Goal: Task Accomplishment & Management: Manage account settings

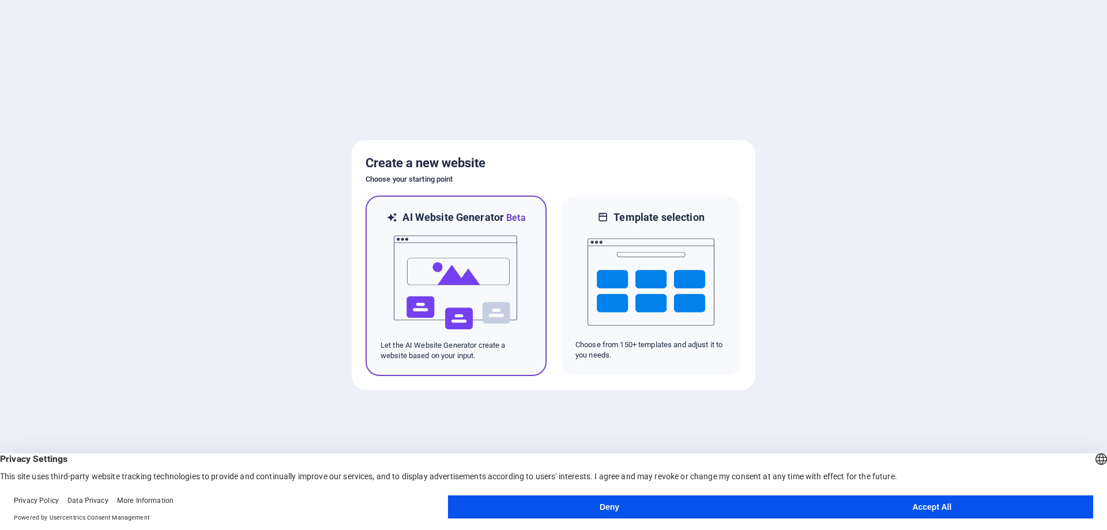
click at [434, 295] on img at bounding box center [456, 282] width 127 height 115
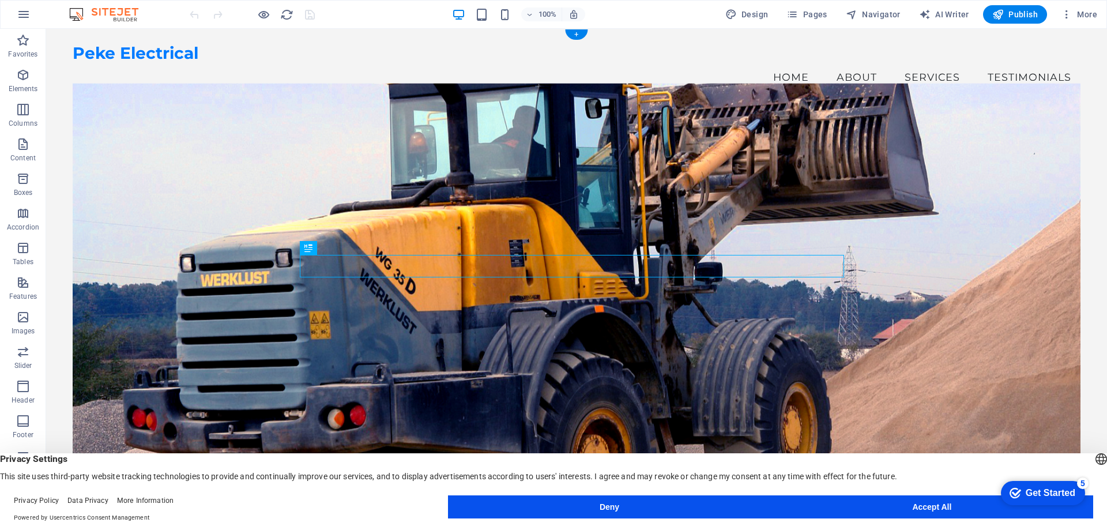
click at [294, 137] on figure at bounding box center [577, 302] width 1008 height 439
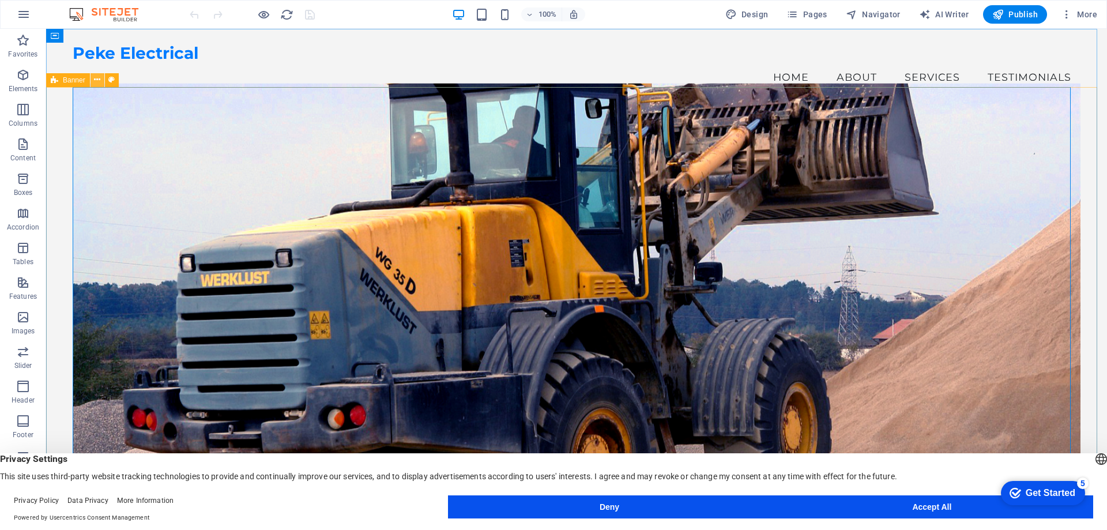
click at [96, 78] on icon at bounding box center [97, 80] width 6 height 12
click at [148, 61] on div "Peke Electrical" at bounding box center [577, 54] width 1008 height 20
click at [1092, 11] on span "More" at bounding box center [1079, 15] width 36 height 12
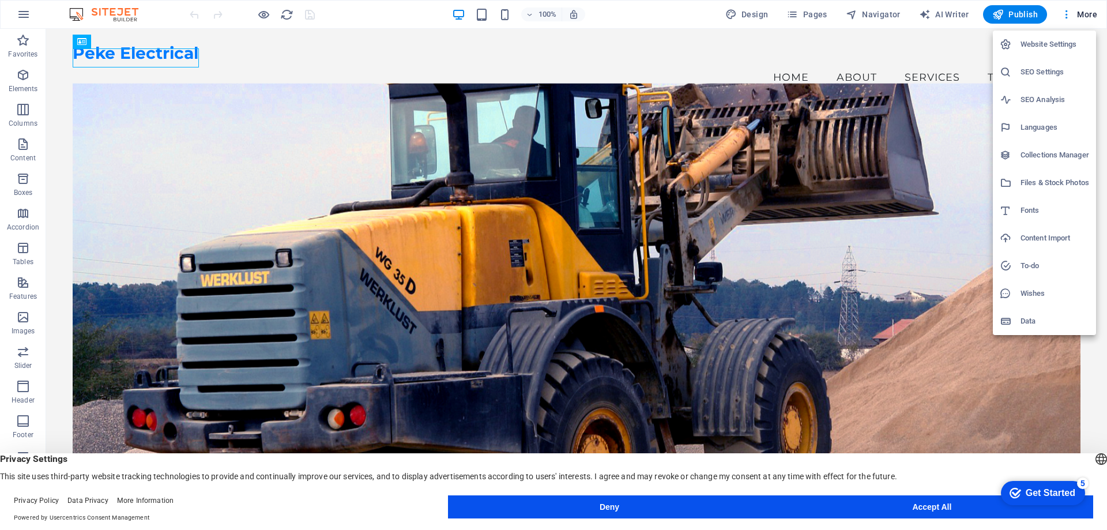
click at [922, 510] on button "Accept All" at bounding box center [932, 506] width 322 height 23
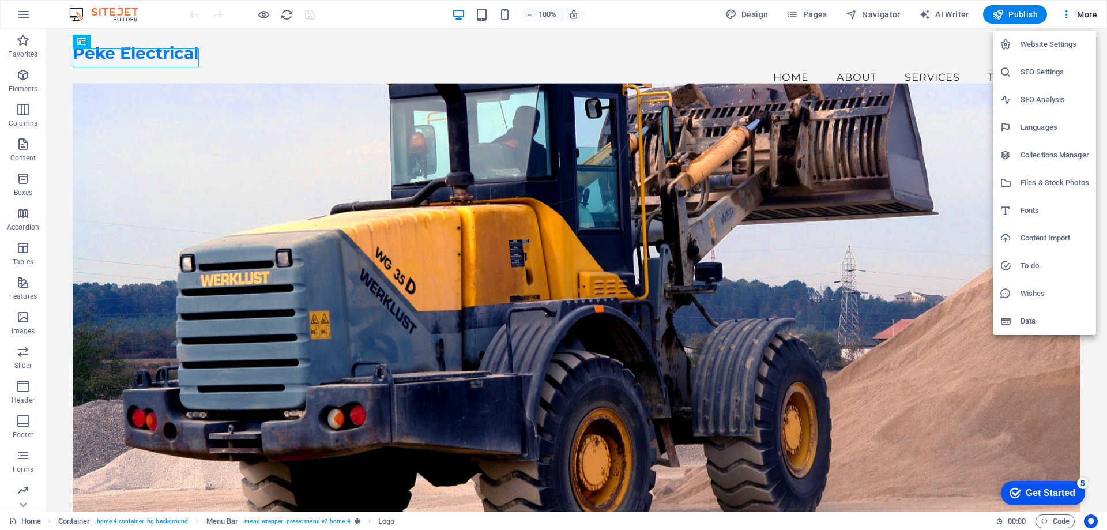
drag, startPoint x: 153, startPoint y: 55, endPoint x: 122, endPoint y: 58, distance: 31.3
click at [122, 58] on div at bounding box center [553, 265] width 1107 height 530
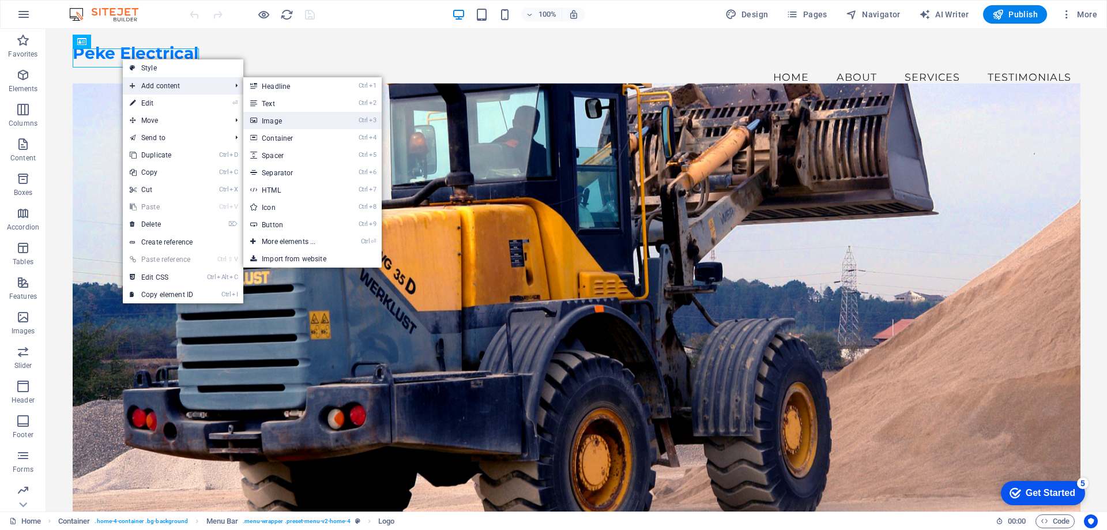
click at [288, 118] on link "Ctrl 3 Image" at bounding box center [290, 120] width 95 height 17
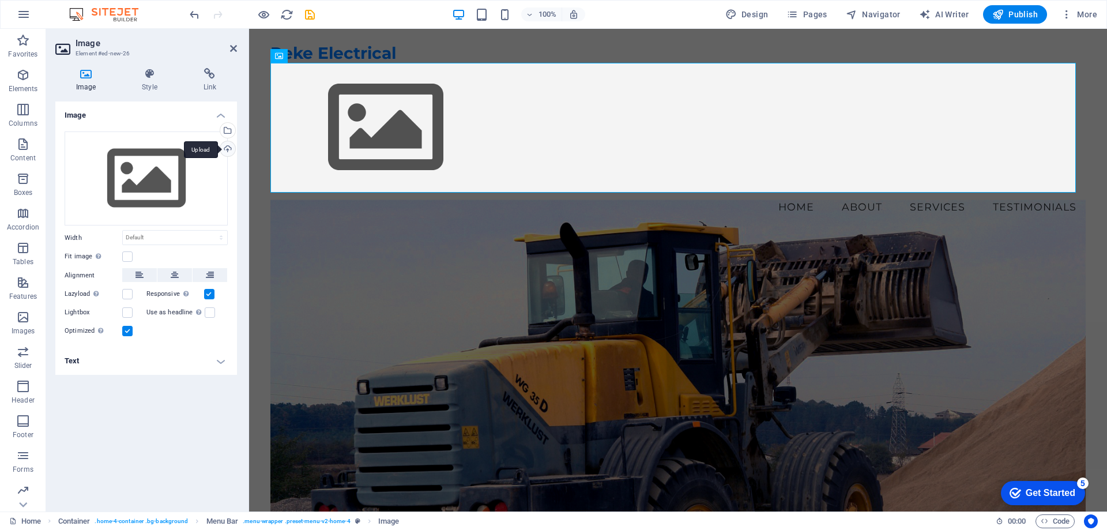
click at [228, 149] on div "Upload" at bounding box center [226, 149] width 17 height 17
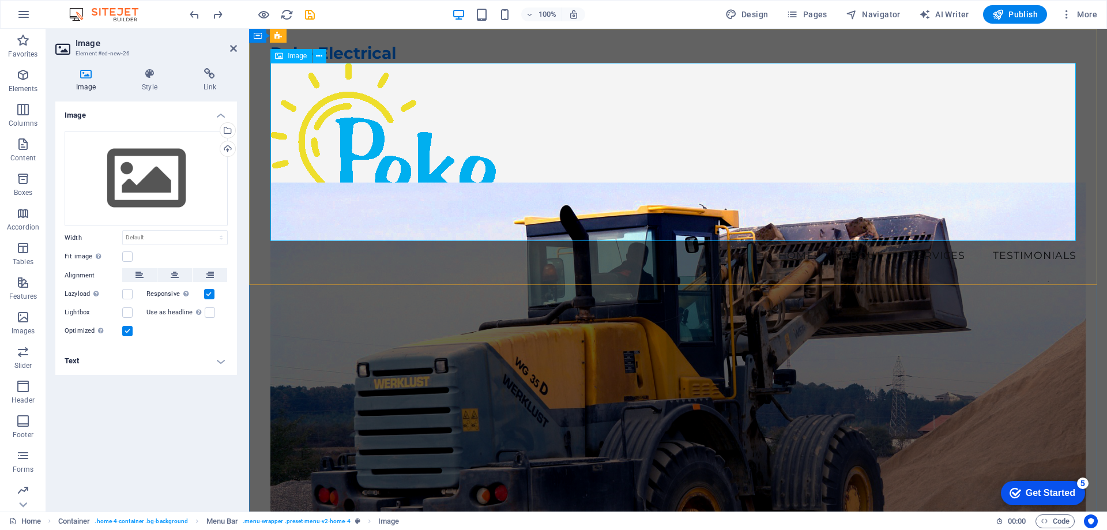
click at [409, 157] on figure at bounding box center [677, 152] width 815 height 178
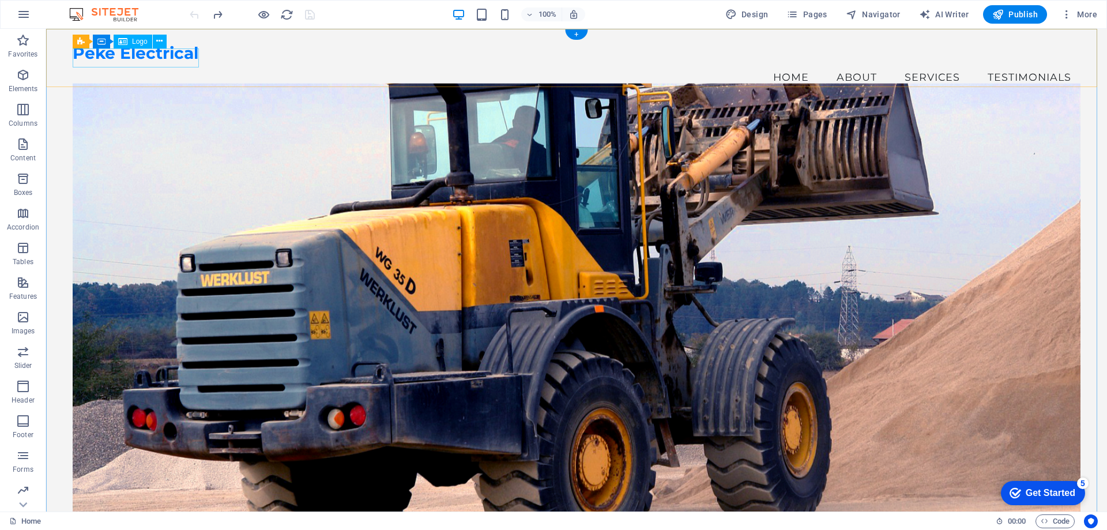
click at [138, 61] on div "Peke Electrical" at bounding box center [577, 54] width 1008 height 20
click at [141, 42] on span "Logo" at bounding box center [140, 41] width 16 height 7
click at [156, 42] on icon at bounding box center [159, 41] width 6 height 12
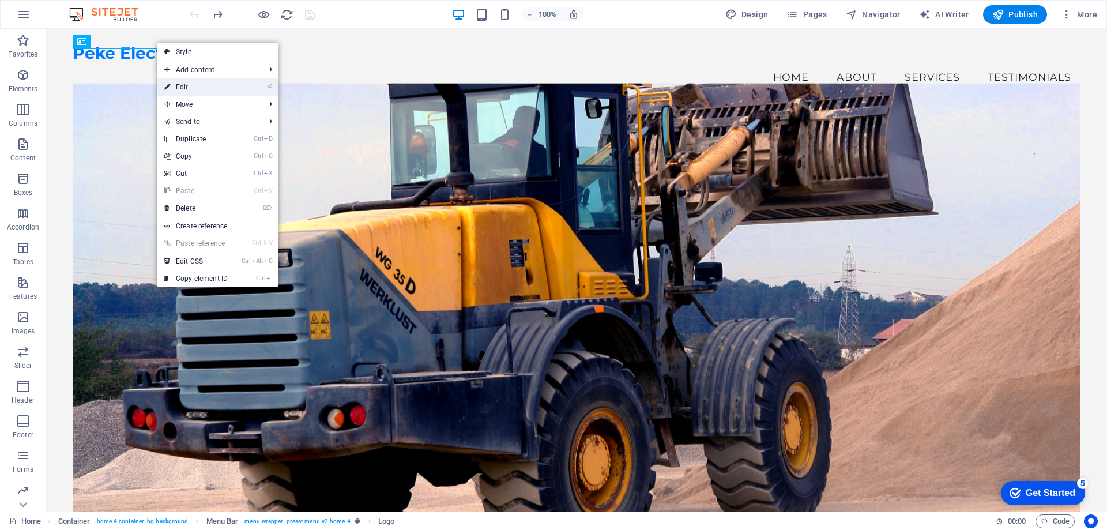
click at [183, 86] on link "⏎ Edit" at bounding box center [195, 86] width 77 height 17
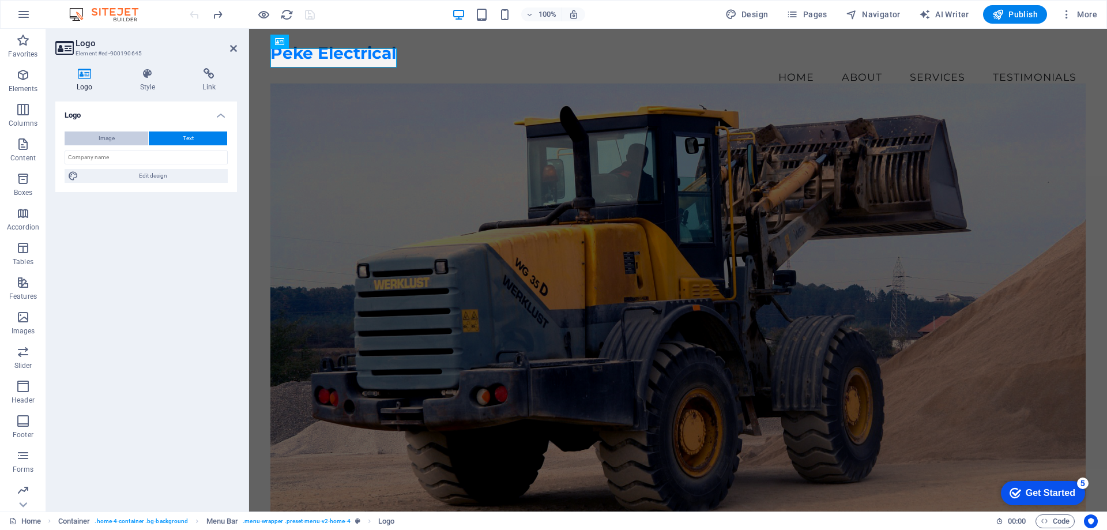
click at [102, 138] on span "Image" at bounding box center [107, 138] width 16 height 14
select select "DISABLED_OPTION_VALUE"
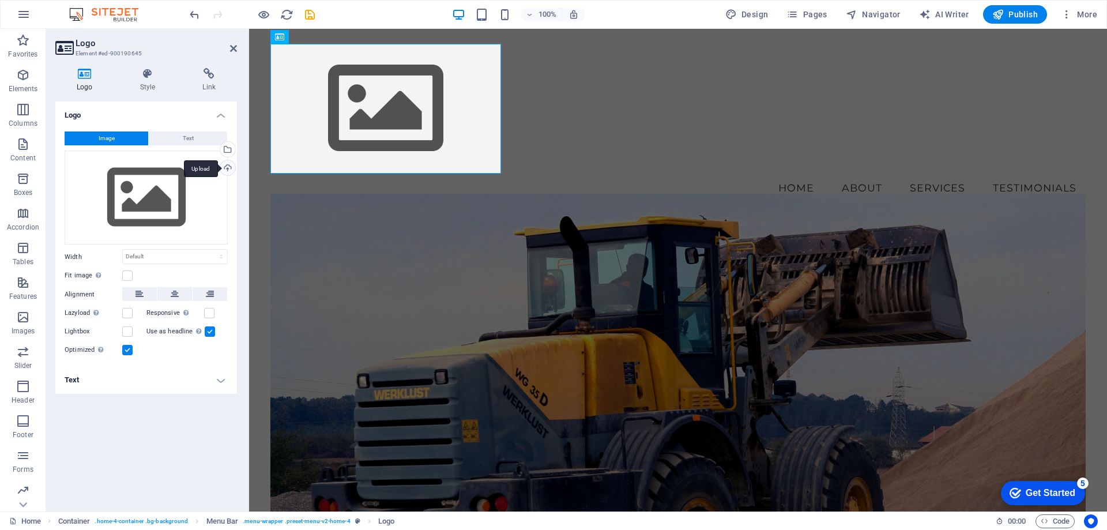
click at [228, 168] on div "Upload" at bounding box center [226, 168] width 17 height 17
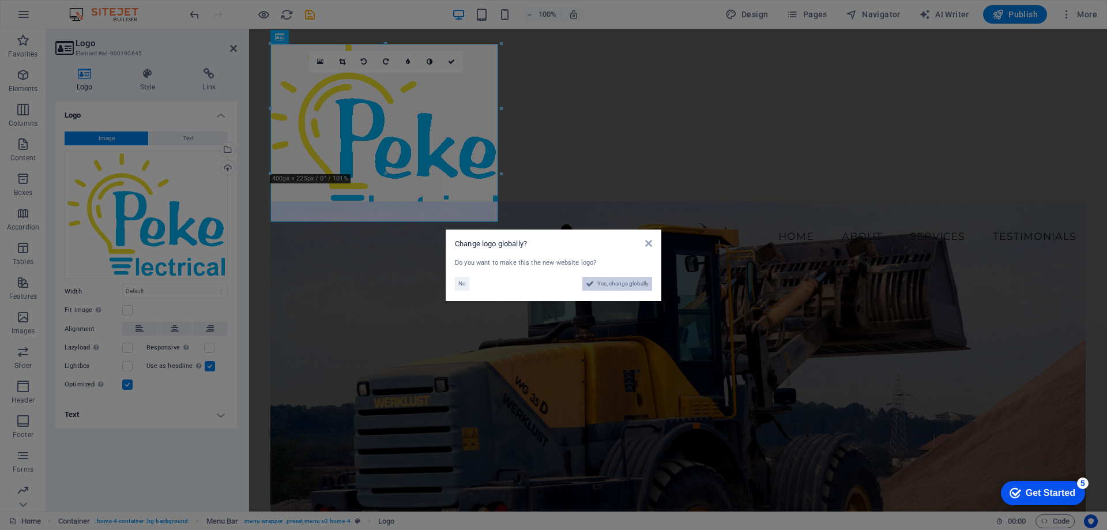
click at [620, 282] on span "Yes, change globally" at bounding box center [622, 284] width 51 height 14
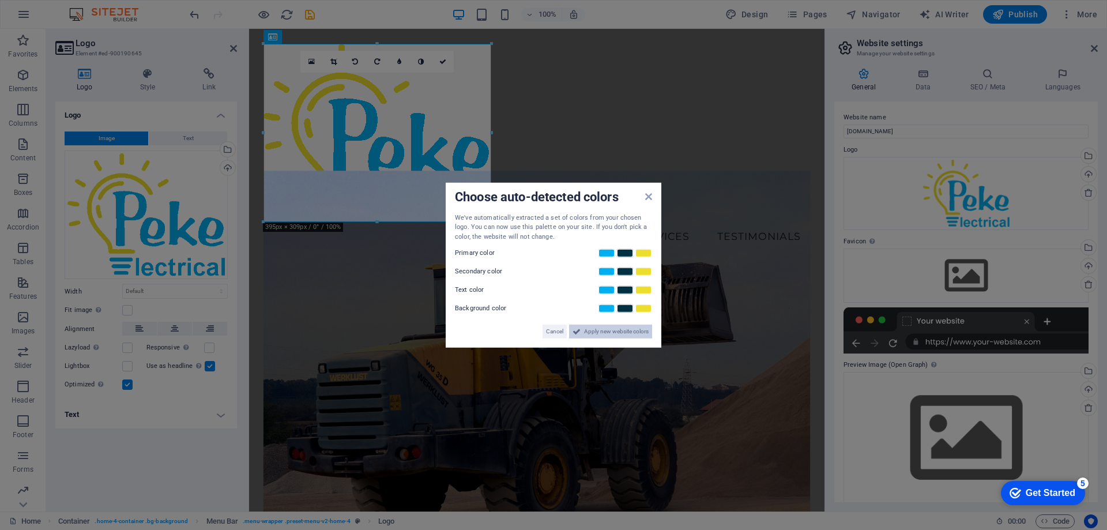
click at [596, 331] on span "Apply new website colors" at bounding box center [616, 332] width 65 height 14
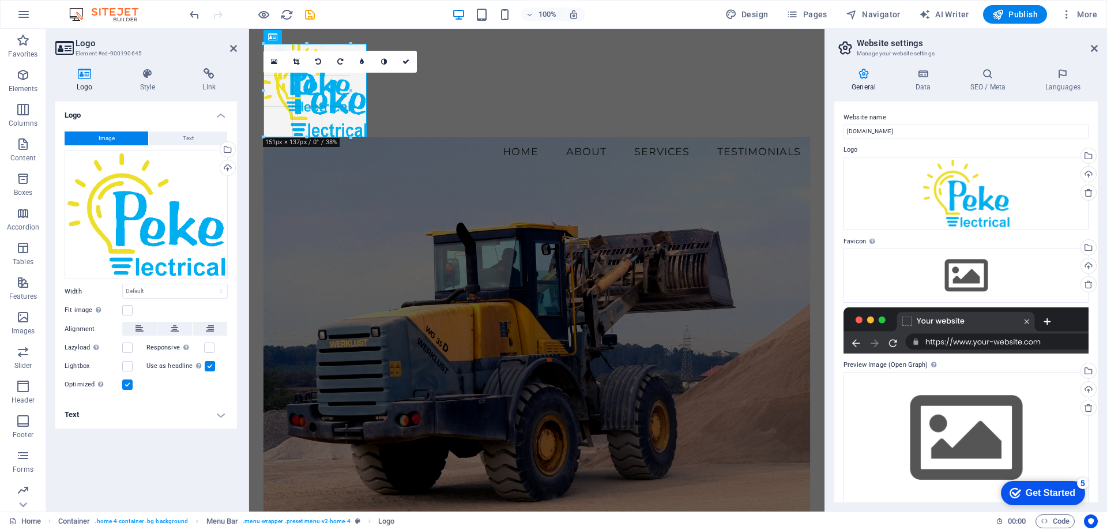
drag, startPoint x: 492, startPoint y: 223, endPoint x: 367, endPoint y: 95, distance: 178.6
type input "179"
select select "px"
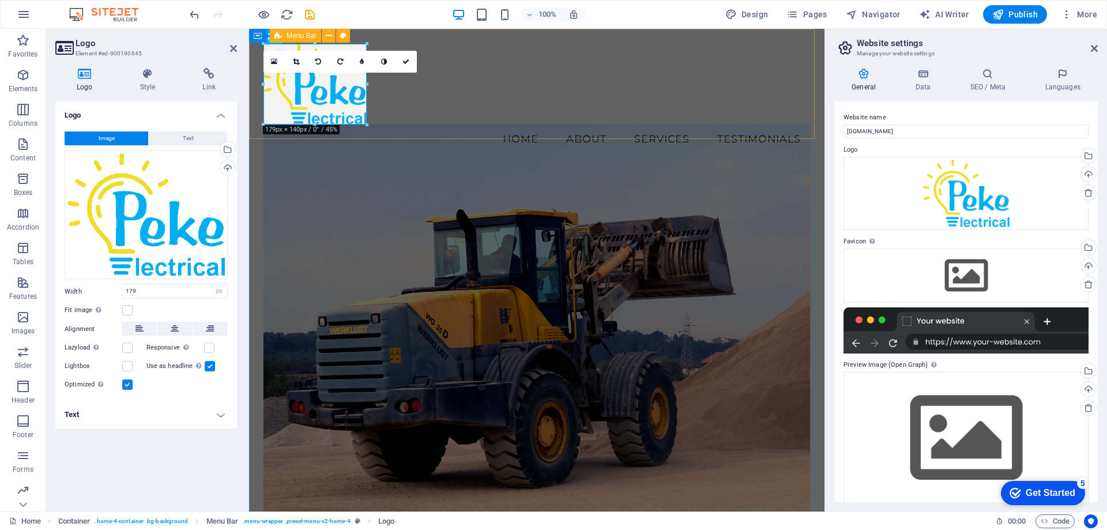
click at [454, 115] on div "Menu Home About Services Testimonials" at bounding box center [536, 98] width 575 height 139
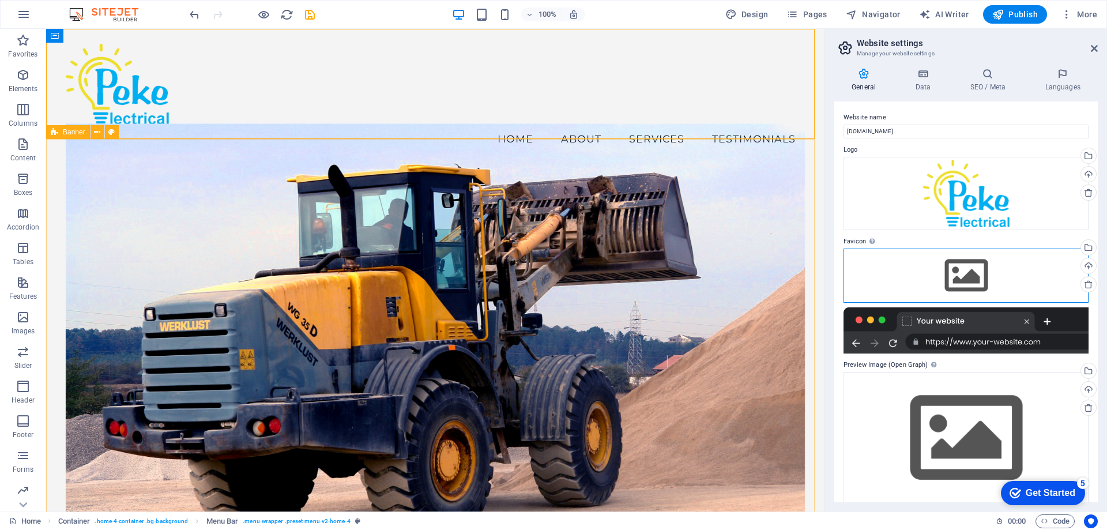
click at [900, 267] on div "Drag files here, click to choose files or select files from Files or our free s…" at bounding box center [965, 275] width 245 height 54
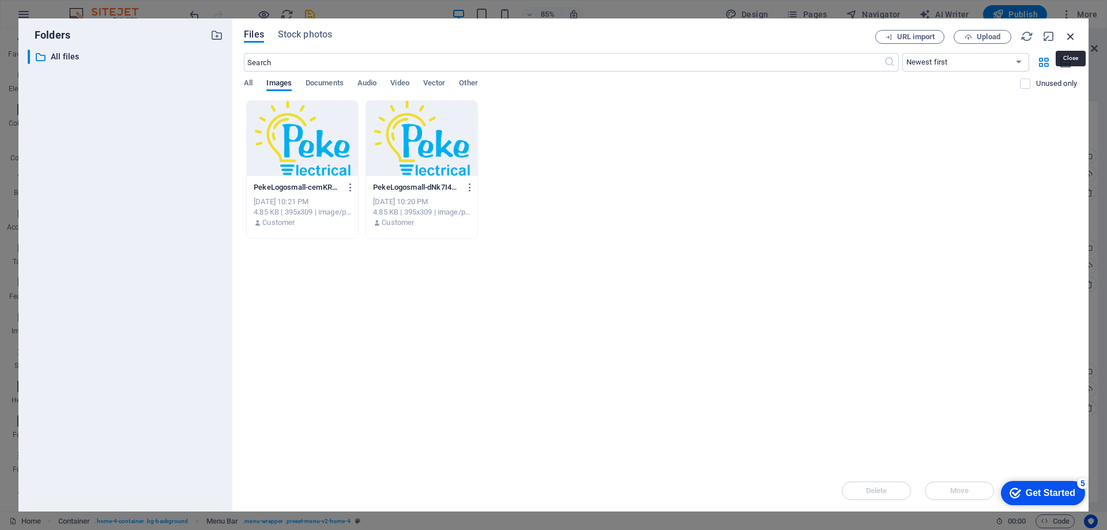
click at [1072, 35] on icon "button" at bounding box center [1070, 36] width 13 height 13
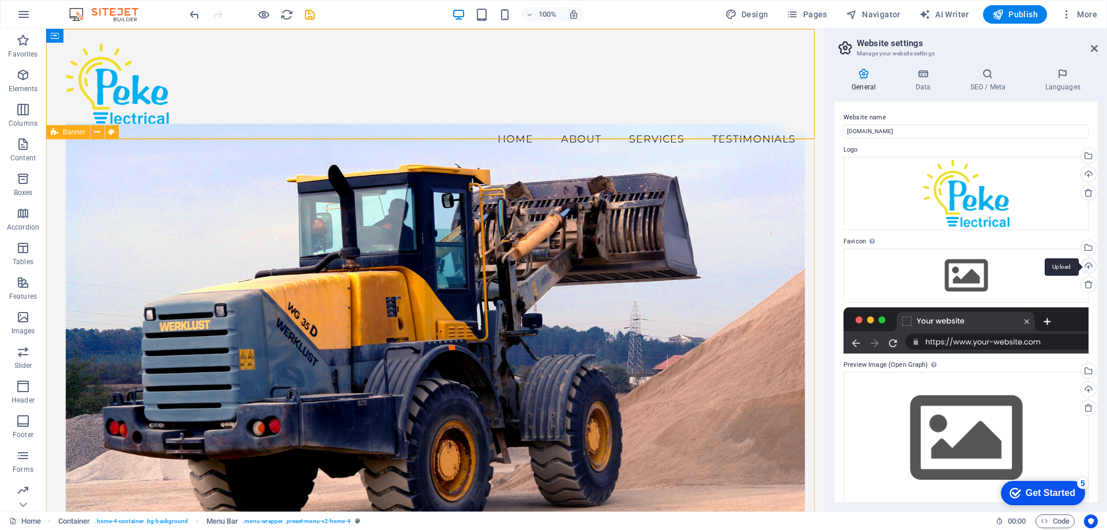
click at [1085, 264] on div "Upload" at bounding box center [1087, 266] width 17 height 17
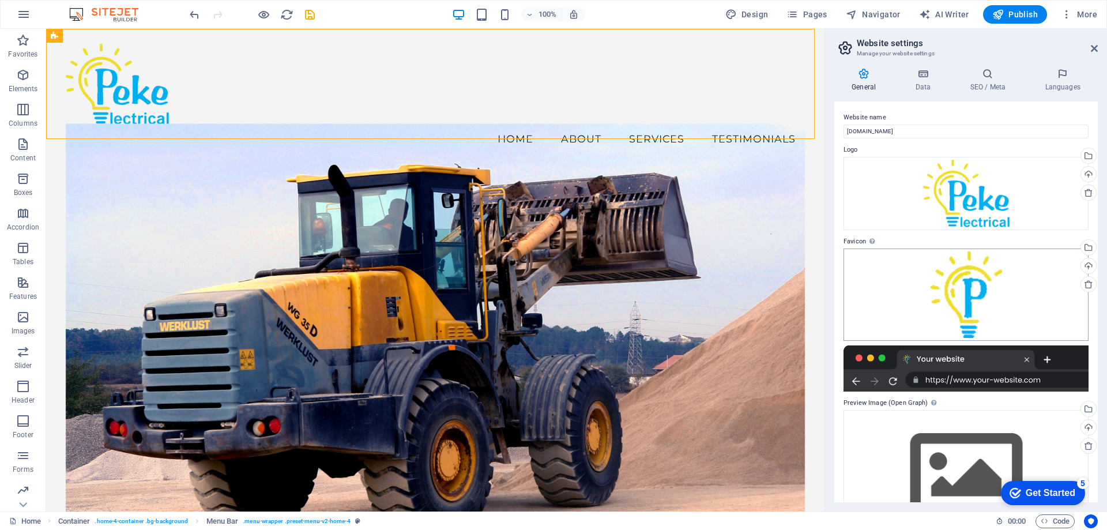
scroll to position [49, 0]
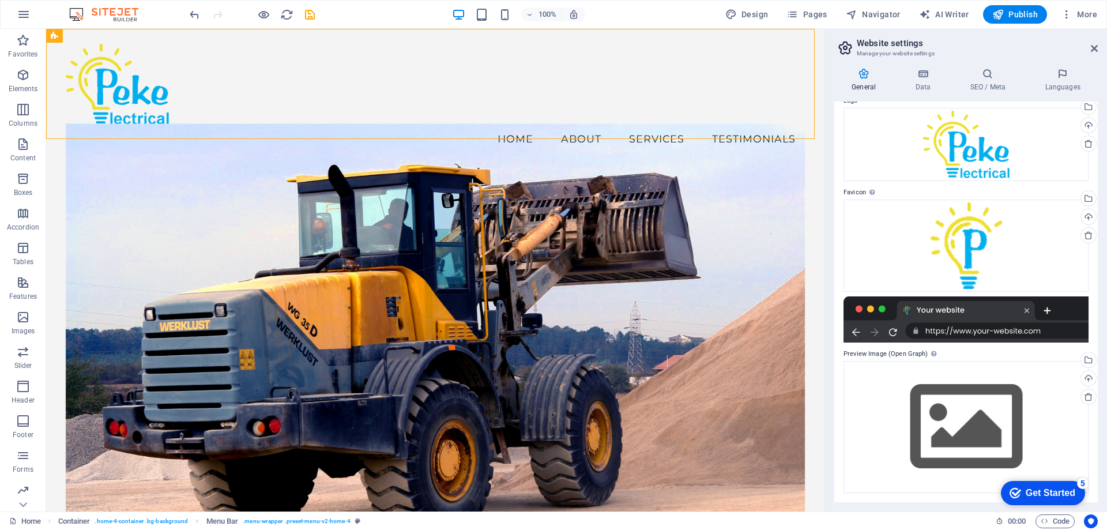
click at [948, 309] on div at bounding box center [965, 319] width 245 height 46
click at [1031, 254] on div "Drag files here, click to choose files or select files from Files or our free s…" at bounding box center [965, 245] width 245 height 92
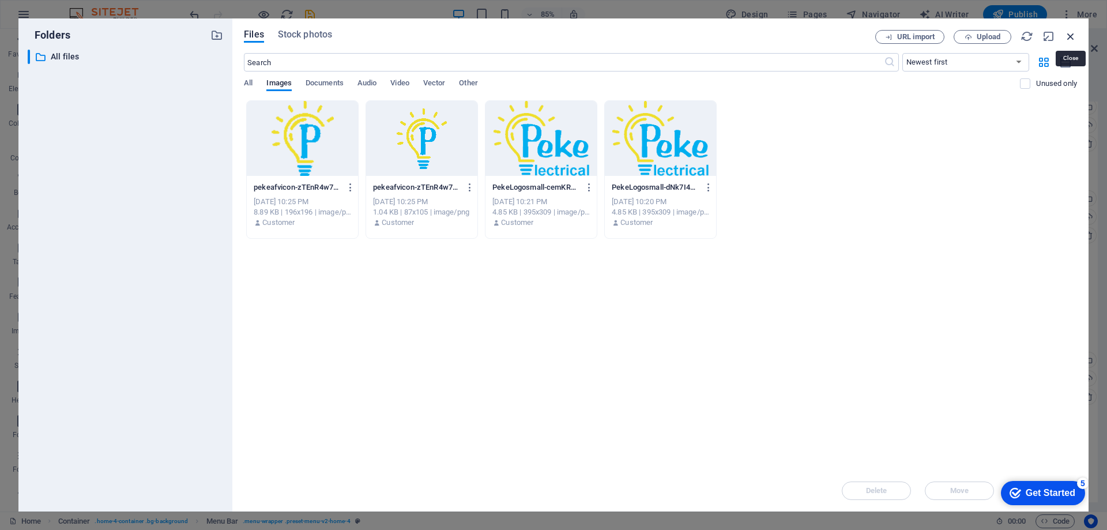
click at [1068, 35] on icon "button" at bounding box center [1070, 36] width 13 height 13
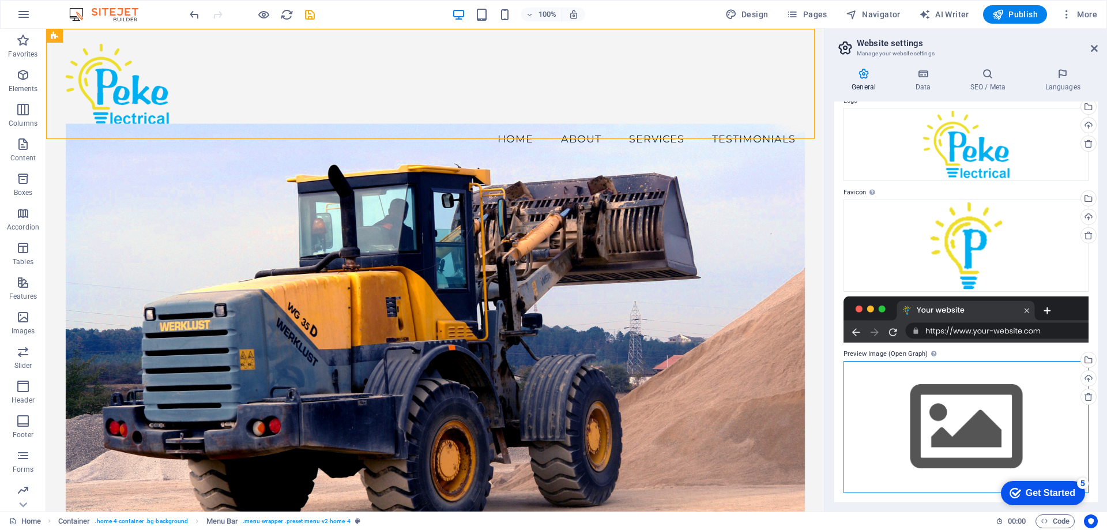
click at [979, 402] on div "Drag files here, click to choose files or select files from Files or our free s…" at bounding box center [965, 427] width 245 height 132
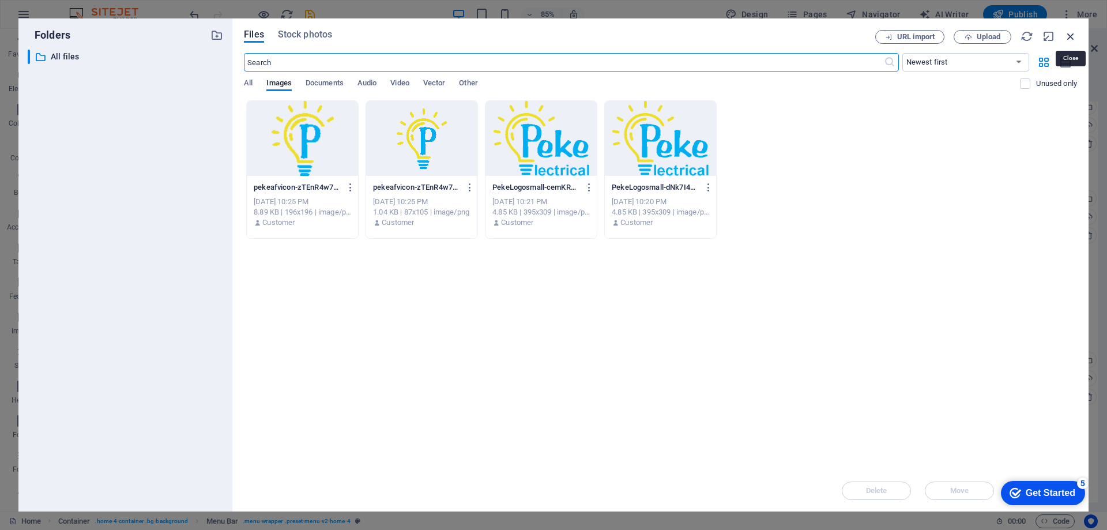
click at [1069, 33] on icon "button" at bounding box center [1070, 36] width 13 height 13
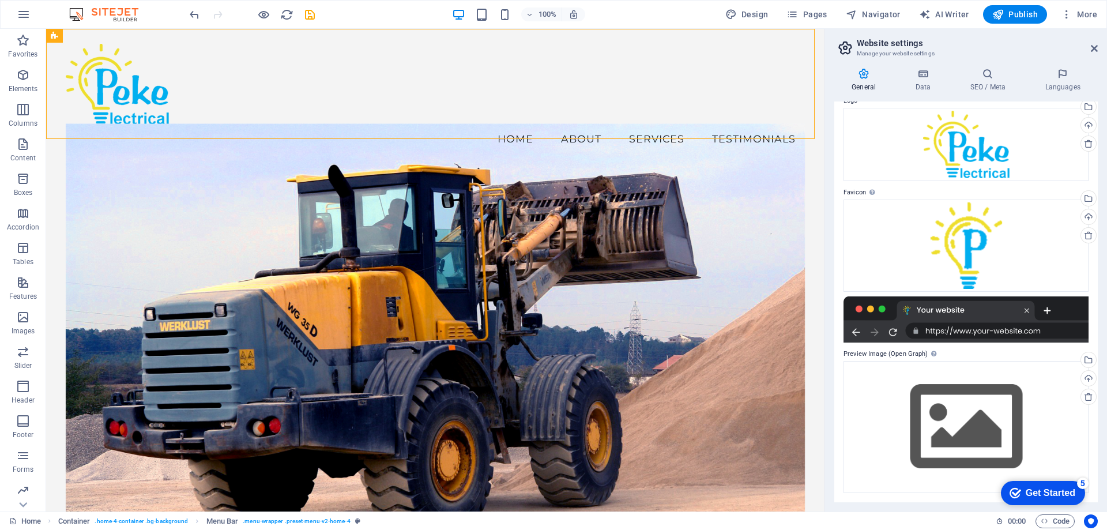
click at [963, 310] on div at bounding box center [965, 319] width 245 height 46
click at [975, 327] on div at bounding box center [965, 319] width 245 height 46
click at [1086, 380] on div "Upload" at bounding box center [1087, 379] width 17 height 17
click at [1088, 377] on div "Upload" at bounding box center [1087, 379] width 17 height 17
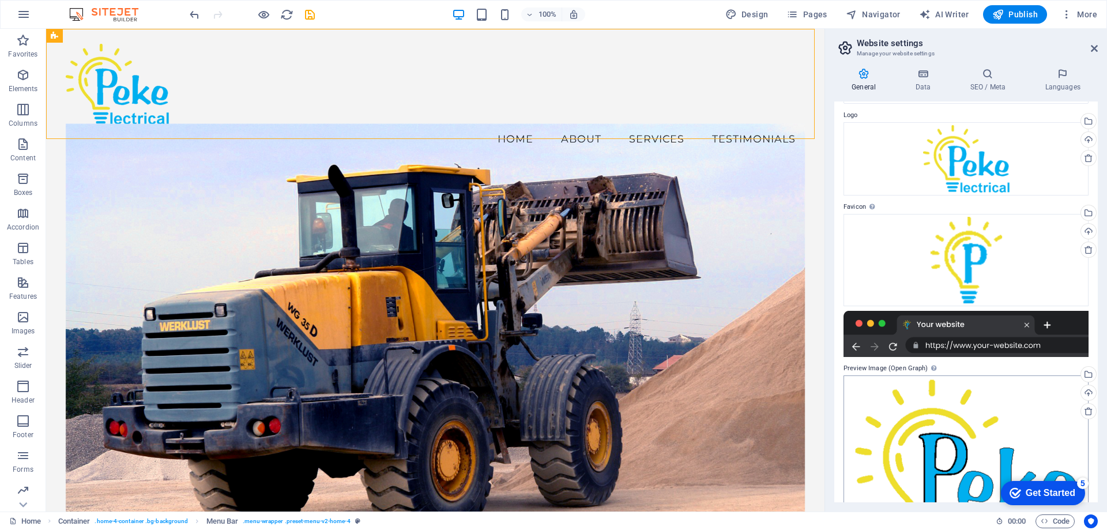
scroll to position [0, 0]
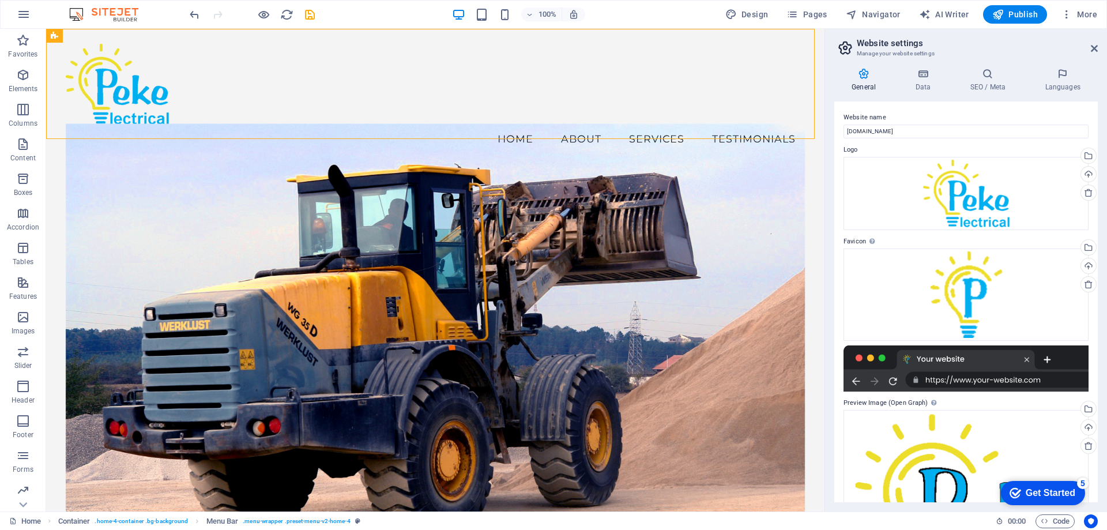
click at [1038, 491] on div "Get Started" at bounding box center [1051, 493] width 50 height 10
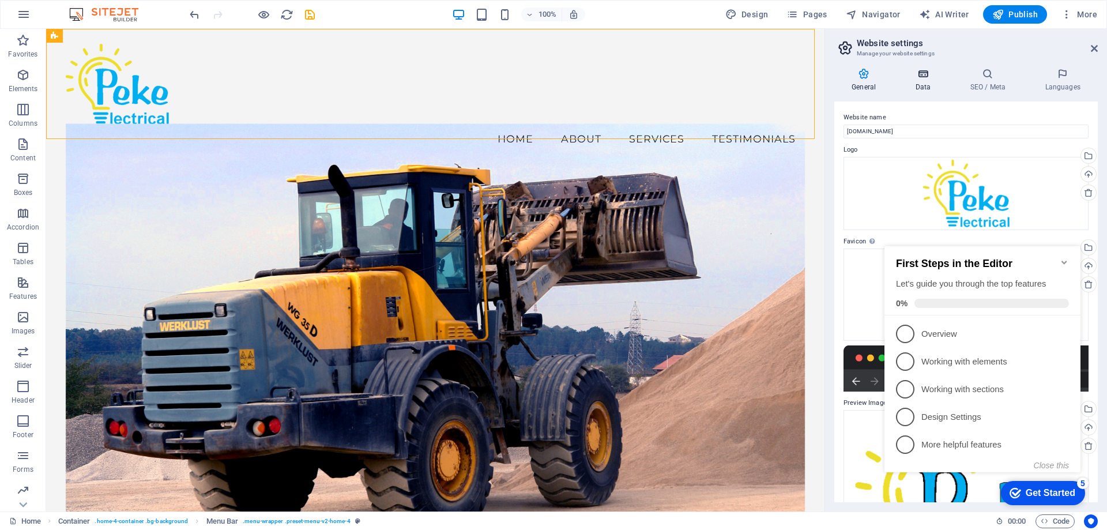
click at [927, 79] on icon at bounding box center [923, 74] width 50 height 12
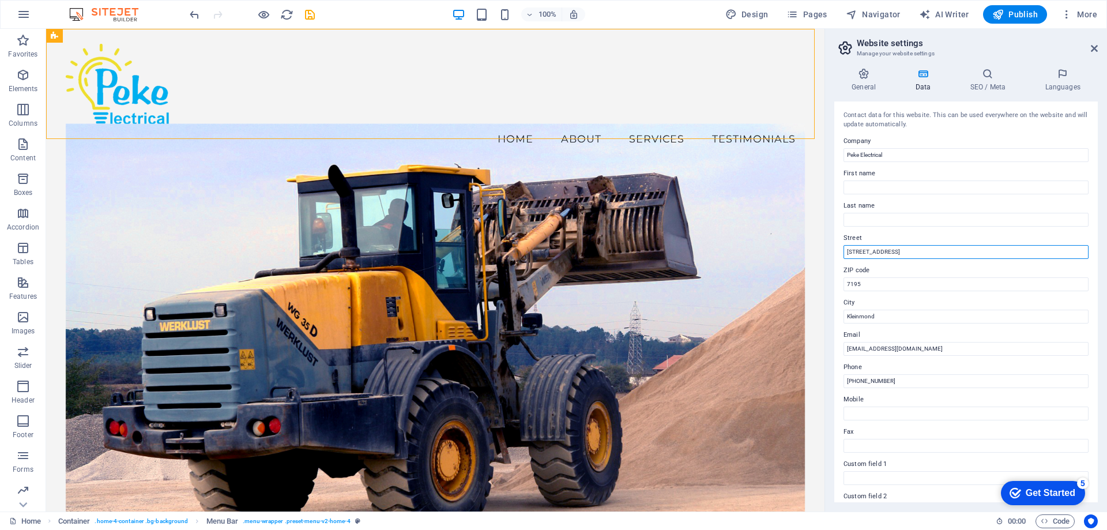
click at [900, 253] on input "123 Main Road" at bounding box center [965, 252] width 245 height 14
drag, startPoint x: 948, startPoint y: 277, endPoint x: 823, endPoint y: 231, distance: 134.1
click at [890, 247] on input "123 Main Road" at bounding box center [965, 252] width 245 height 14
drag, startPoint x: 940, startPoint y: 278, endPoint x: 824, endPoint y: 250, distance: 119.7
type input "[STREET_ADDRESS]"
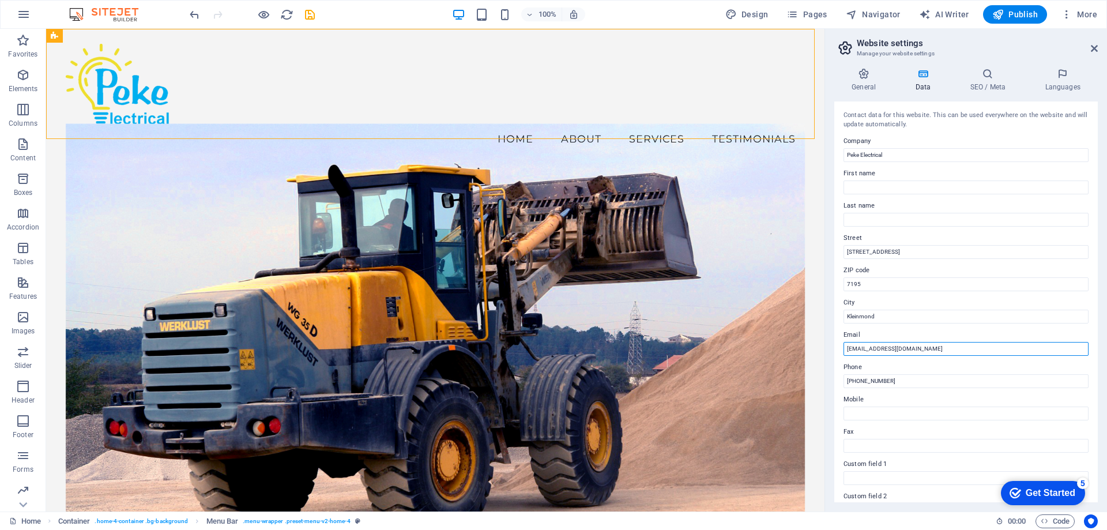
click at [899, 348] on input "info@pekeelectrical.co.za" at bounding box center [965, 349] width 245 height 14
drag, startPoint x: 857, startPoint y: 349, endPoint x: 833, endPoint y: 344, distance: 24.8
click at [833, 344] on div "General Data SEO / Meta Languages Website name peke.co.za Logo Drag files here,…" at bounding box center [966, 285] width 282 height 453
type input "[PERSON_NAME][EMAIL_ADDRESS][DOMAIN_NAME]"
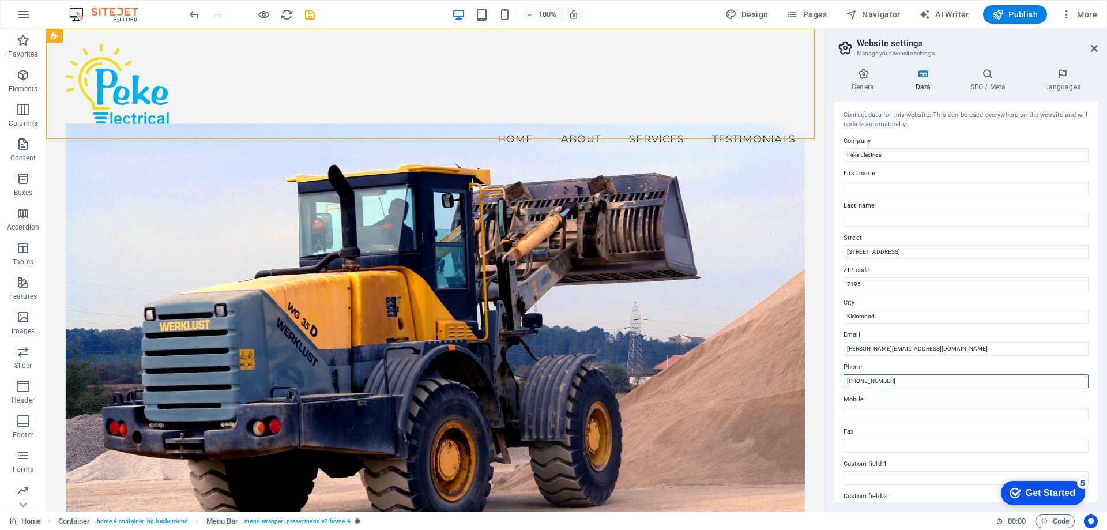
drag, startPoint x: 939, startPoint y: 410, endPoint x: 815, endPoint y: 374, distance: 129.3
click at [902, 376] on input "+27 21 555 0123" at bounding box center [965, 381] width 245 height 14
drag, startPoint x: 900, startPoint y: 377, endPoint x: 858, endPoint y: 389, distance: 43.8
click at [858, 389] on div "Contact data for this website. This can be used everywhere on the website and w…" at bounding box center [965, 301] width 263 height 401
drag, startPoint x: 963, startPoint y: 405, endPoint x: 799, endPoint y: 380, distance: 165.6
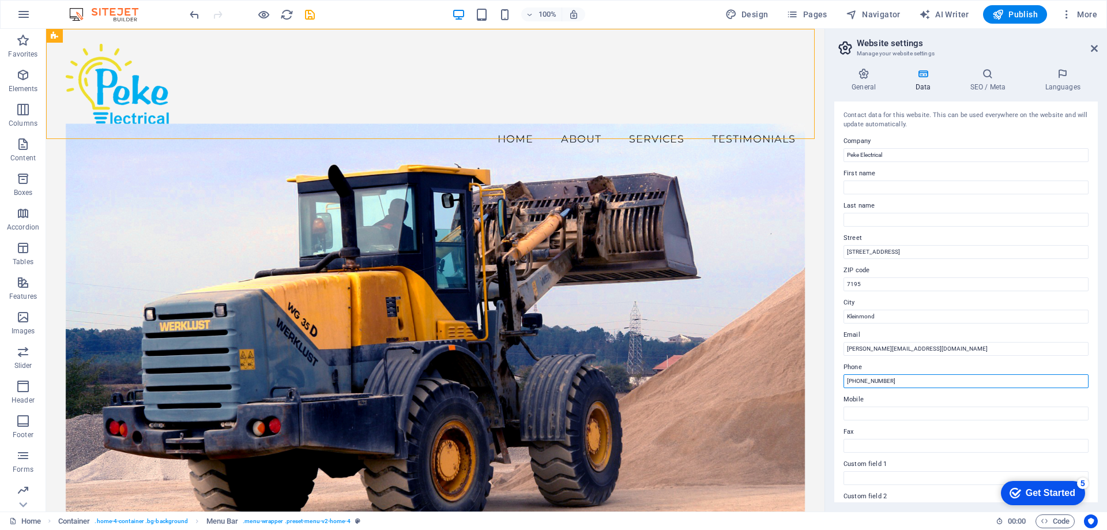
click at [915, 381] on input "+27 21 555 0123" at bounding box center [965, 381] width 245 height 14
type input "+"
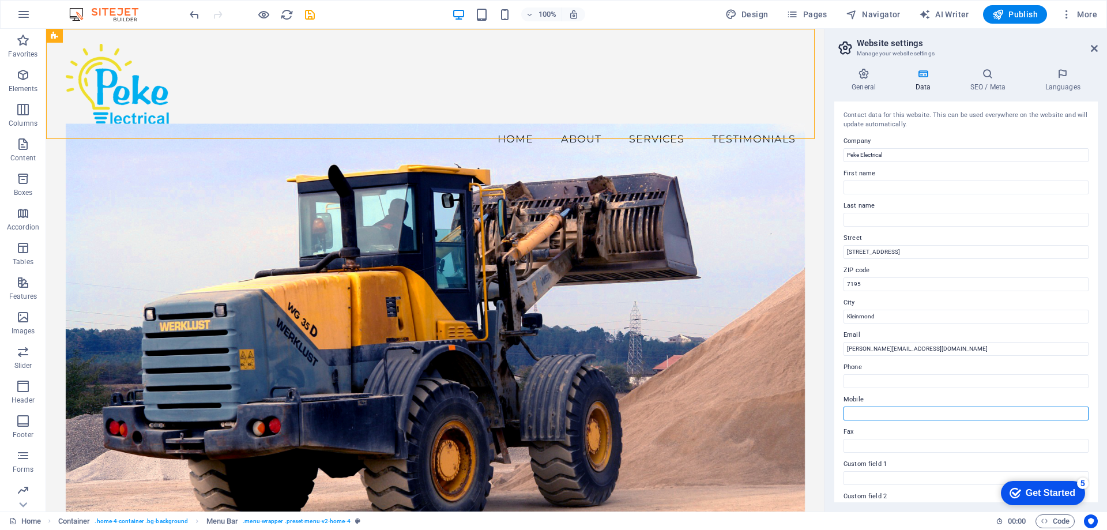
click at [872, 412] on input "Mobile" at bounding box center [965, 413] width 245 height 14
type input "0655496062"
type input "Peke"
type input "Mike"
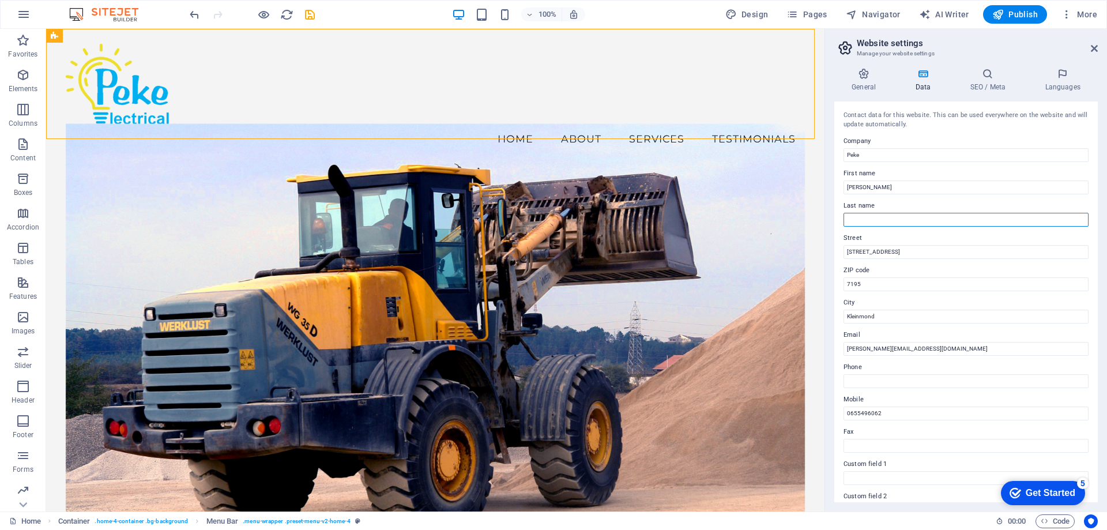
type input "Idzerda"
type input "7580"
type input "Cape Town"
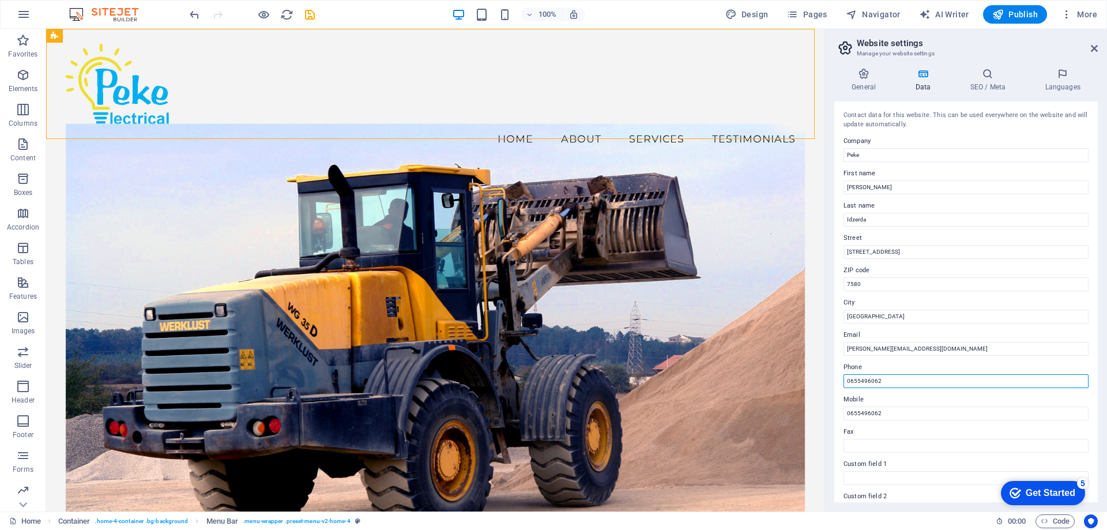
click at [850, 380] on input "0655496062" at bounding box center [965, 381] width 245 height 14
type input "0655496062"
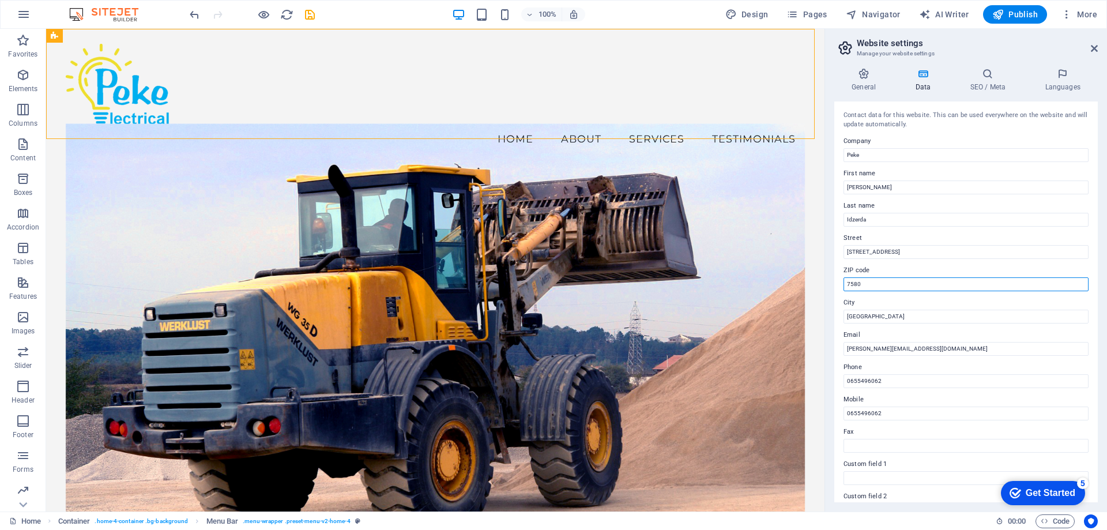
click at [865, 283] on input "7580" at bounding box center [965, 284] width 245 height 14
click at [887, 280] on input "7580" at bounding box center [965, 284] width 245 height 14
type input "7"
type input "7195"
click at [891, 315] on input "Cape Town" at bounding box center [965, 317] width 245 height 14
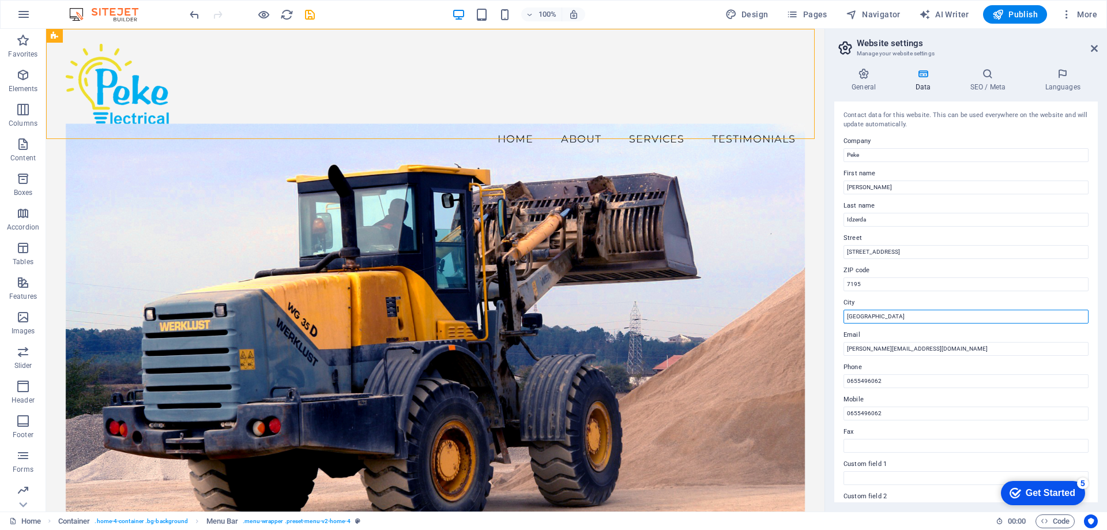
drag, startPoint x: 891, startPoint y: 315, endPoint x: 838, endPoint y: 318, distance: 53.1
click at [838, 318] on div "Contact data for this website. This can be used everywhere on the website and w…" at bounding box center [965, 301] width 263 height 401
type input "Kleinmond"
click at [920, 80] on h4 "Data" at bounding box center [925, 80] width 55 height 24
click at [865, 75] on icon at bounding box center [863, 74] width 59 height 12
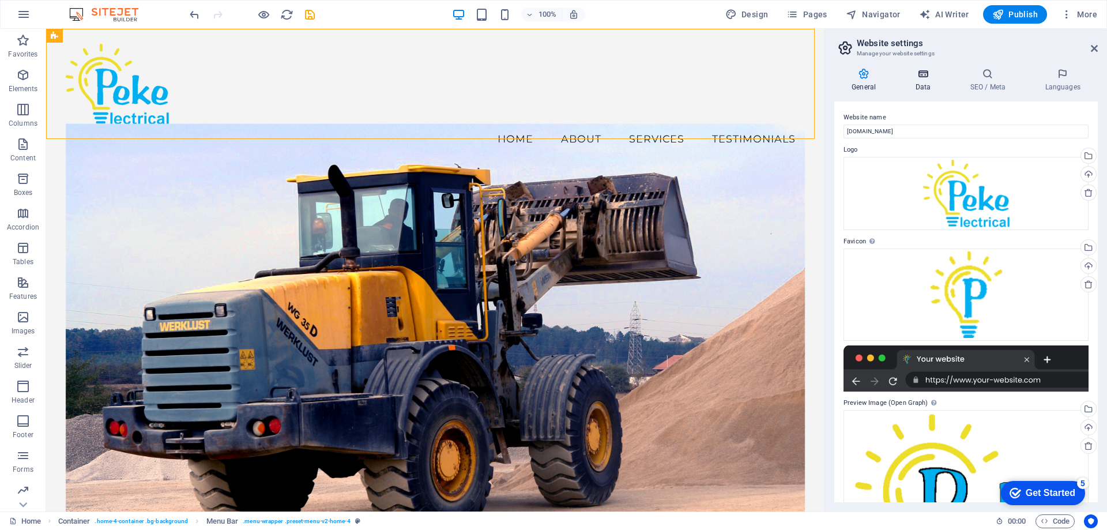
click at [922, 74] on icon at bounding box center [923, 74] width 50 height 12
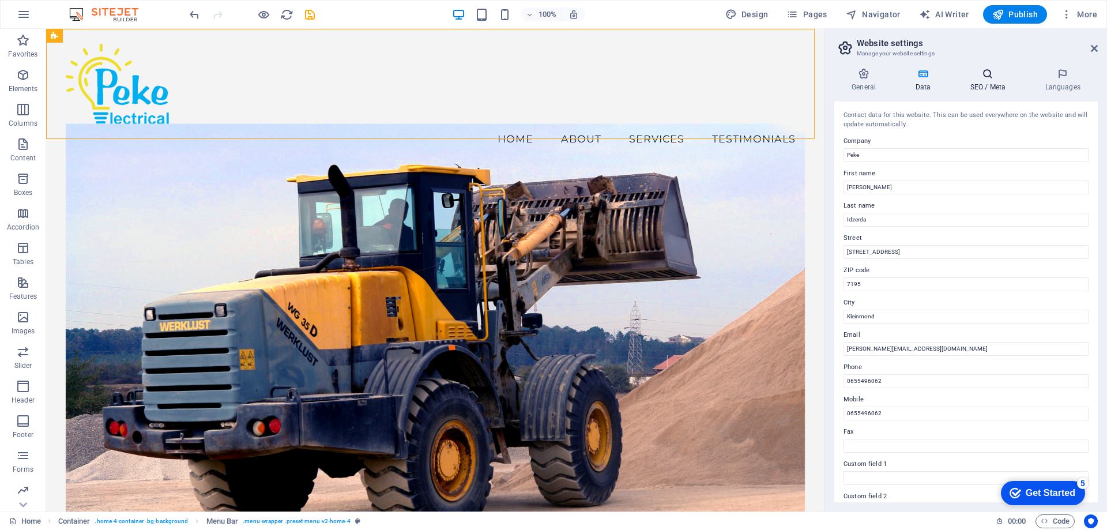
click at [979, 73] on icon at bounding box center [987, 74] width 70 height 12
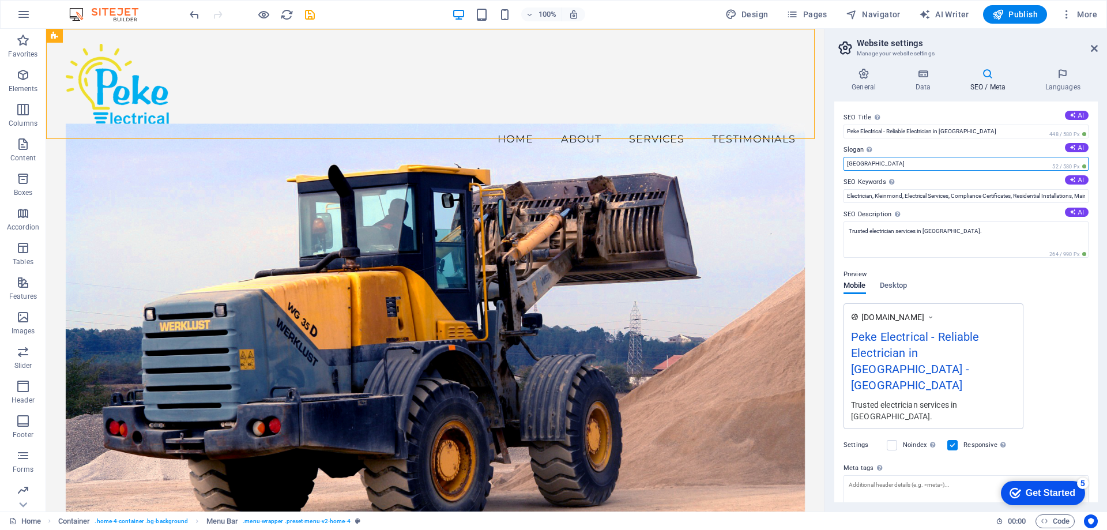
click at [939, 164] on input "Berlin" at bounding box center [965, 164] width 245 height 14
type input "B"
type input "E"
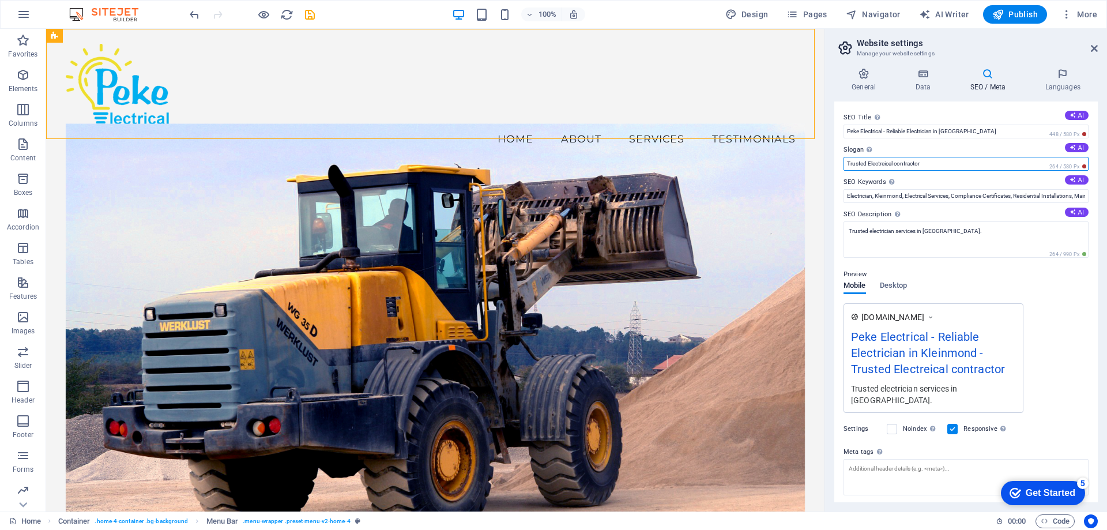
click at [884, 165] on input "Trusted Electreical contractor" at bounding box center [965, 164] width 245 height 14
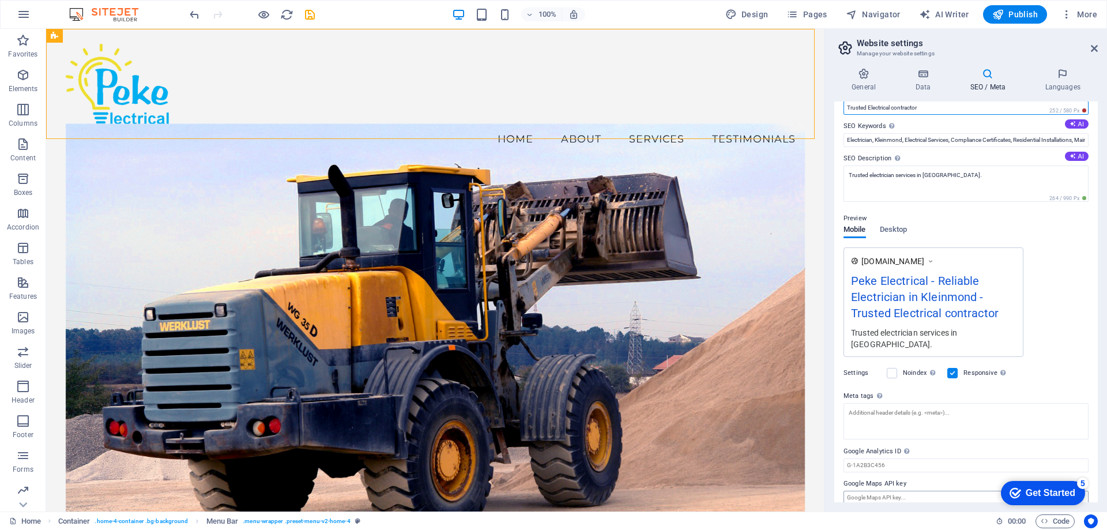
type input "Trusted Electrical contractor"
click at [956, 491] on input "Google Maps API key" at bounding box center [965, 498] width 245 height 14
click at [1056, 83] on h4 "Languages" at bounding box center [1062, 80] width 70 height 24
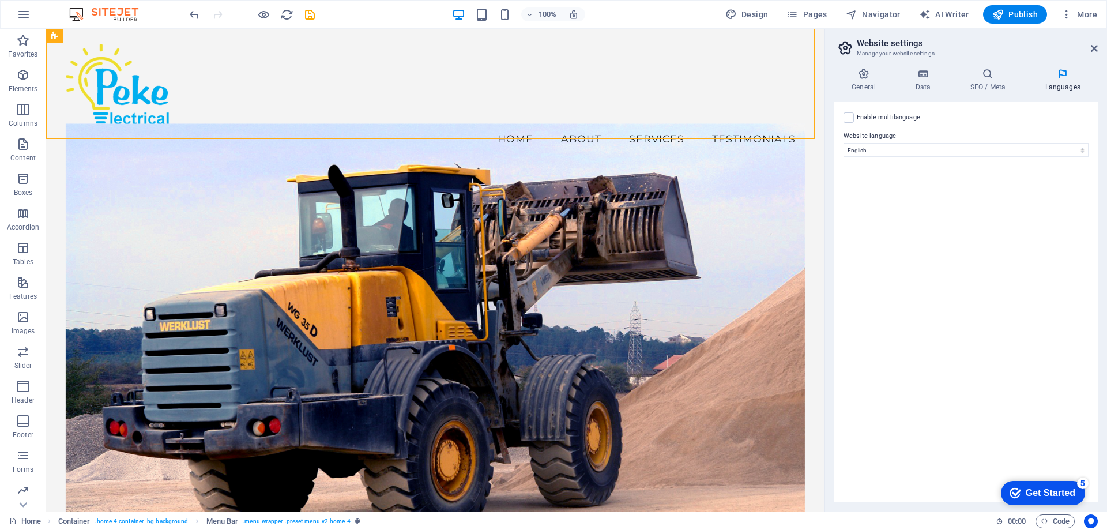
click at [1053, 492] on div "Get Started" at bounding box center [1051, 493] width 50 height 10
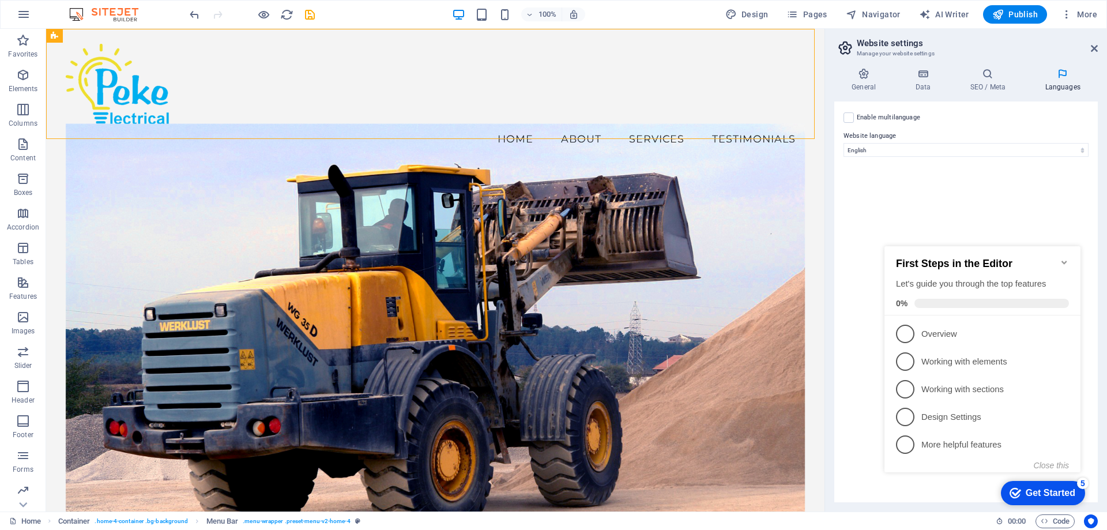
click at [949, 202] on div "Enable multilanguage To disable multilanguage delete all languages until only o…" at bounding box center [965, 301] width 263 height 401
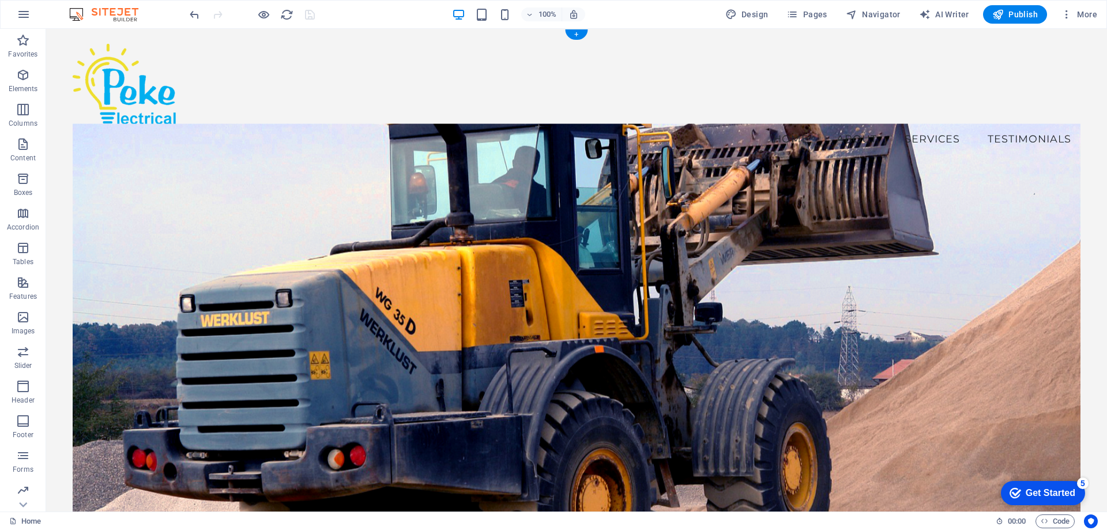
click at [336, 217] on figure at bounding box center [577, 342] width 1008 height 439
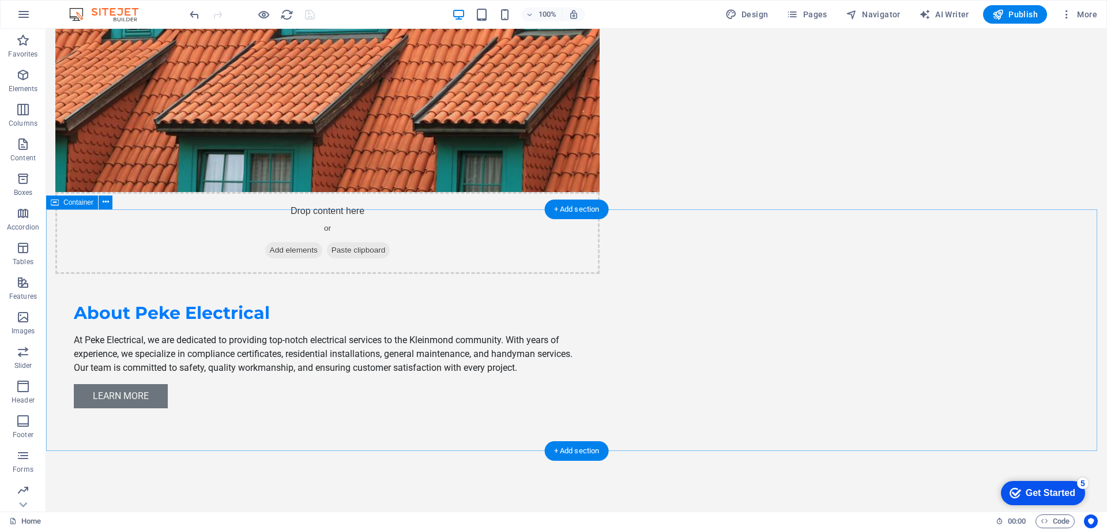
scroll to position [1038, 0]
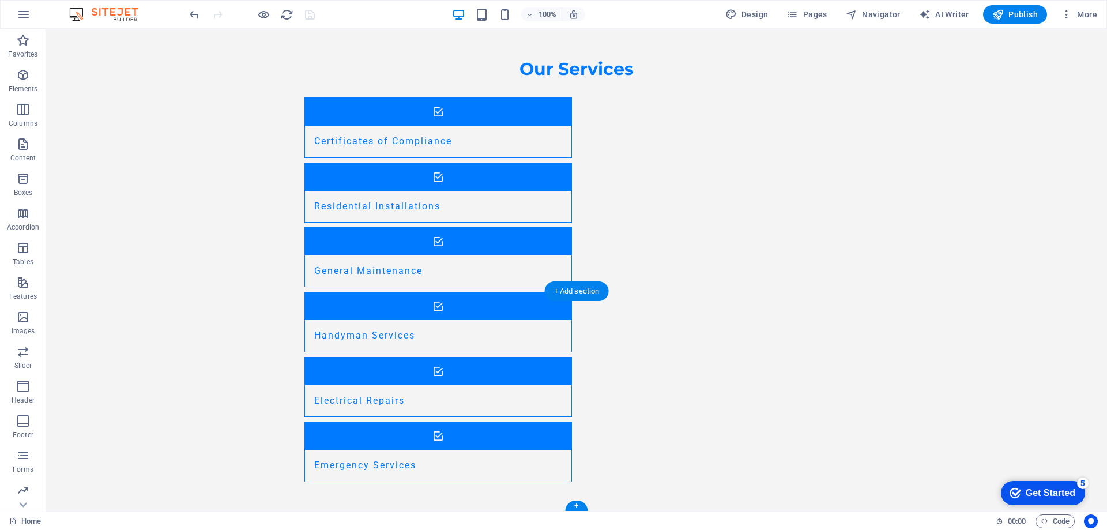
scroll to position [1401, 0]
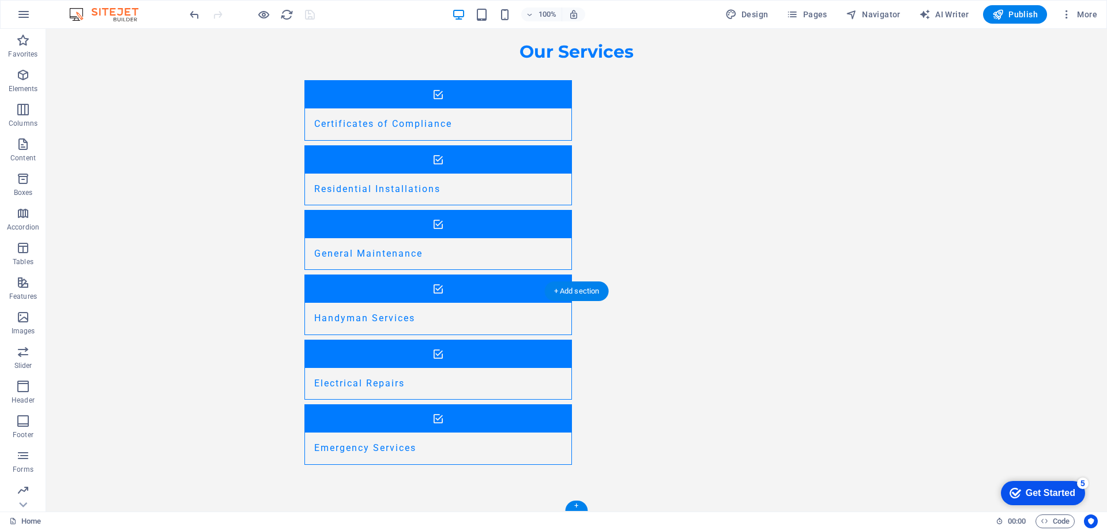
click at [329, 391] on icon at bounding box center [328, 389] width 8 height 14
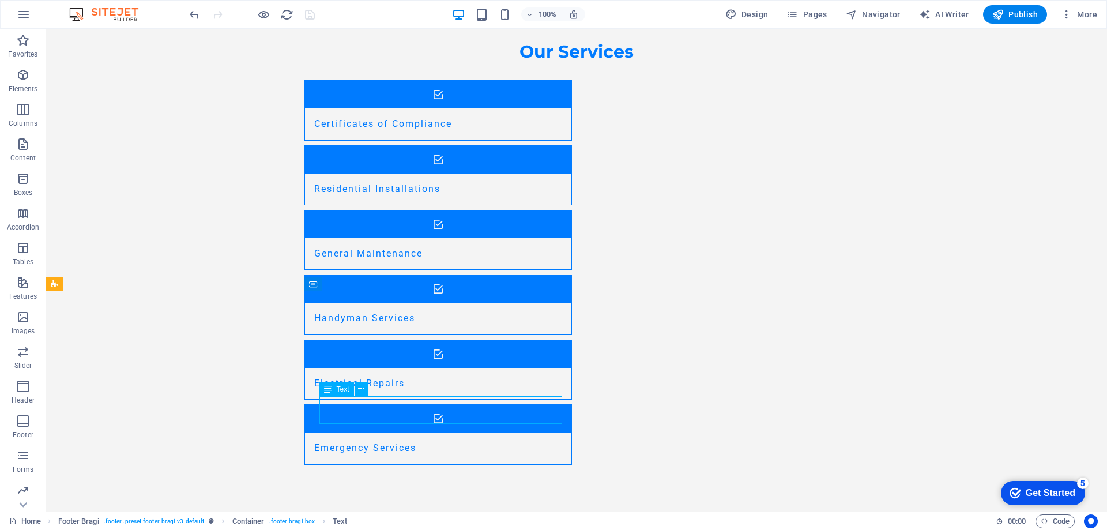
click at [335, 389] on div "Text" at bounding box center [336, 389] width 35 height 14
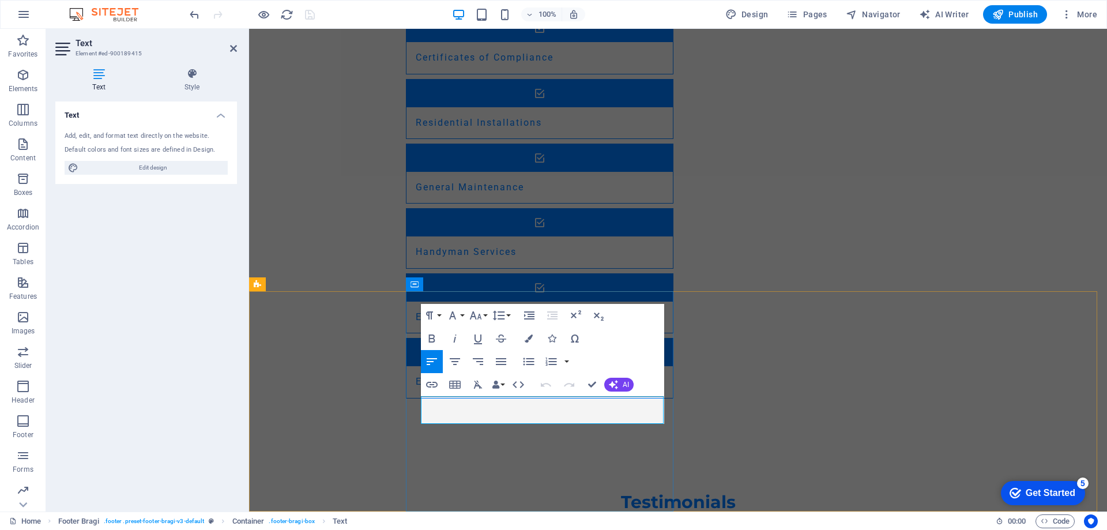
drag, startPoint x: 443, startPoint y: 415, endPoint x: 421, endPoint y: 414, distance: 21.3
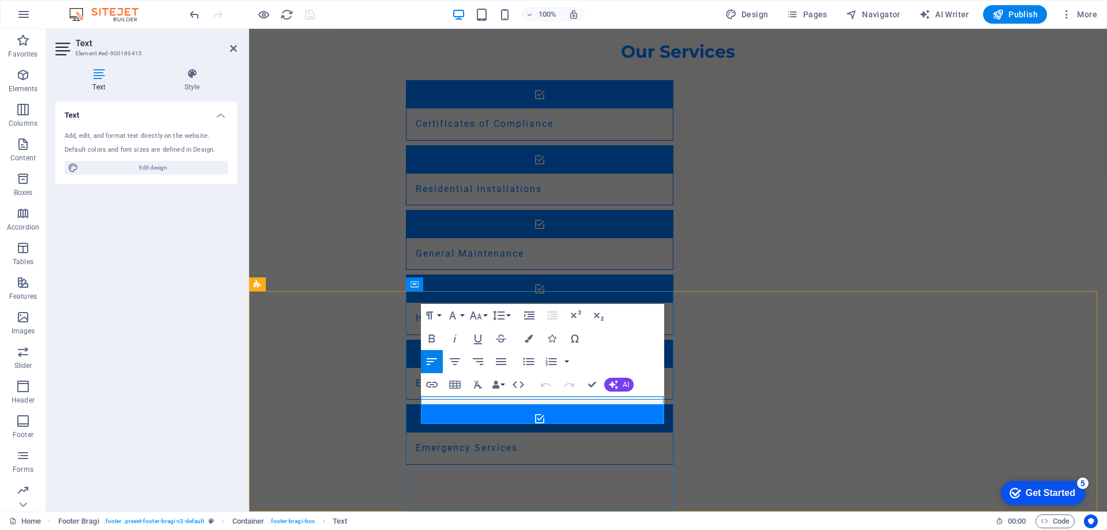
drag, startPoint x: 485, startPoint y: 416, endPoint x: 419, endPoint y: 414, distance: 66.9
drag, startPoint x: 445, startPoint y: 419, endPoint x: 417, endPoint y: 414, distance: 28.0
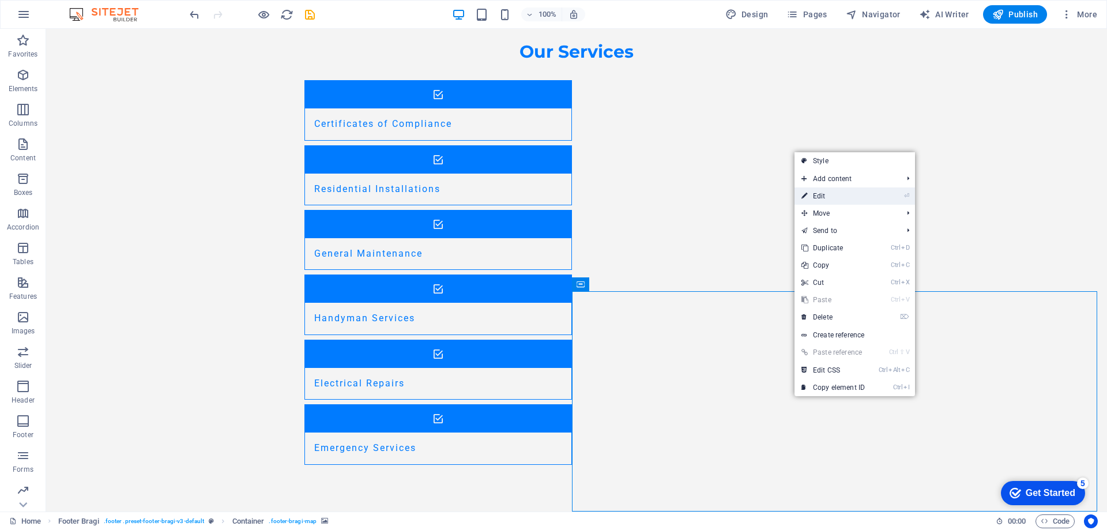
drag, startPoint x: 834, startPoint y: 198, endPoint x: 585, endPoint y: 168, distance: 251.3
click at [834, 198] on link "⏎ Edit" at bounding box center [832, 195] width 77 height 17
select select "px"
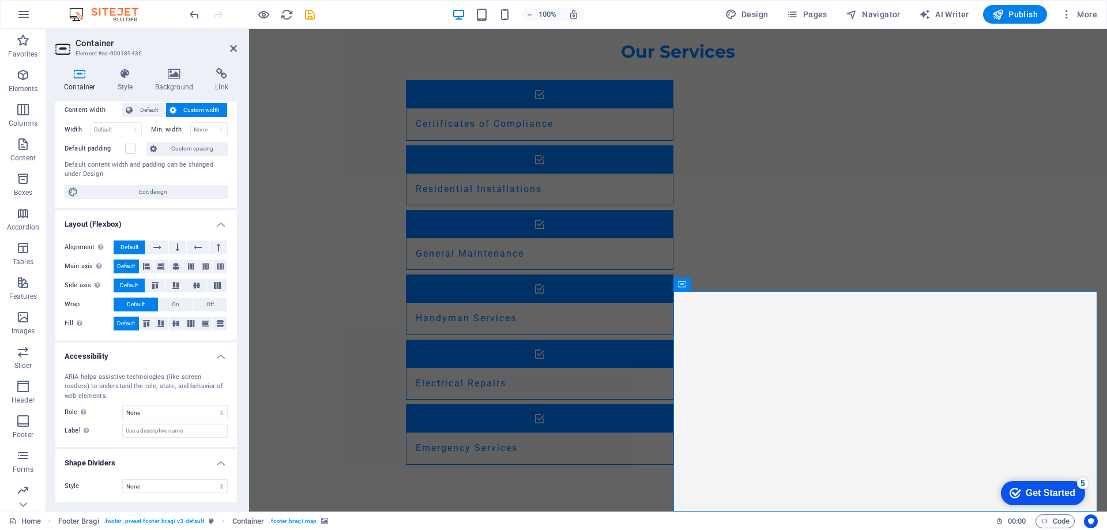
scroll to position [0, 0]
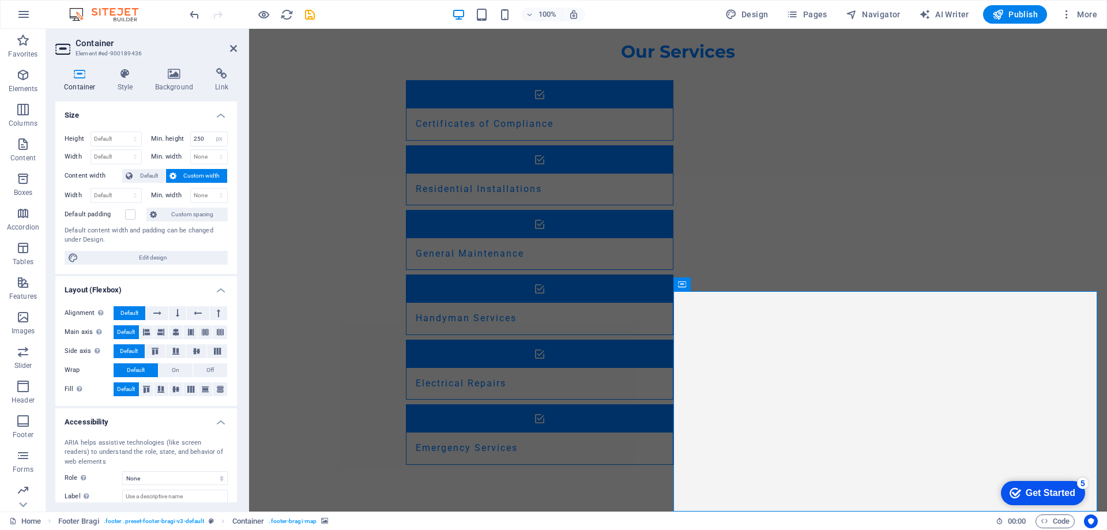
click at [230, 44] on icon at bounding box center [233, 48] width 7 height 9
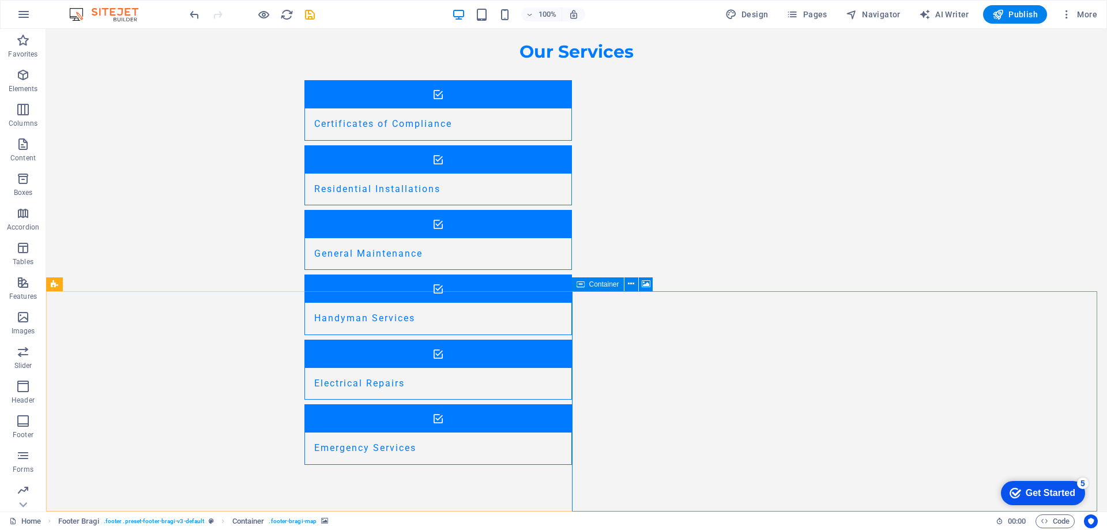
click at [602, 286] on span "Container" at bounding box center [604, 284] width 30 height 7
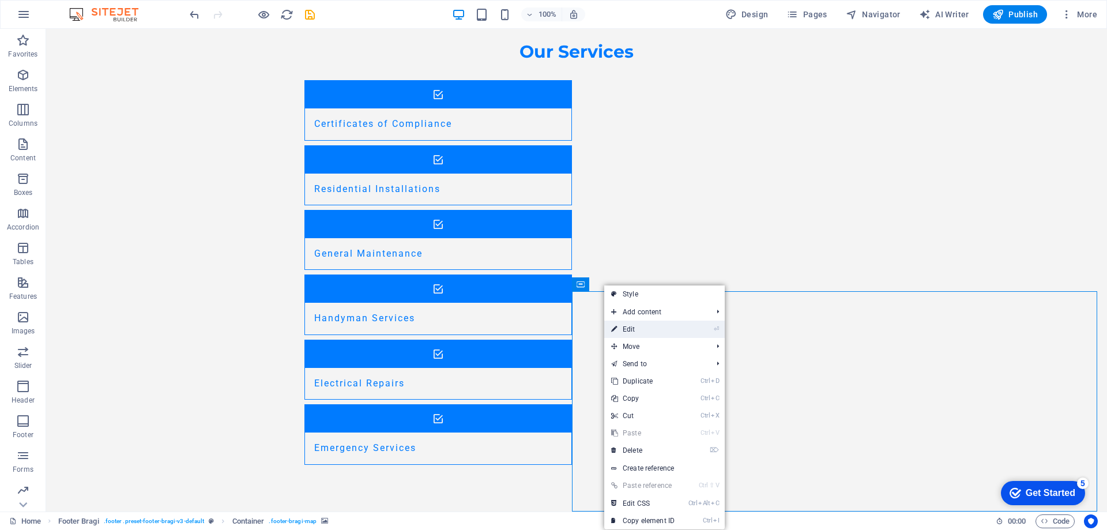
click at [631, 330] on link "⏎ Edit" at bounding box center [642, 329] width 77 height 17
select select "px"
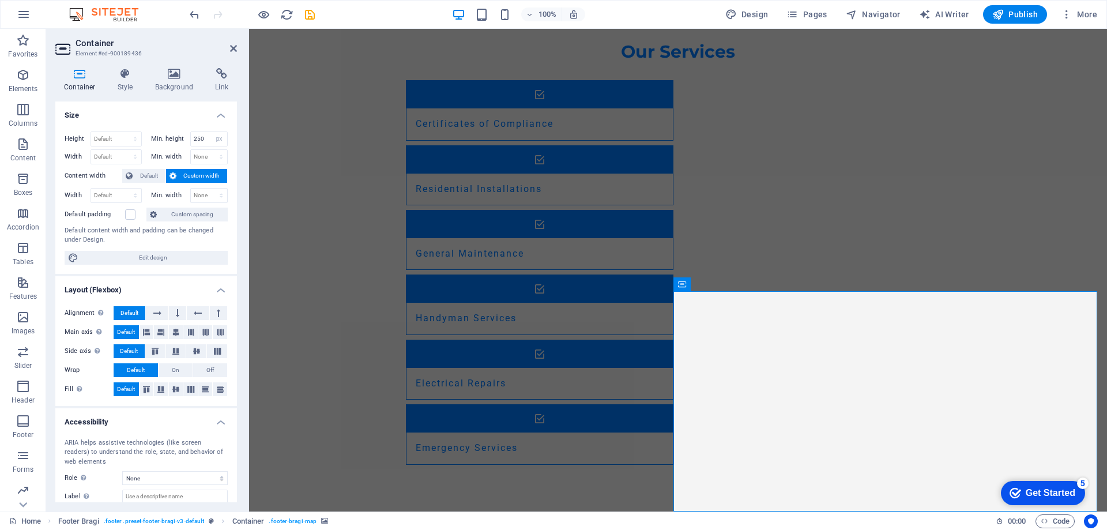
click at [74, 80] on h4 "Container" at bounding box center [82, 80] width 54 height 24
click at [233, 48] on icon at bounding box center [233, 48] width 7 height 9
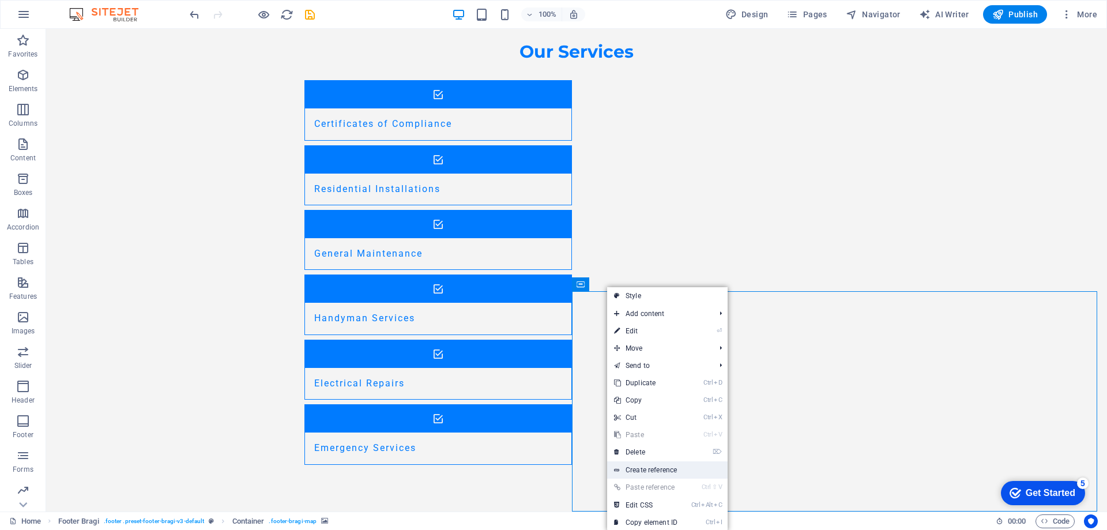
click at [639, 469] on link "Create reference" at bounding box center [667, 469] width 120 height 17
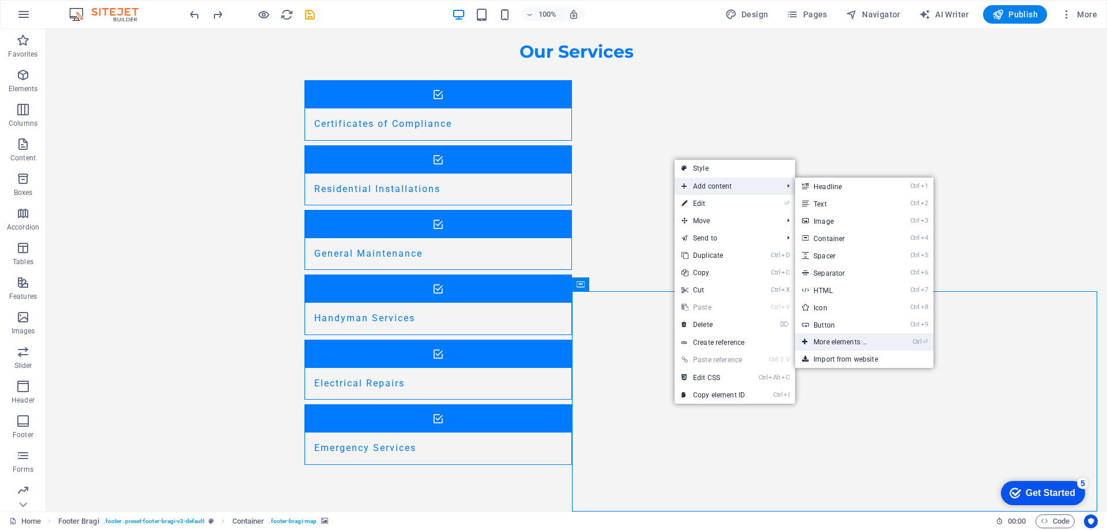
click at [823, 342] on link "Ctrl ⏎ More elements ..." at bounding box center [842, 341] width 95 height 17
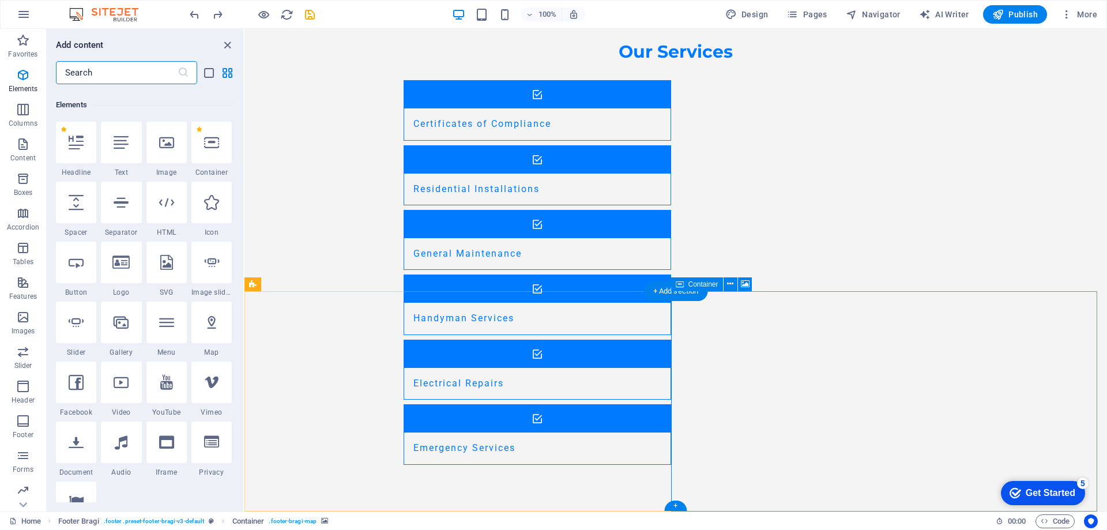
scroll to position [123, 0]
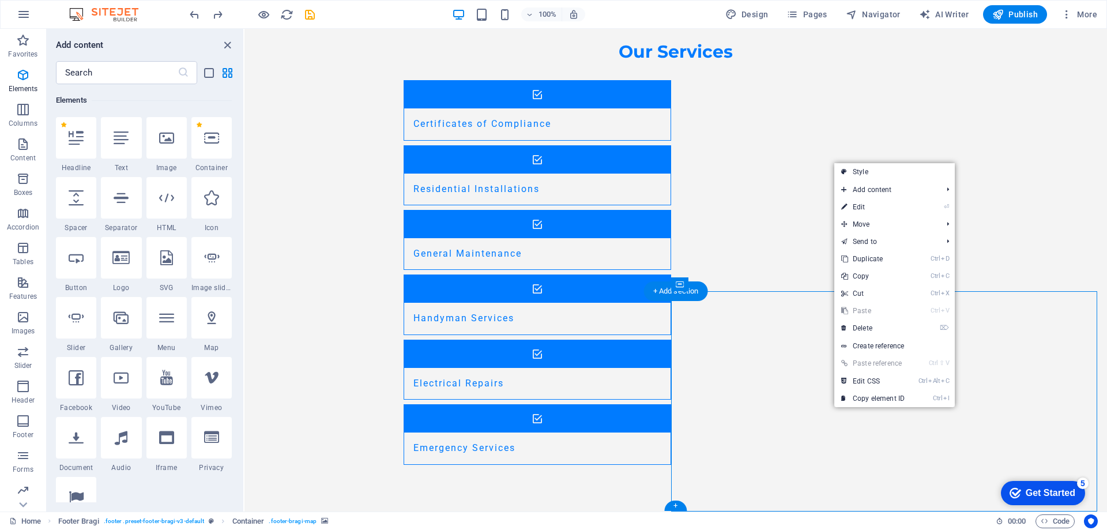
select select "px"
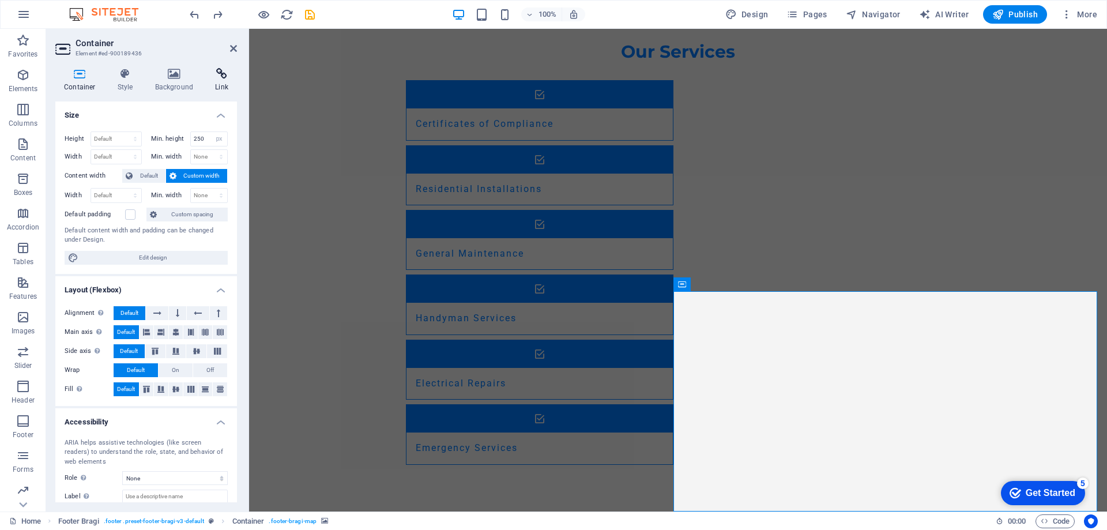
click at [220, 82] on h4 "Link" at bounding box center [221, 80] width 31 height 24
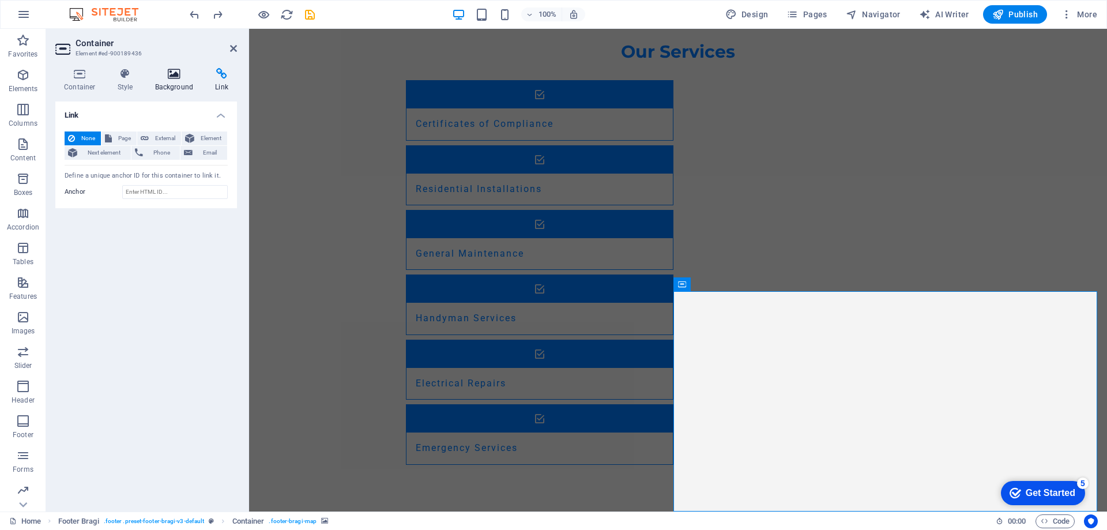
click at [166, 78] on icon at bounding box center [174, 74] width 56 height 12
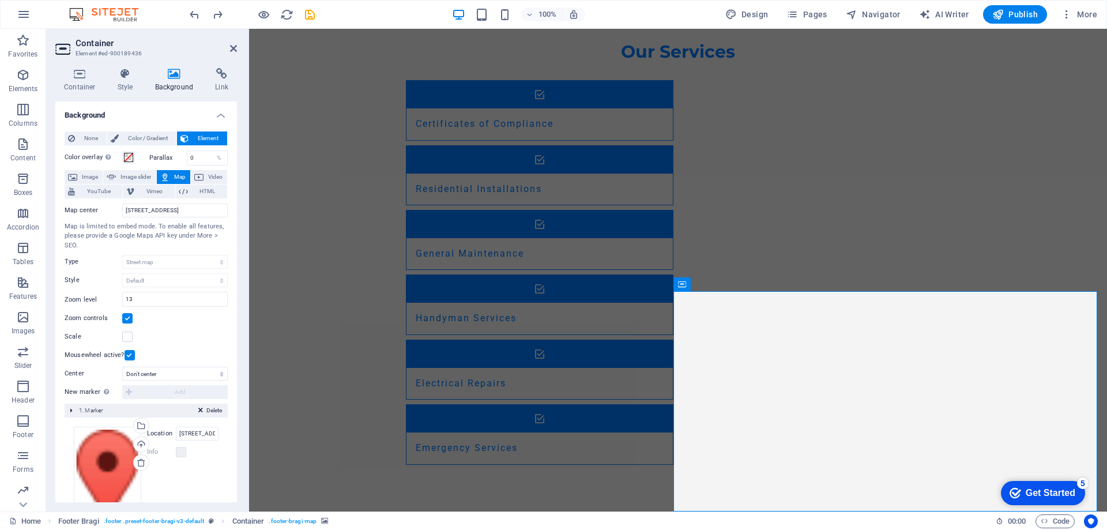
click at [175, 175] on span "Map" at bounding box center [180, 177] width 14 height 14
click at [1053, 489] on div "Get Started" at bounding box center [1051, 493] width 50 height 10
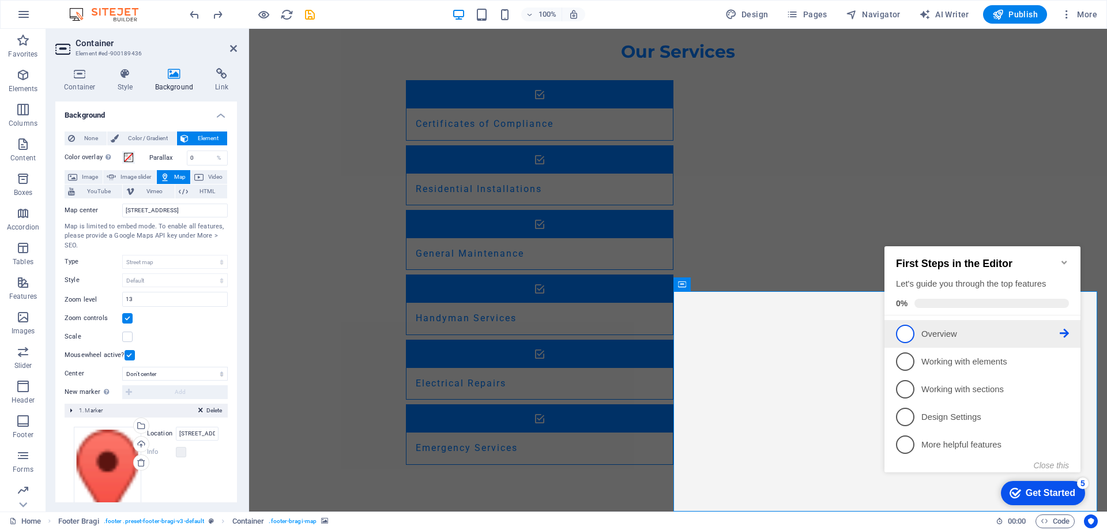
click at [948, 338] on p "Overview - incomplete" at bounding box center [990, 334] width 138 height 12
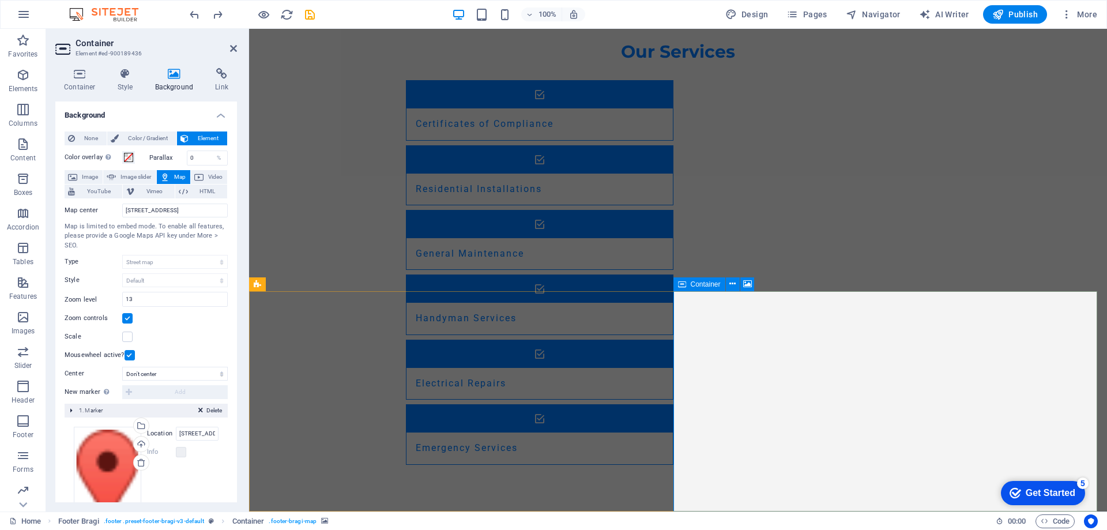
scroll to position [0, 0]
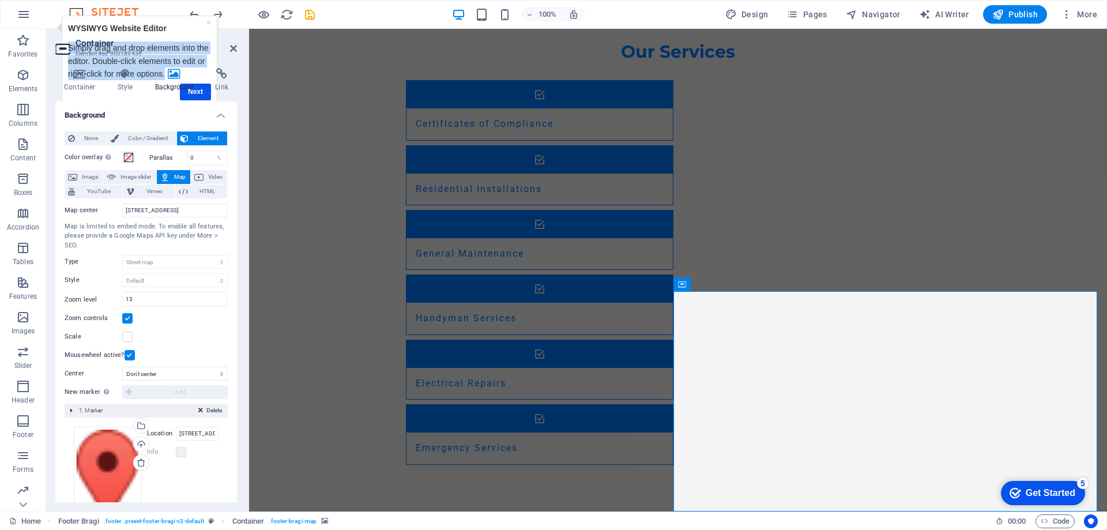
drag, startPoint x: 165, startPoint y: 21, endPoint x: 295, endPoint y: 39, distance: 131.5
click html "× WYSIWYG Website Editor Simply drag and drop elements into the editor. Double-…"
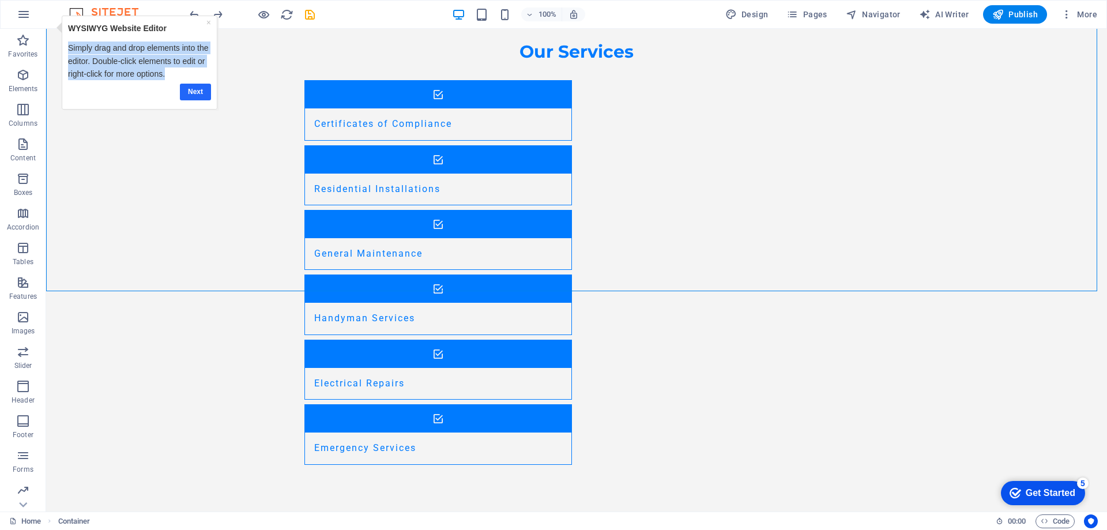
click at [195, 89] on link "Next" at bounding box center [195, 92] width 31 height 17
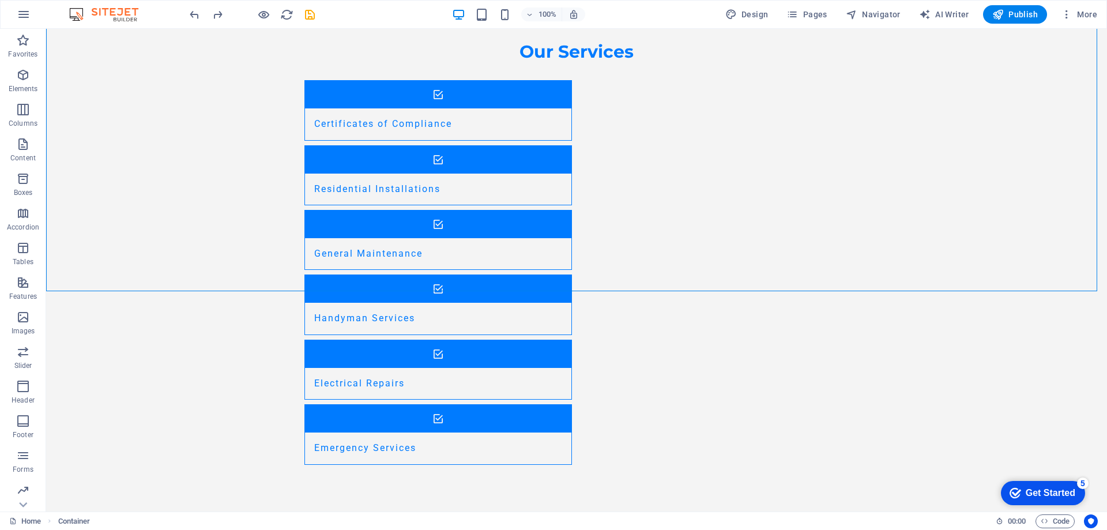
click at [1045, 495] on div "Get Started" at bounding box center [1051, 493] width 50 height 10
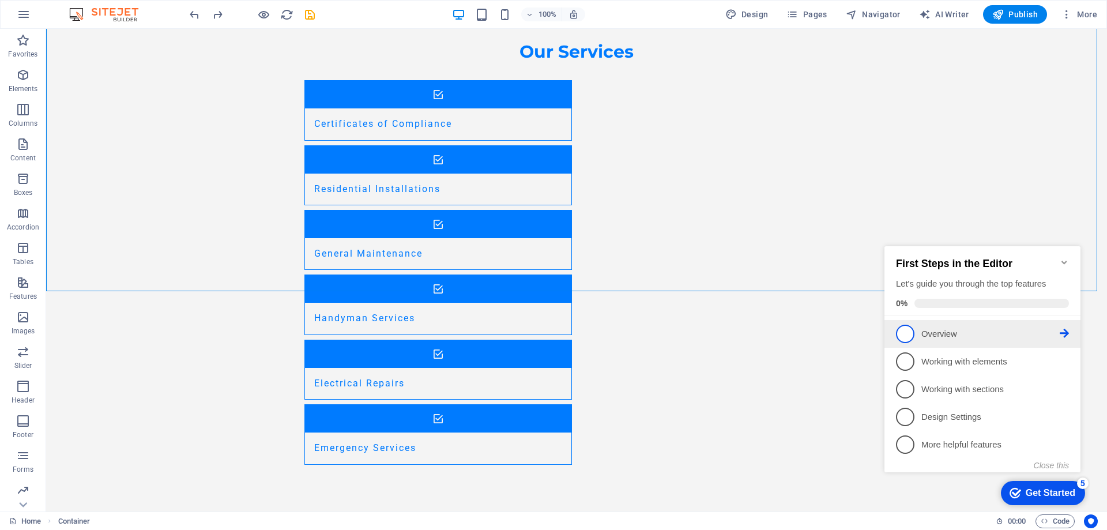
click at [951, 334] on p "Overview - incomplete" at bounding box center [990, 334] width 138 height 12
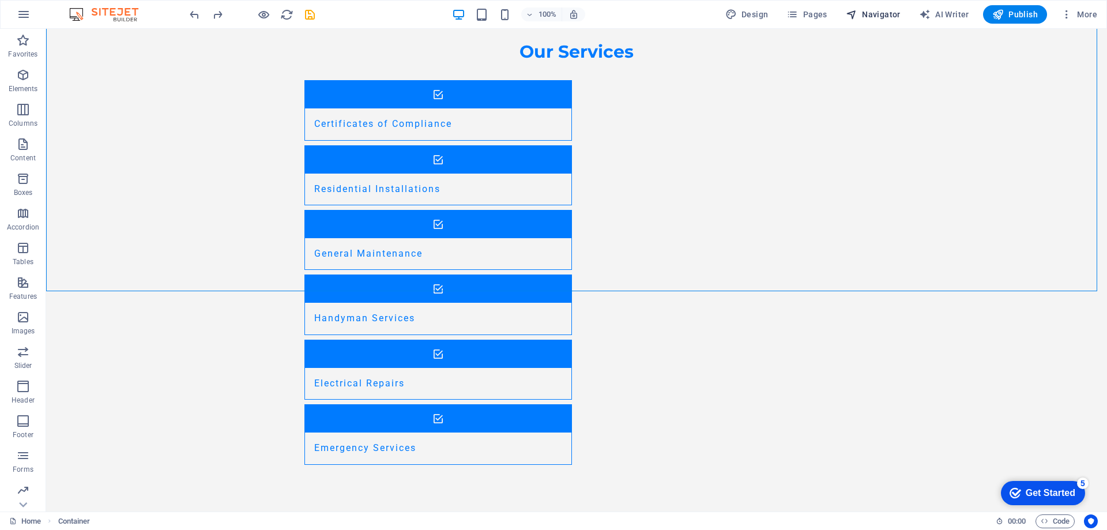
click at [888, 17] on span "Navigator" at bounding box center [873, 15] width 55 height 12
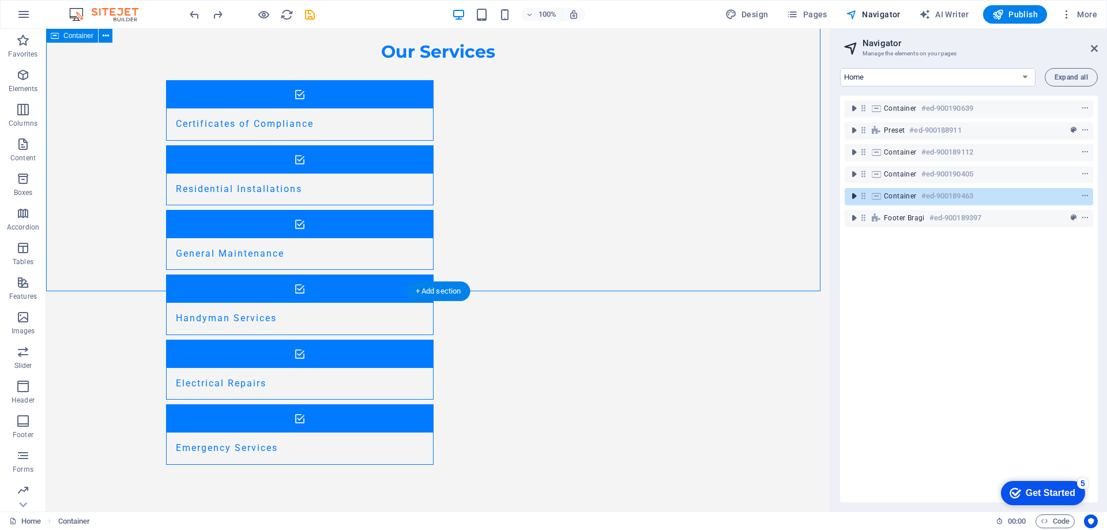
click at [855, 199] on icon "toggle-expand" at bounding box center [854, 196] width 12 height 12
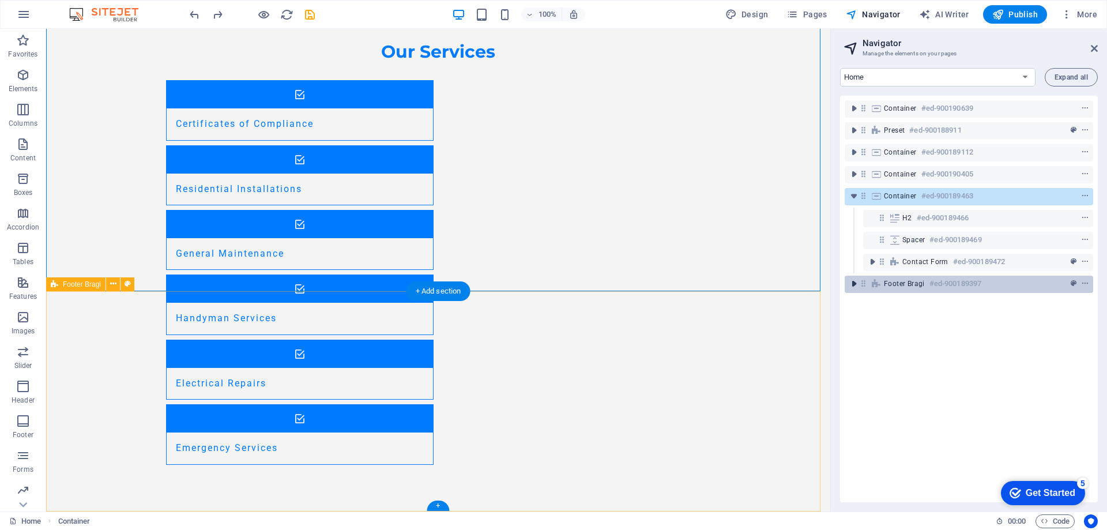
click at [854, 287] on icon "toggle-expand" at bounding box center [854, 284] width 12 height 12
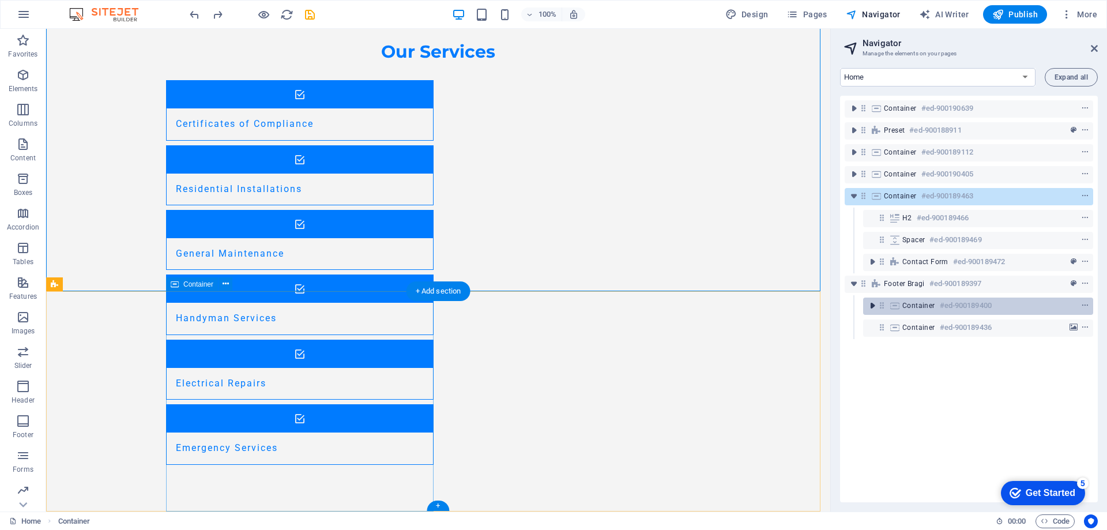
click at [873, 308] on icon "toggle-expand" at bounding box center [872, 306] width 12 height 12
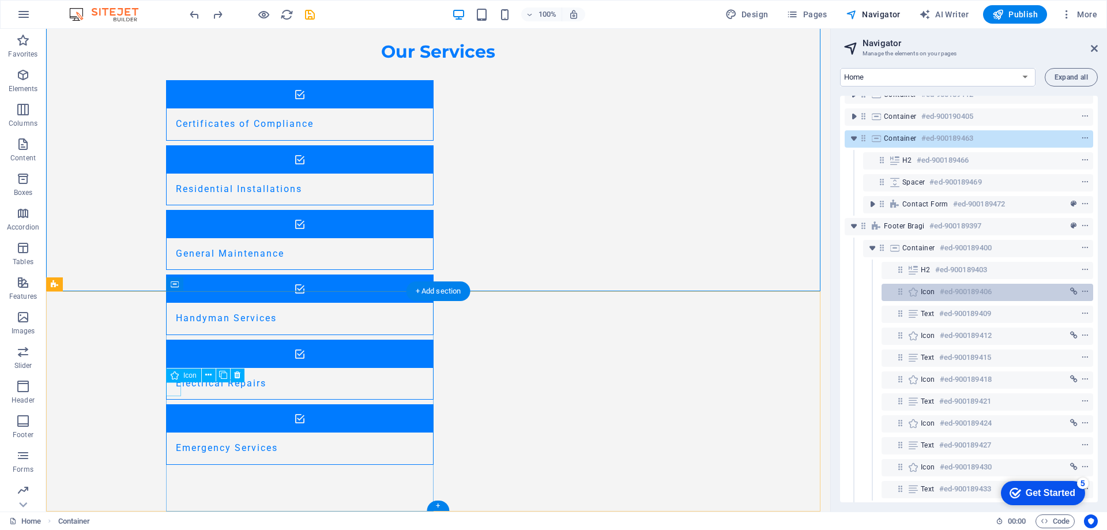
scroll to position [90, 0]
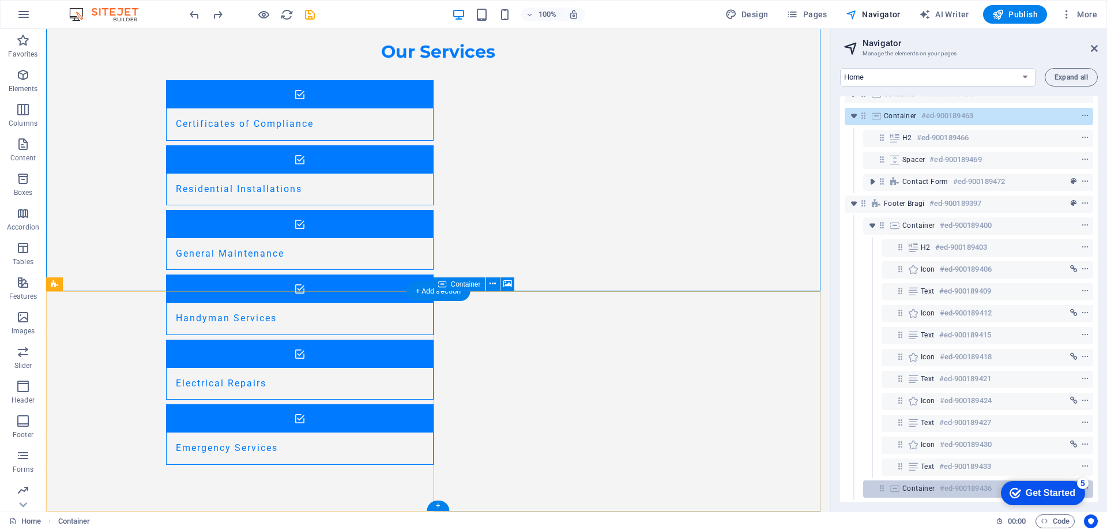
click at [894, 484] on icon at bounding box center [894, 488] width 13 height 9
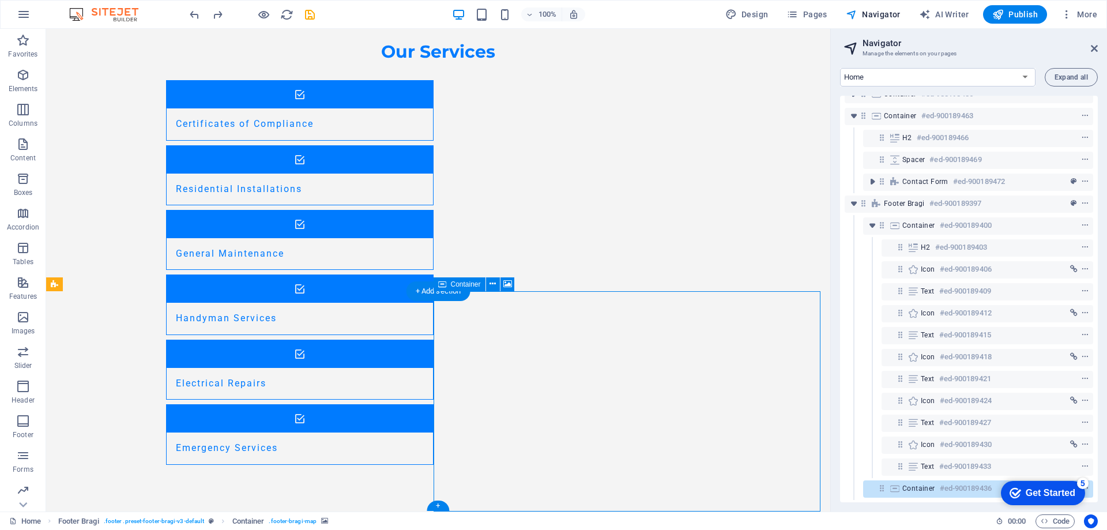
click at [962, 481] on h6 "#ed-900189436" at bounding box center [966, 488] width 52 height 14
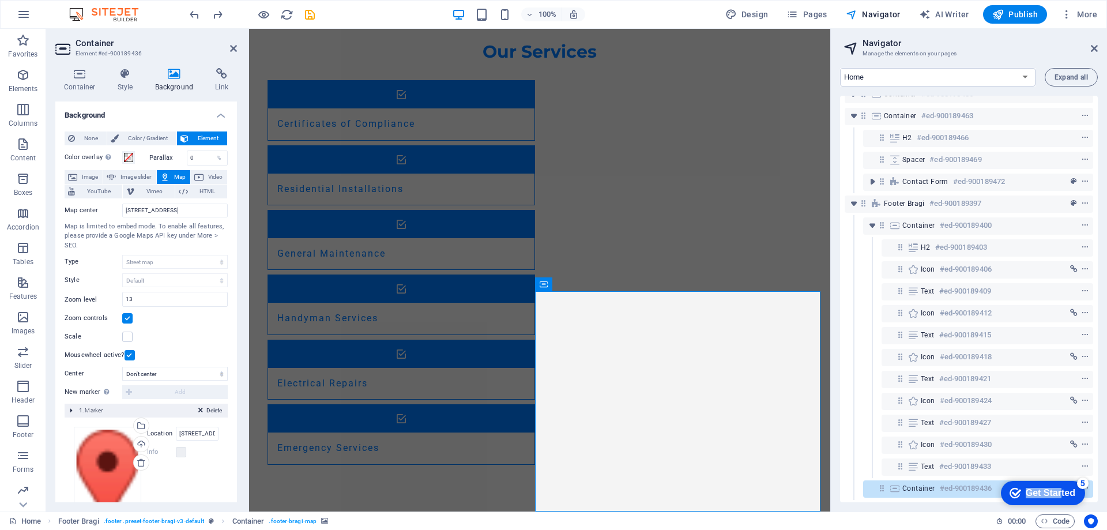
drag, startPoint x: 1061, startPoint y: 489, endPoint x: 1862, endPoint y: 964, distance: 931.8
click html "checkmark Get Started 5 First Steps in the Editor Let's guide you through the t…"
click at [1071, 484] on icon "background" at bounding box center [1073, 488] width 8 height 8
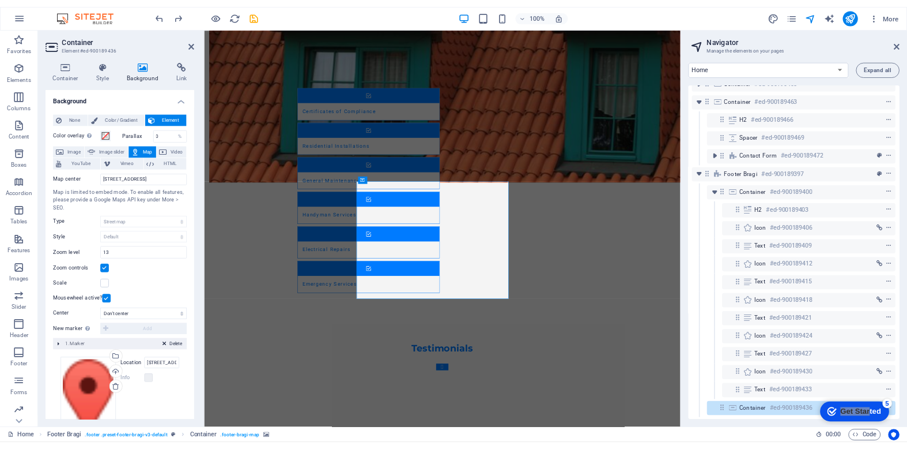
scroll to position [1381, 0]
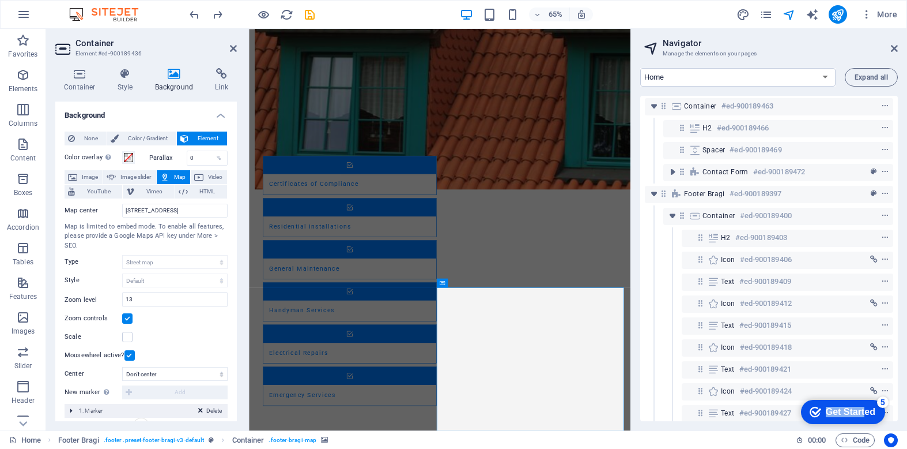
drag, startPoint x: 864, startPoint y: 409, endPoint x: 813, endPoint y: 409, distance: 50.7
click at [813, 409] on div "checkmark Get Started 5" at bounding box center [843, 412] width 66 height 12
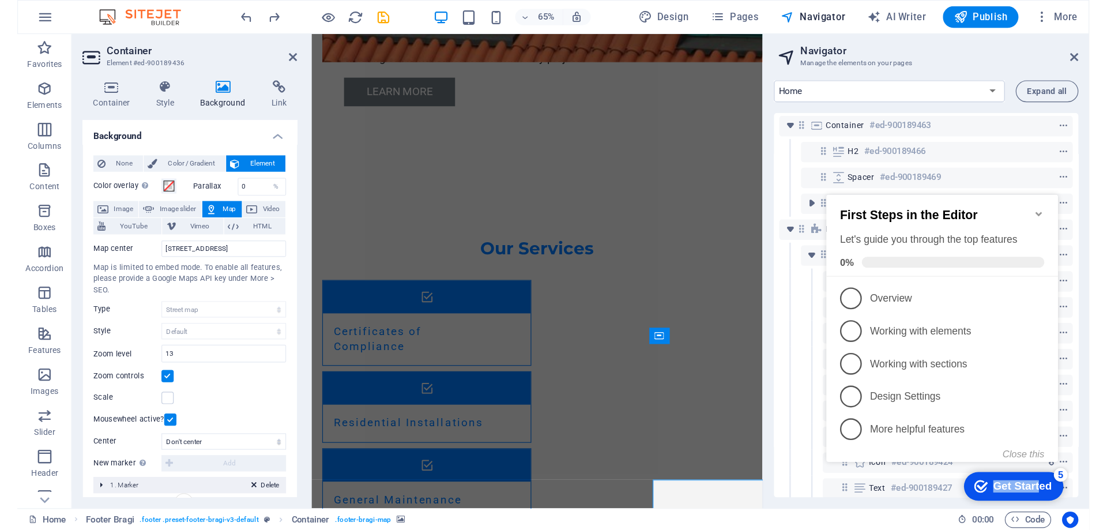
scroll to position [1401, 0]
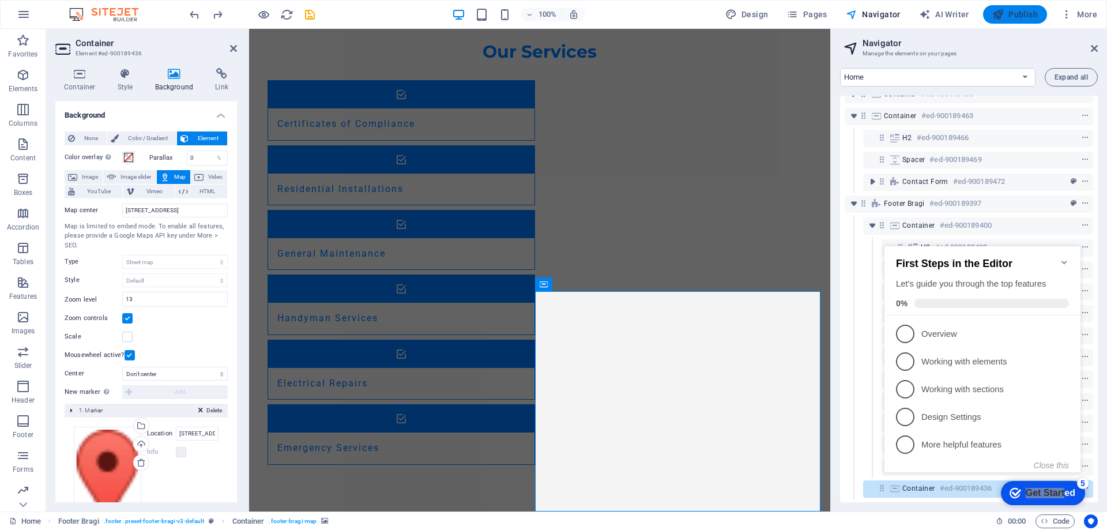
click at [1012, 12] on span "Publish" at bounding box center [1015, 15] width 46 height 12
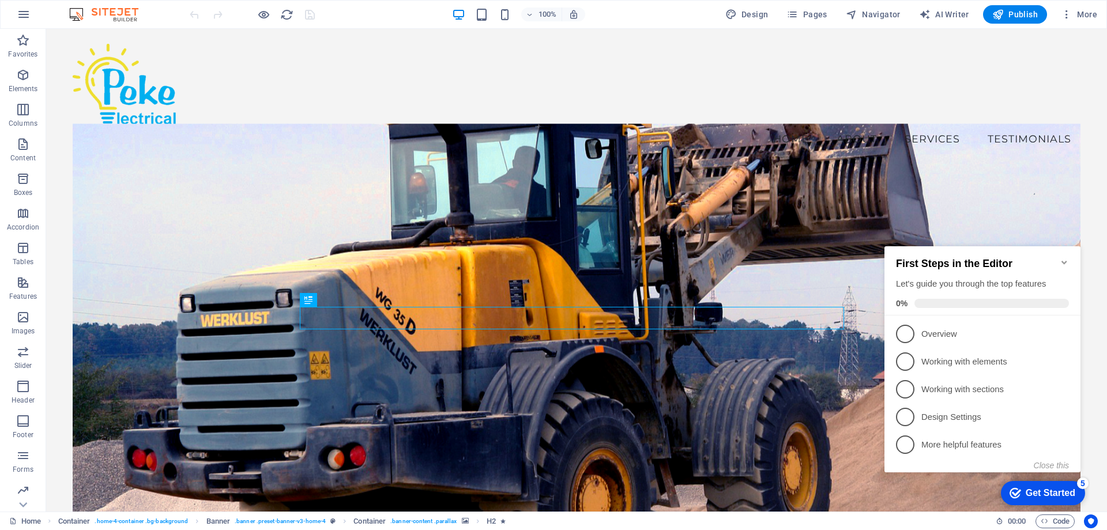
click at [145, 171] on figure at bounding box center [577, 342] width 1008 height 439
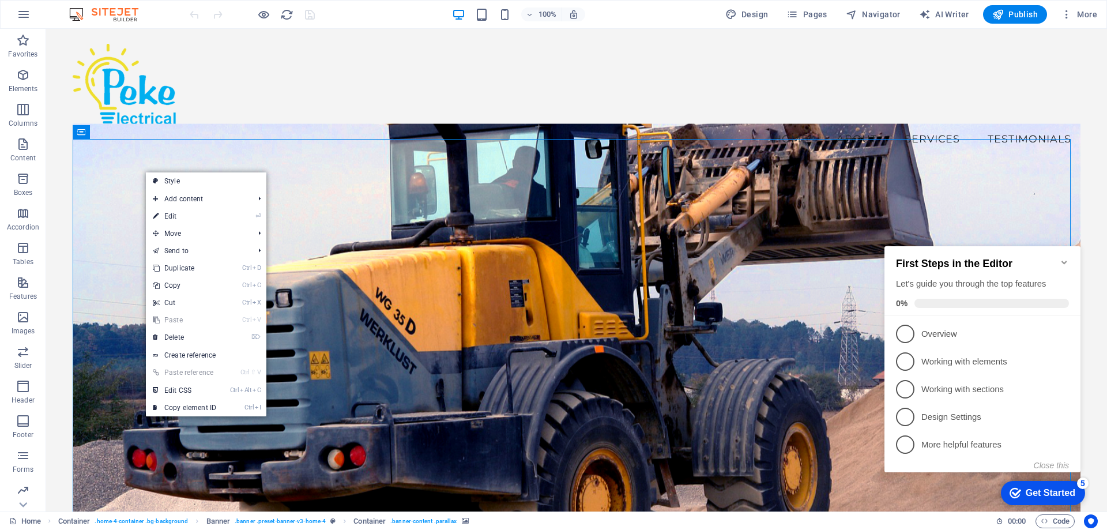
click at [98, 163] on figure at bounding box center [577, 342] width 1008 height 439
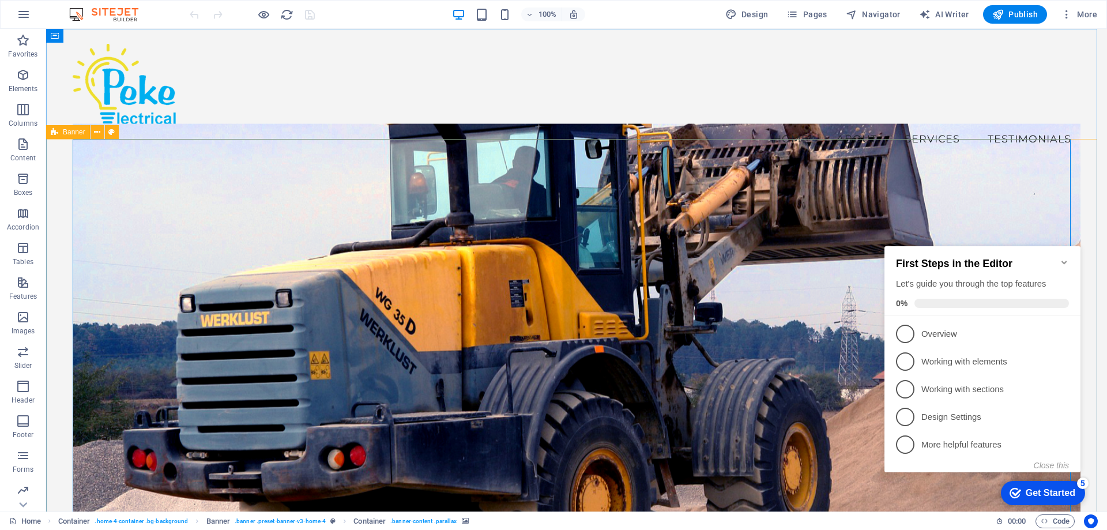
click at [77, 132] on span "Banner" at bounding box center [74, 132] width 22 height 7
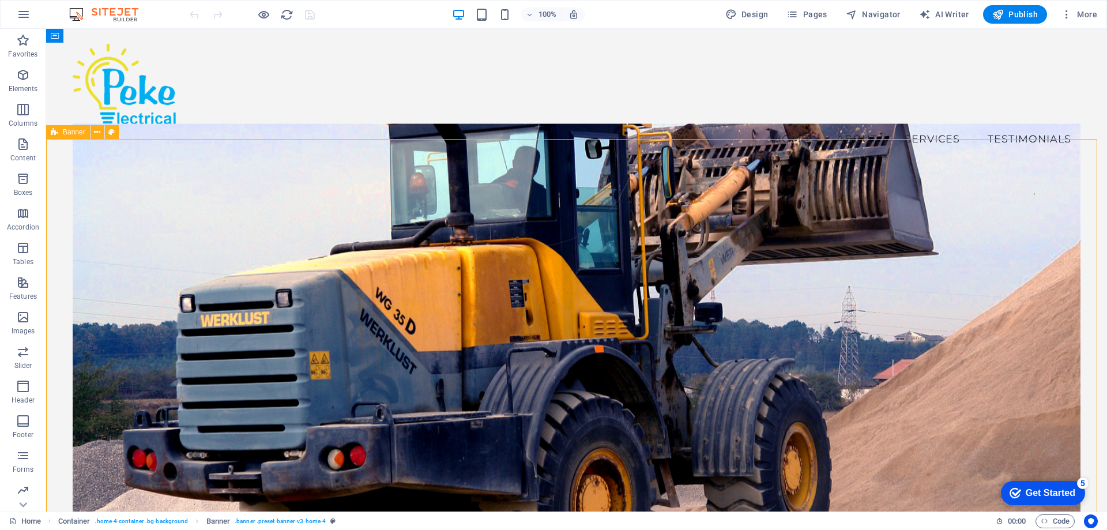
click at [77, 132] on span "Banner" at bounding box center [74, 132] width 22 height 7
select select "vh"
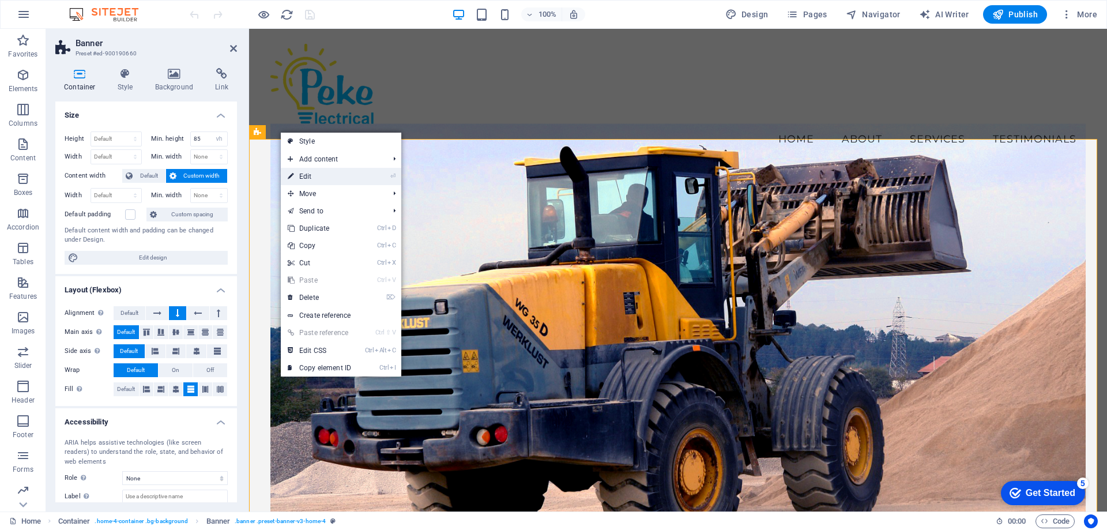
click at [317, 178] on link "⏎ Edit" at bounding box center [319, 176] width 77 height 17
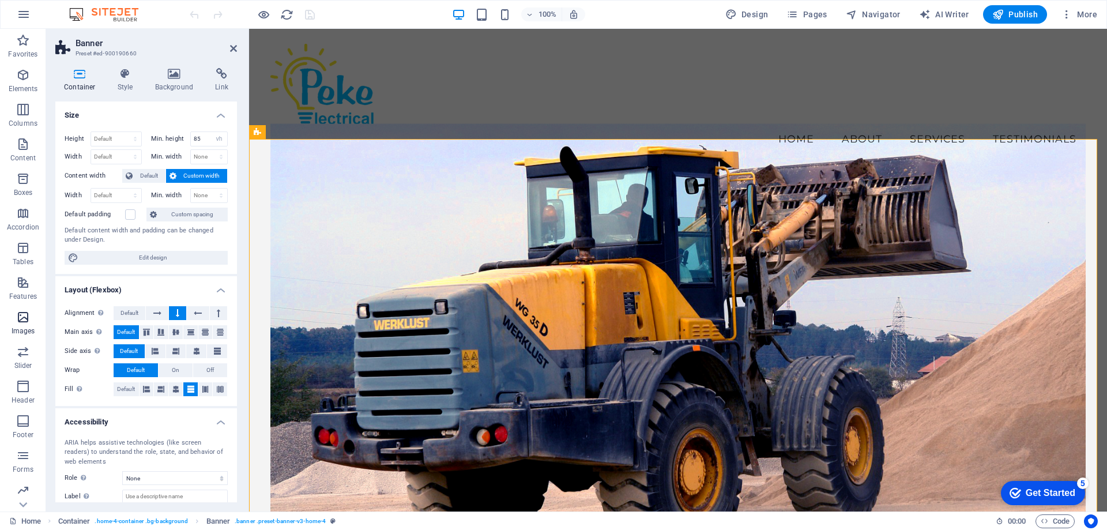
click at [24, 318] on icon "button" at bounding box center [23, 317] width 14 height 14
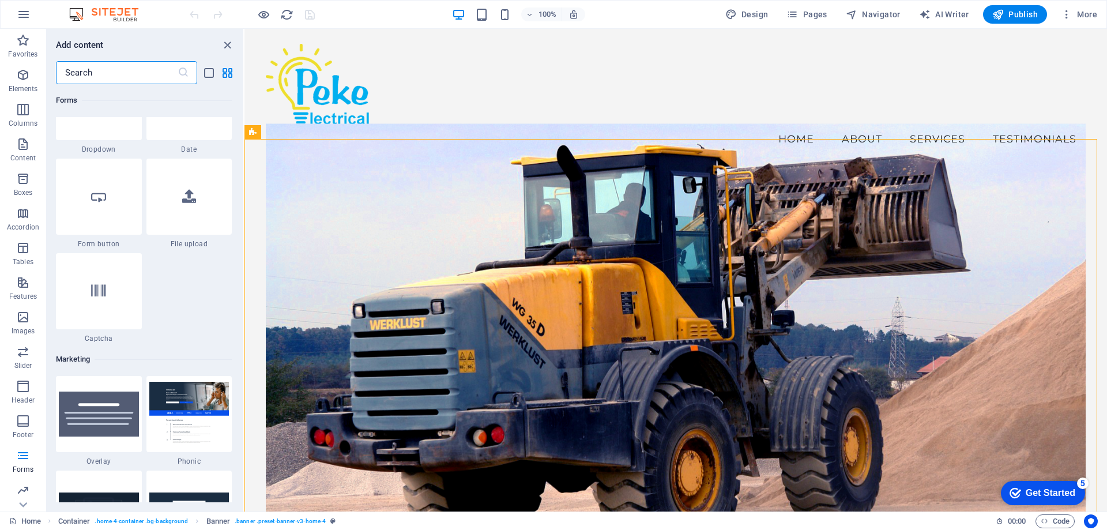
scroll to position [8786, 0]
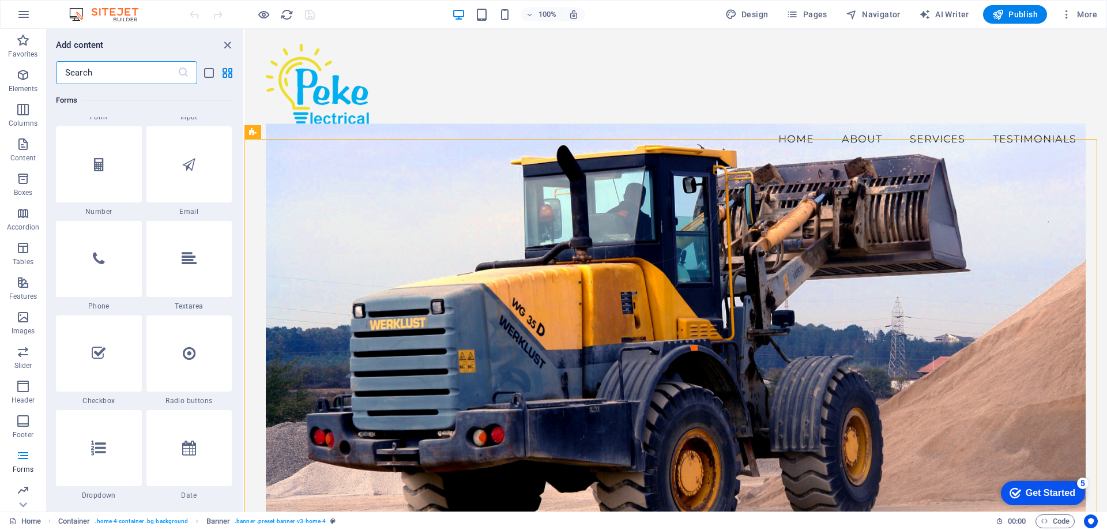
click at [135, 72] on input "text" at bounding box center [117, 72] width 122 height 23
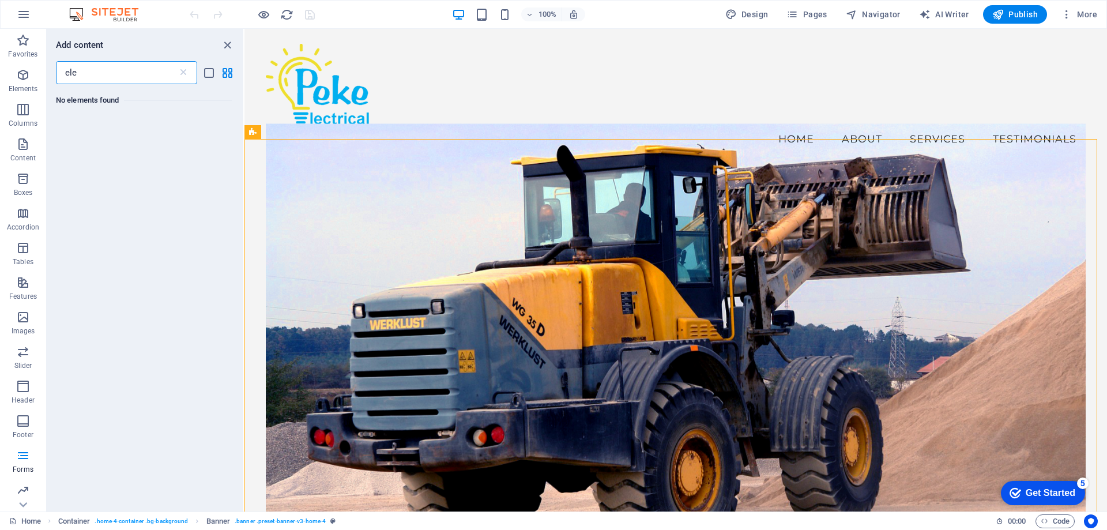
scroll to position [0, 0]
type input "e"
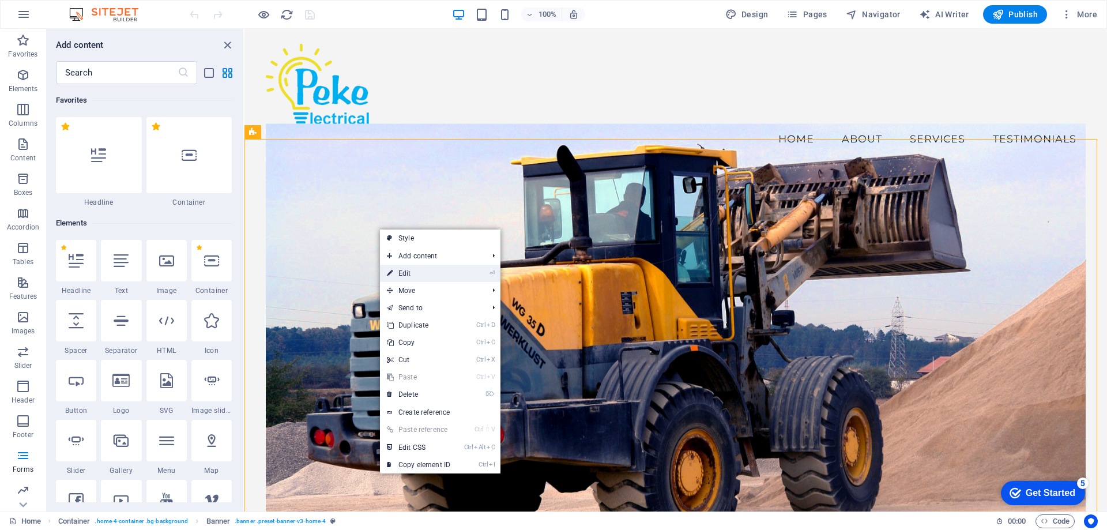
click at [409, 275] on link "⏎ Edit" at bounding box center [418, 273] width 77 height 17
select select "vh"
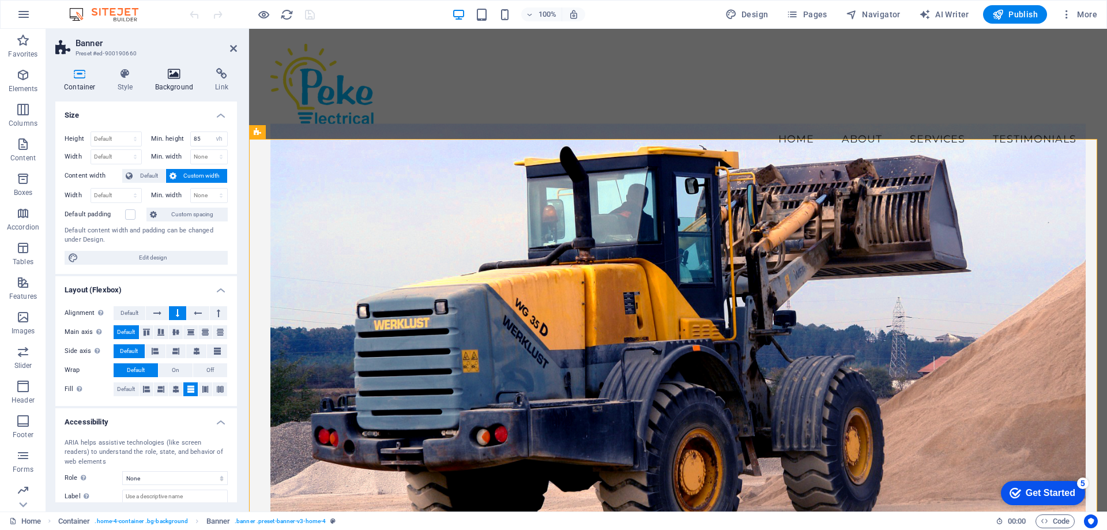
click at [179, 77] on icon at bounding box center [174, 74] width 56 height 12
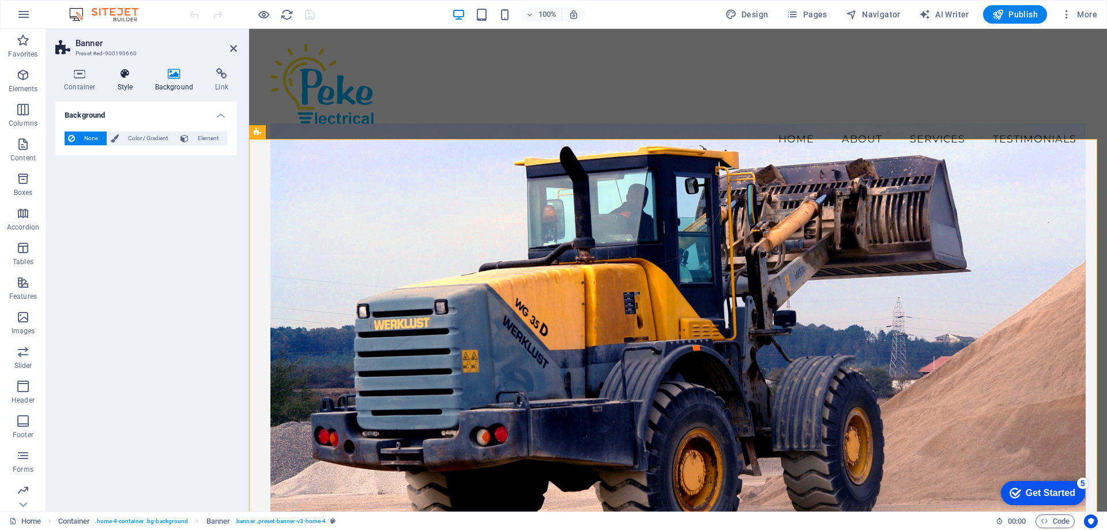
click at [120, 73] on icon at bounding box center [125, 74] width 33 height 12
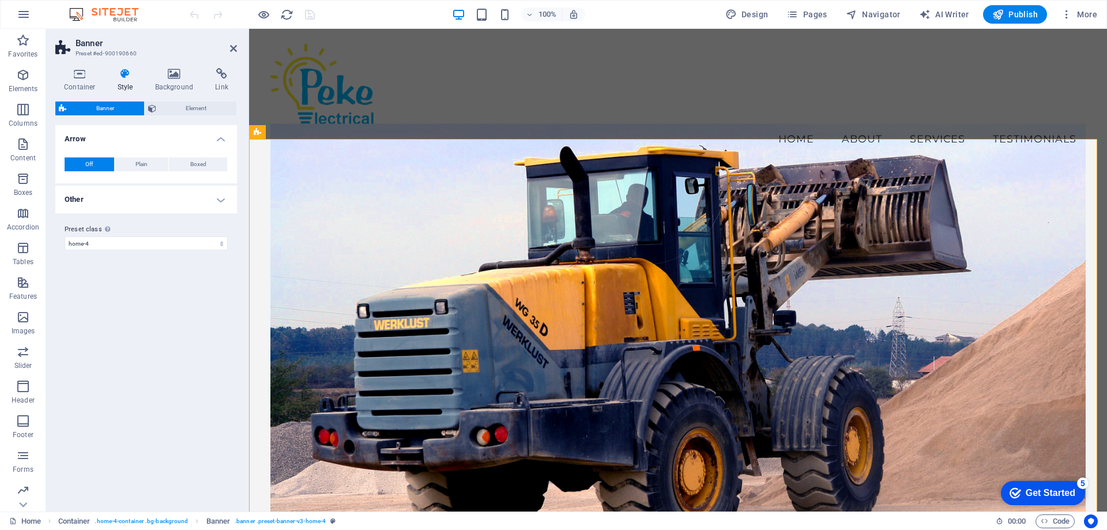
click at [387, 244] on figure at bounding box center [677, 342] width 815 height 439
click at [393, 230] on figure at bounding box center [677, 342] width 815 height 439
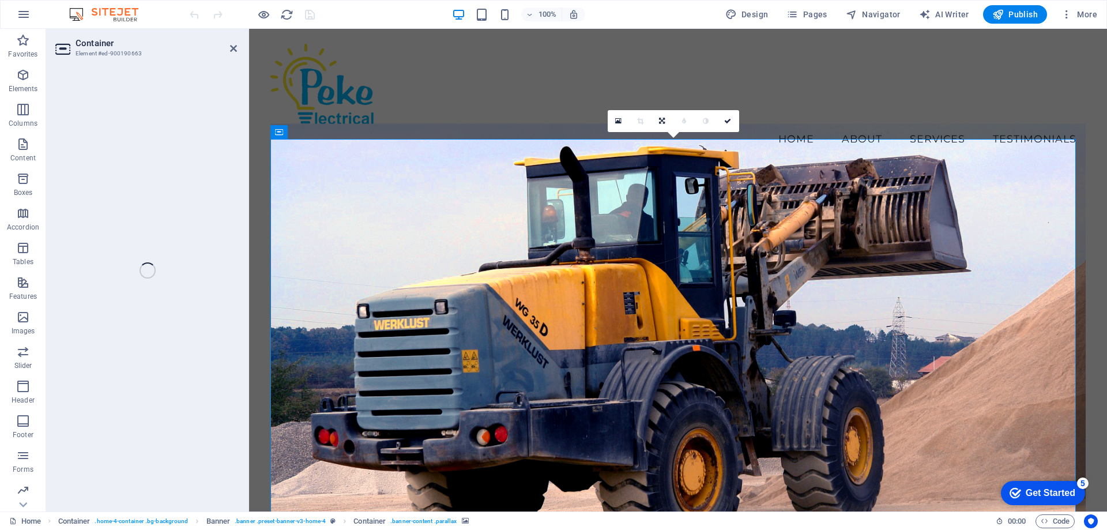
click at [393, 230] on figure at bounding box center [677, 342] width 815 height 439
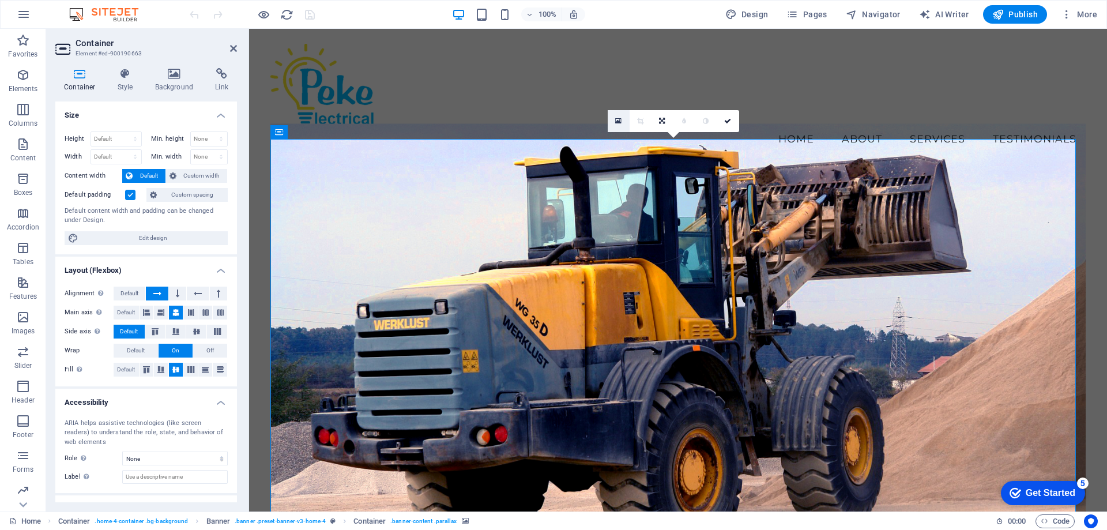
click at [617, 119] on icon at bounding box center [618, 121] width 6 height 8
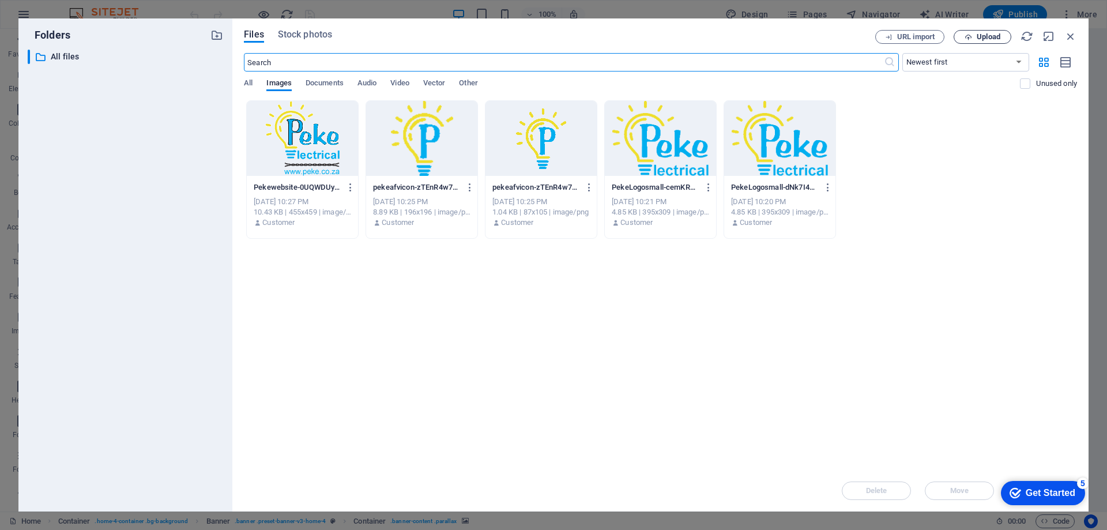
click at [978, 35] on span "Upload" at bounding box center [989, 36] width 24 height 7
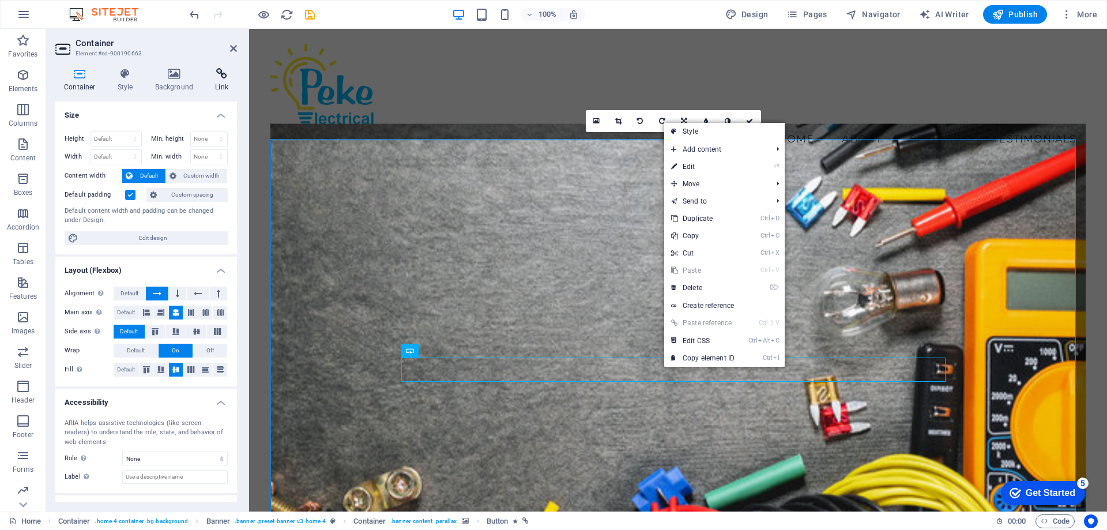
click at [222, 75] on icon at bounding box center [221, 74] width 31 height 12
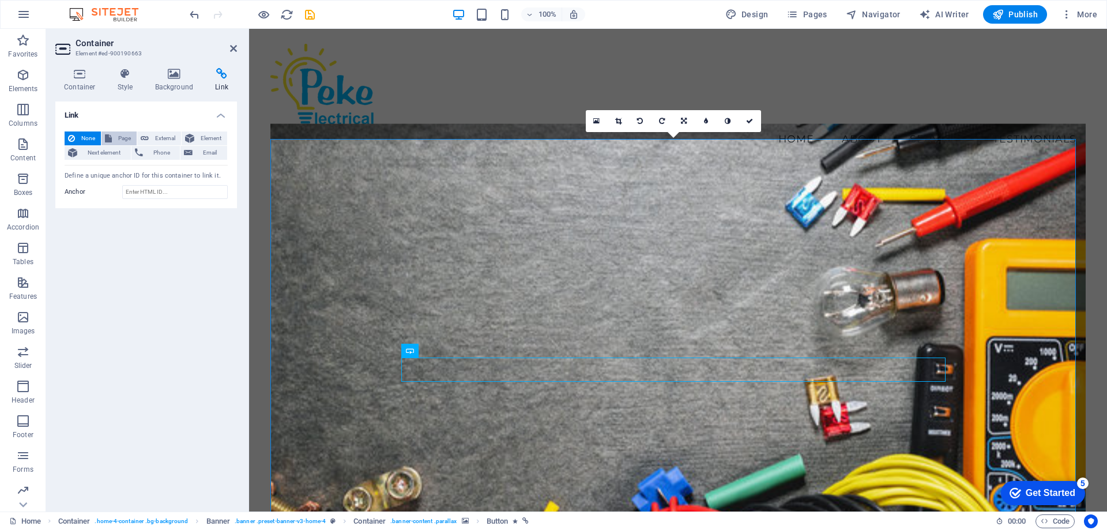
click at [116, 138] on span "Page" at bounding box center [124, 138] width 18 height 14
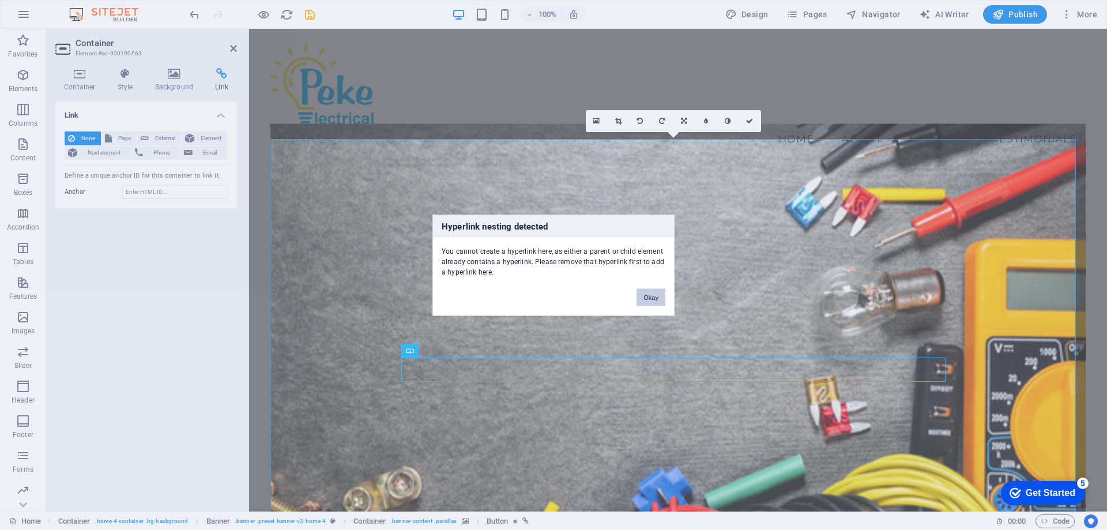
click at [641, 293] on button "Okay" at bounding box center [650, 296] width 29 height 17
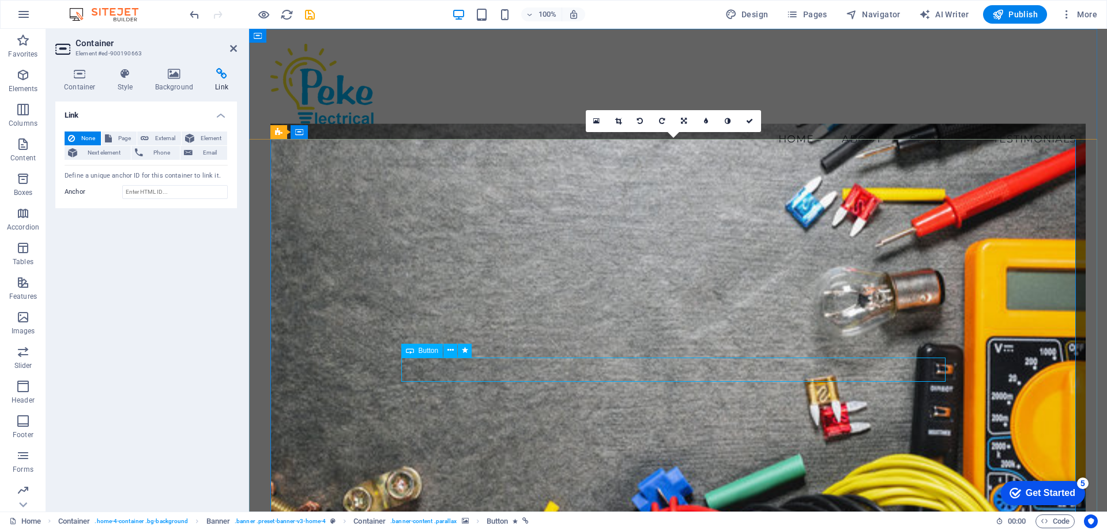
click at [428, 352] on span "Button" at bounding box center [429, 350] width 20 height 7
click at [410, 350] on icon at bounding box center [410, 351] width 8 height 14
click at [451, 352] on icon at bounding box center [450, 350] width 6 height 12
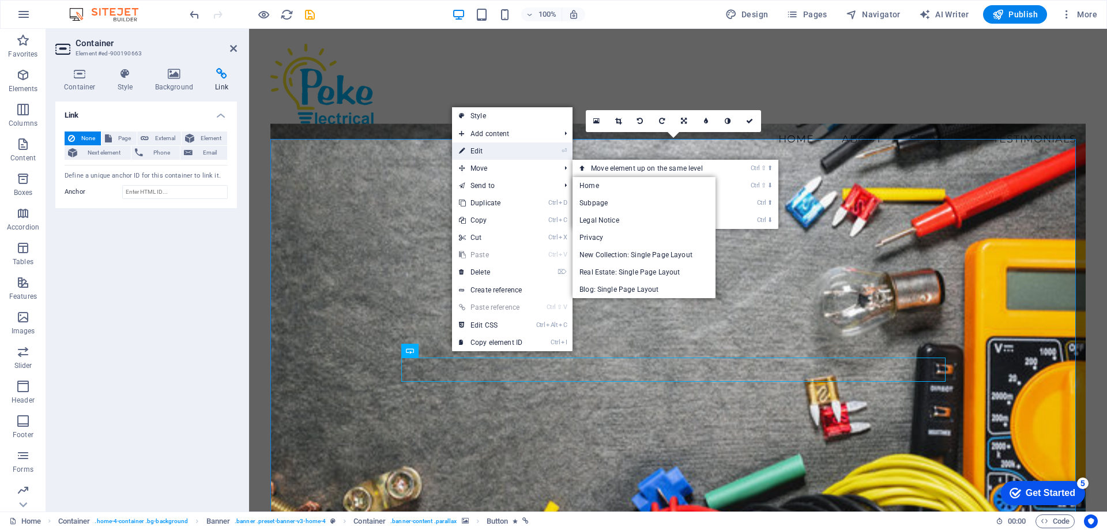
click at [493, 153] on link "⏎ Edit" at bounding box center [490, 150] width 77 height 17
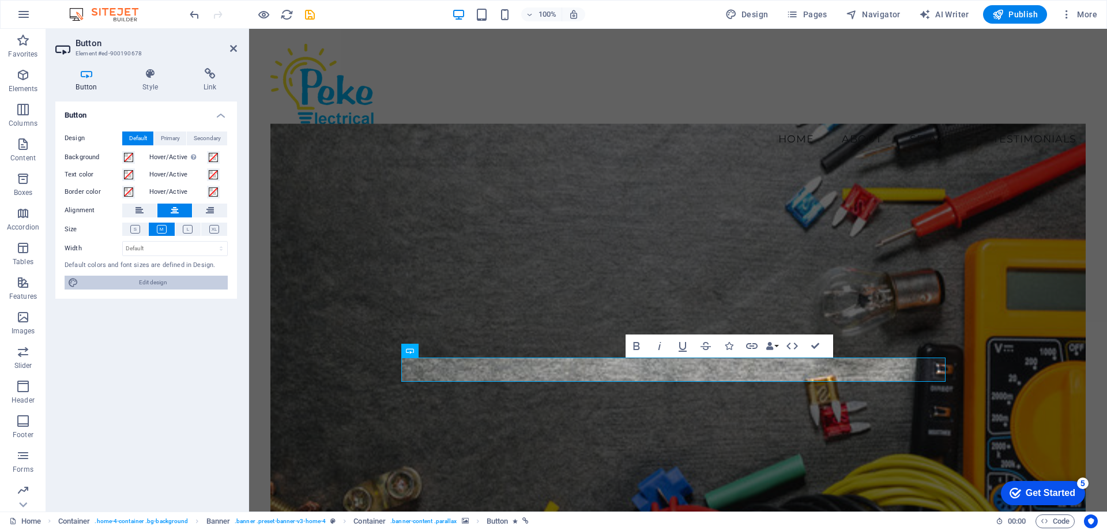
click at [157, 284] on span "Edit design" at bounding box center [153, 283] width 142 height 14
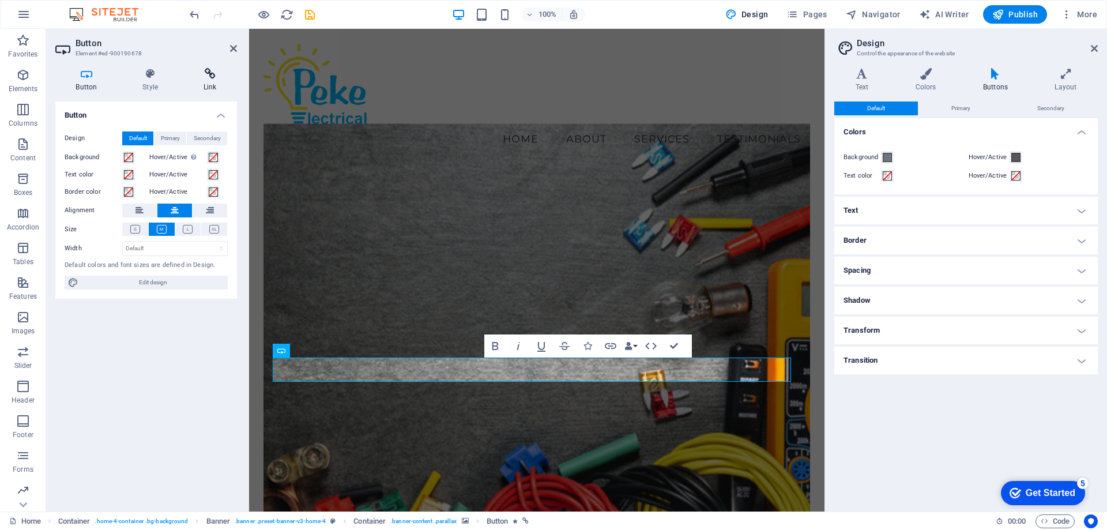
click at [211, 75] on icon at bounding box center [210, 74] width 54 height 12
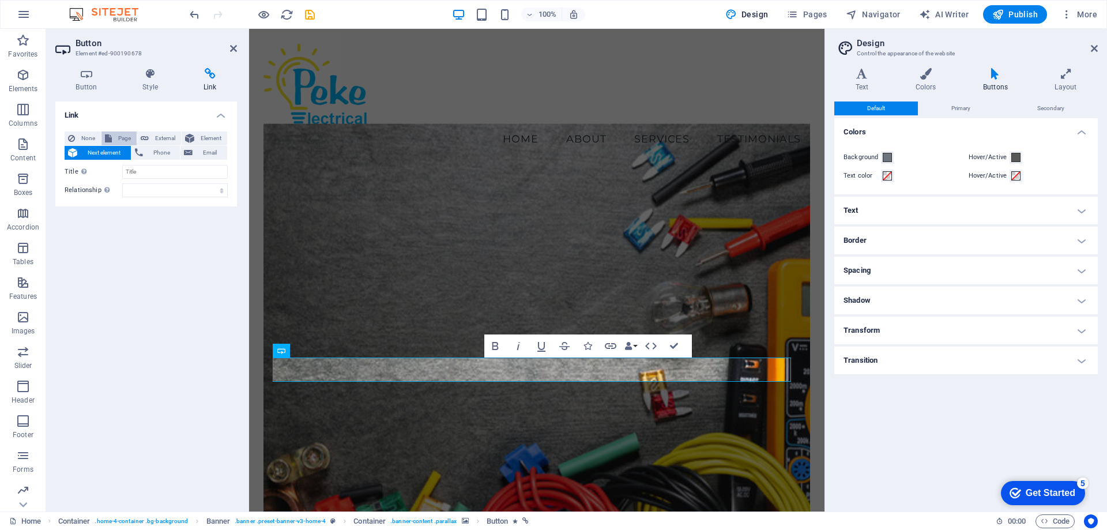
click at [123, 137] on span "Page" at bounding box center [124, 138] width 18 height 14
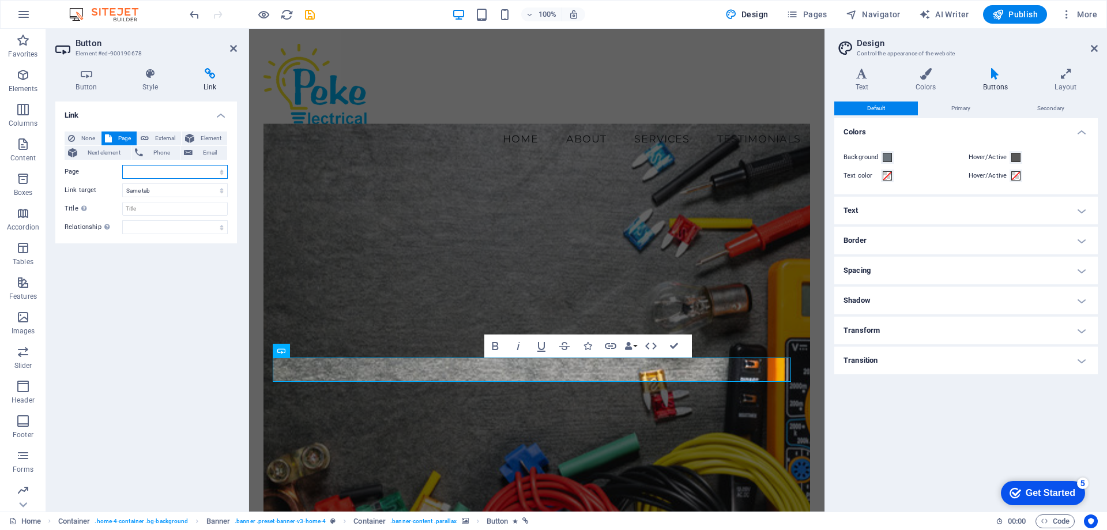
click at [213, 172] on select "Home Subpage Legal Notice Privacy" at bounding box center [174, 172] width 105 height 14
select select "1"
click at [122, 165] on select "Home Subpage Legal Notice Privacy" at bounding box center [174, 172] width 105 height 14
click at [149, 228] on select "alternate author bookmark external help license next nofollow noreferrer noopen…" at bounding box center [174, 227] width 105 height 14
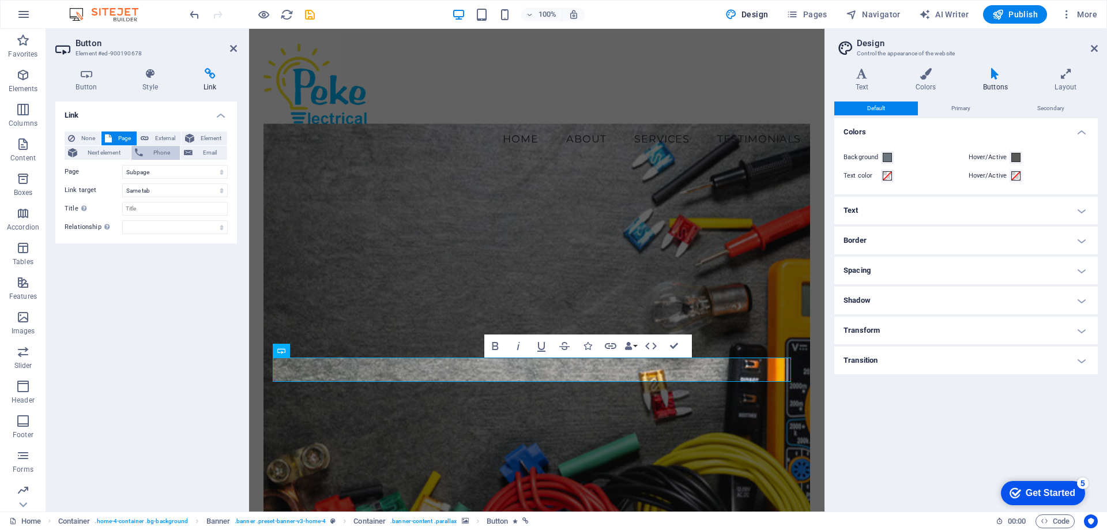
click at [156, 150] on span "Phone" at bounding box center [161, 153] width 31 height 14
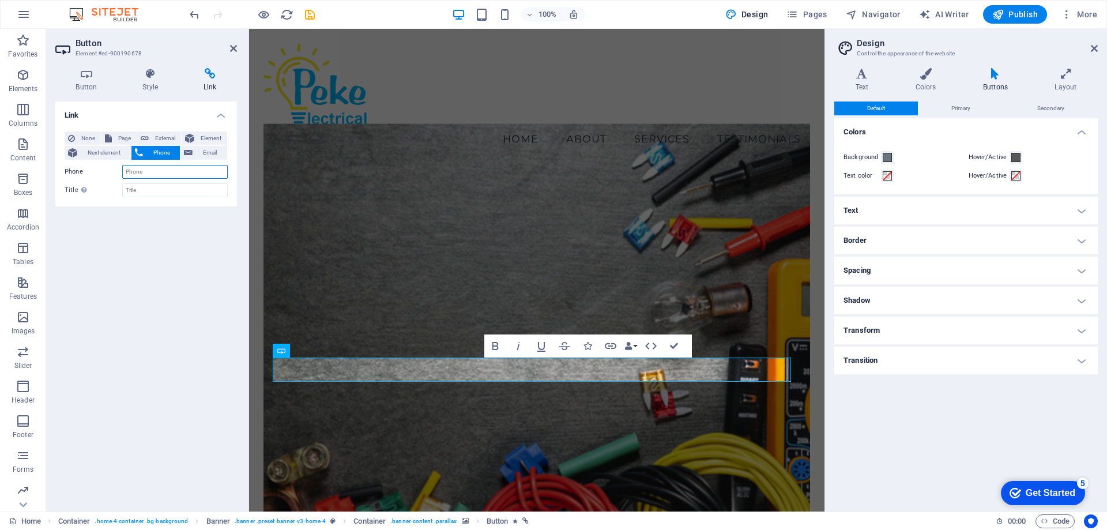
click at [152, 172] on input "Phone" at bounding box center [174, 172] width 105 height 14
type input "[PHONE_NUMBER]"
click at [147, 189] on input "Title Additional link description, should not be the same as the link text. The…" at bounding box center [174, 190] width 105 height 14
type input "Csll or pricing"
click at [136, 301] on div "Link None Page External Element Next element Phone Email Page Home Subpage Lega…" at bounding box center [146, 301] width 182 height 401
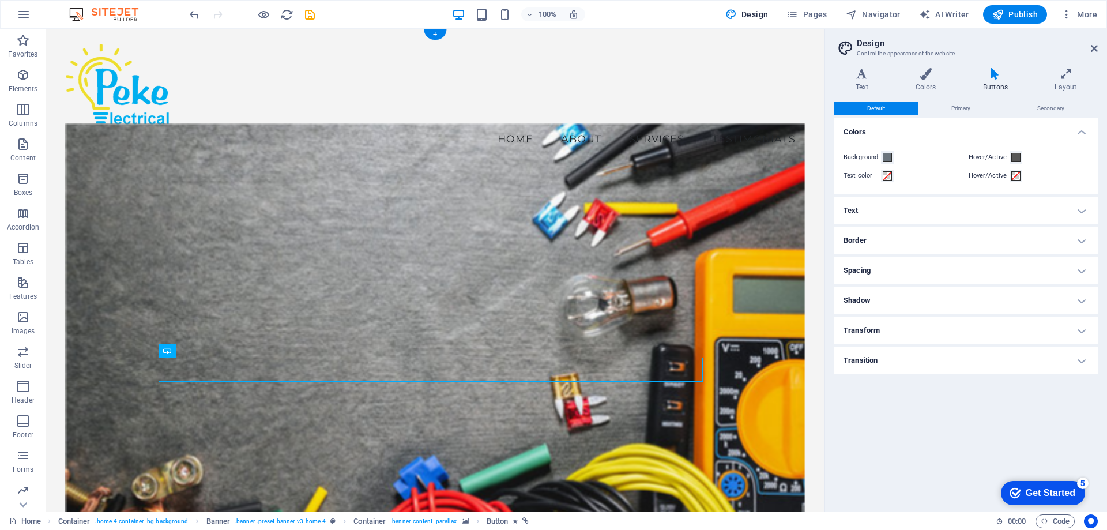
click at [446, 256] on figure at bounding box center [436, 342] width 740 height 439
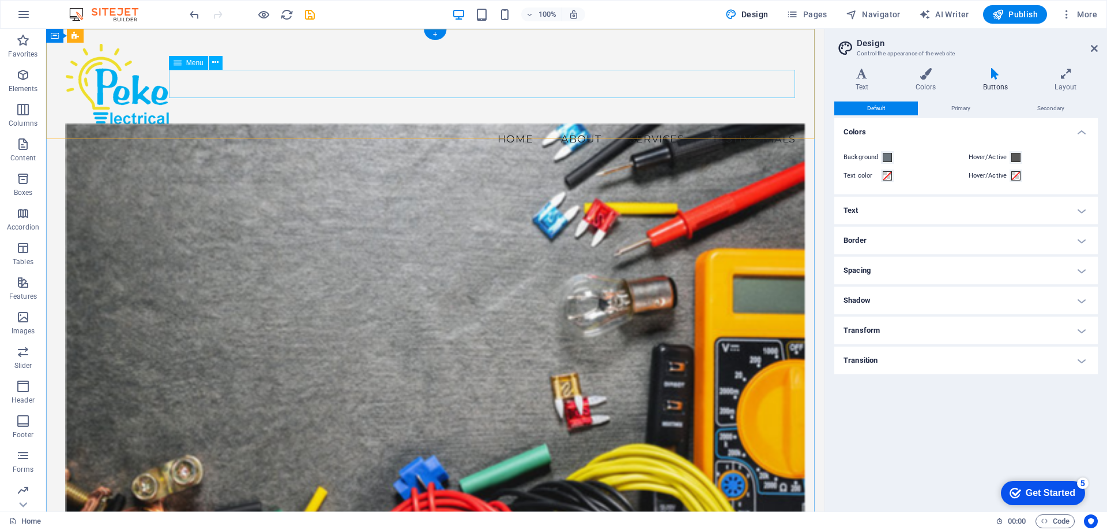
click at [521, 125] on nav "Home About Services Testimonials" at bounding box center [436, 139] width 740 height 29
click at [195, 65] on span "Menu" at bounding box center [194, 62] width 17 height 7
click at [221, 125] on nav "Home About Services Testimonials" at bounding box center [436, 139] width 740 height 29
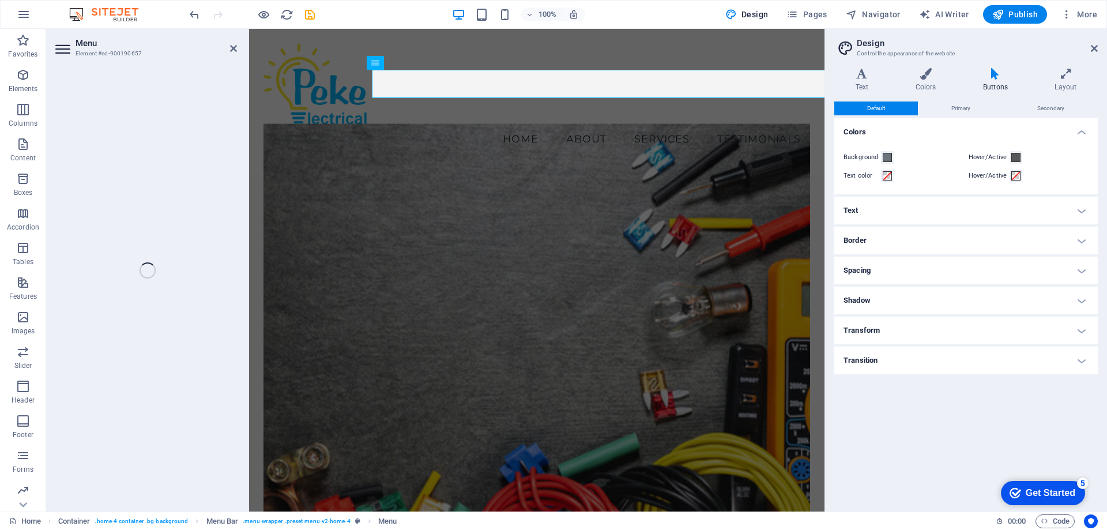
select select
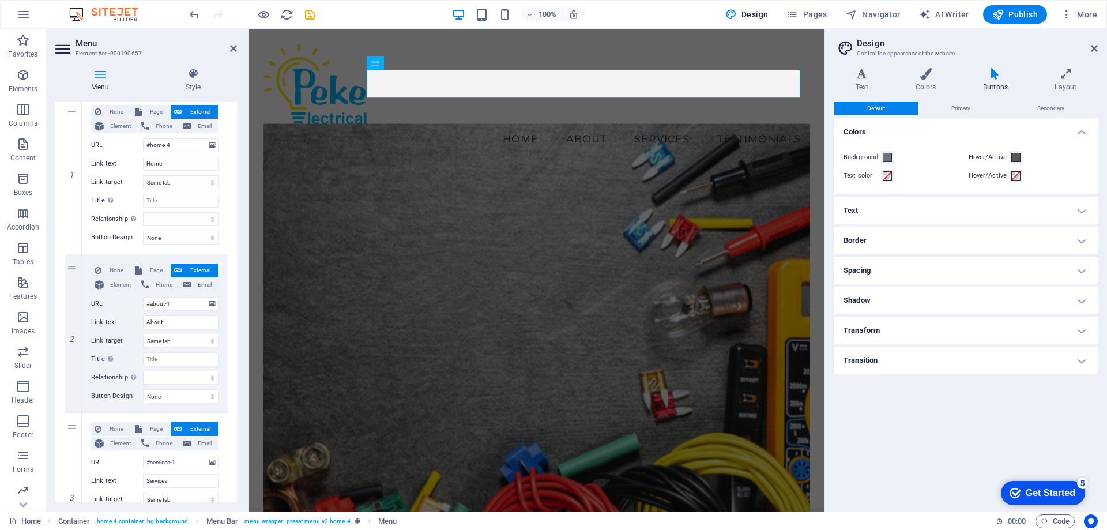
scroll to position [173, 0]
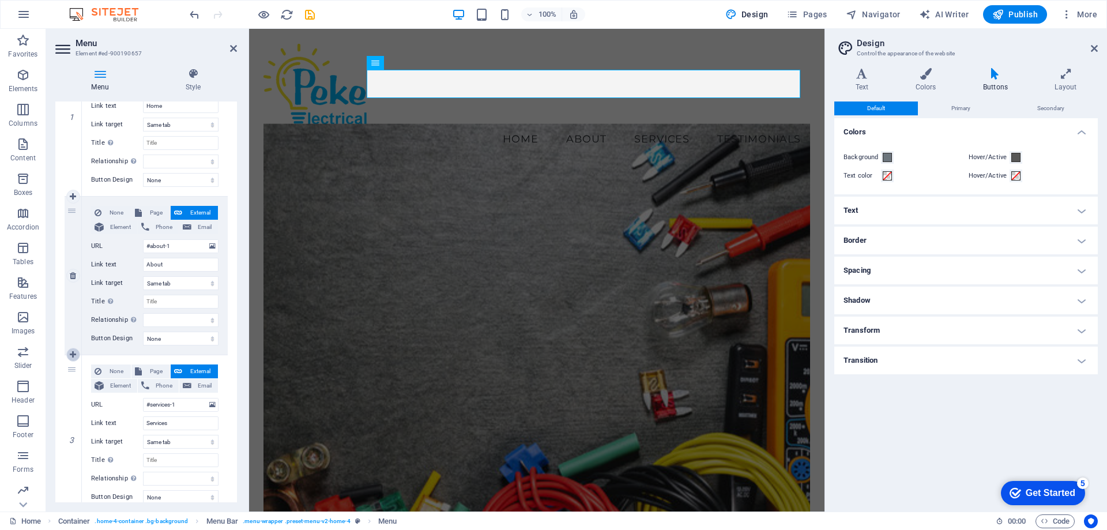
click at [74, 353] on icon at bounding box center [73, 355] width 6 height 8
select select
type input "#services-1"
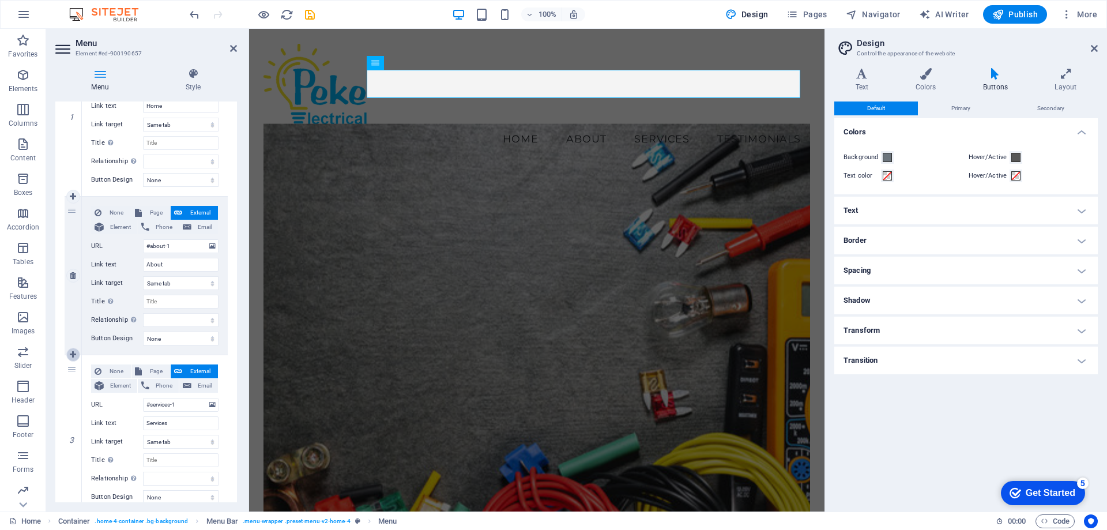
type input "Services"
select select
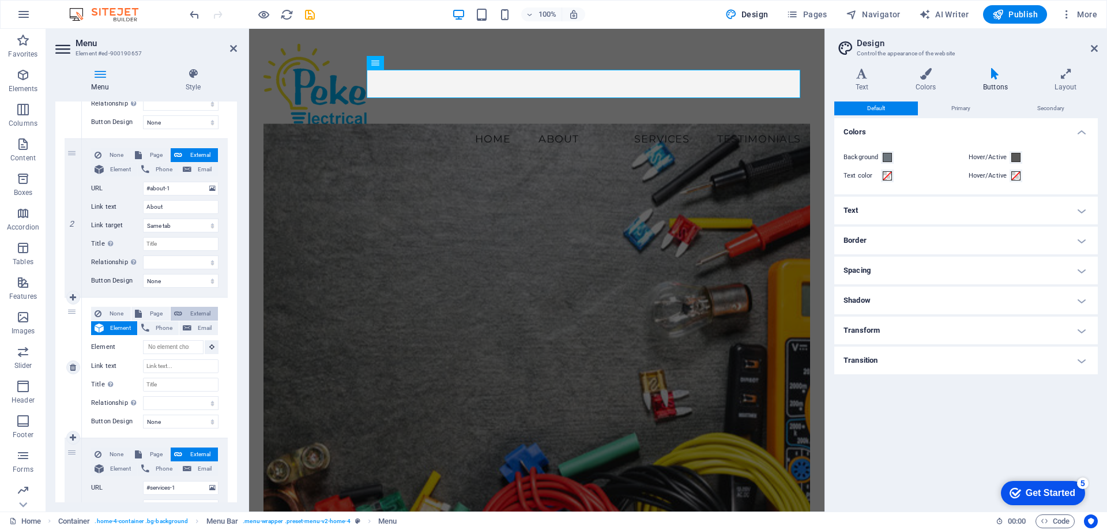
click at [193, 312] on span "External" at bounding box center [200, 314] width 29 height 14
select select
select select "blank"
select select
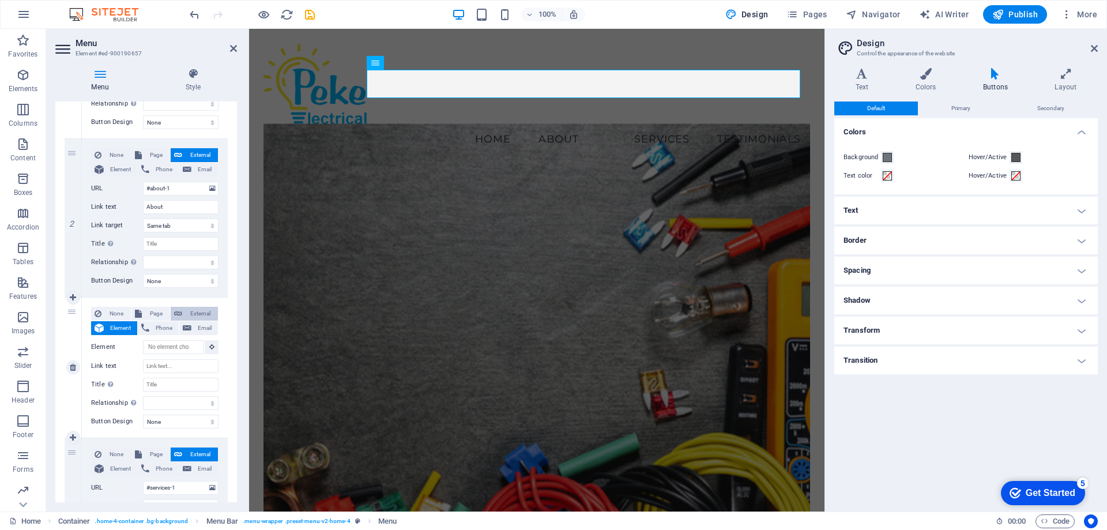
select select
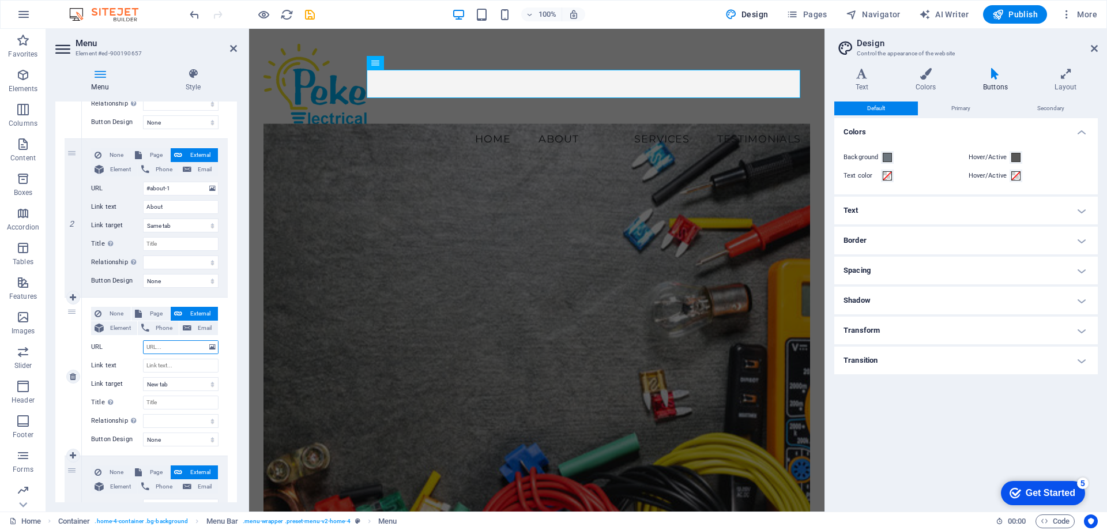
click at [191, 347] on input "URL" at bounding box center [181, 347] width 76 height 14
click at [211, 349] on icon at bounding box center [212, 347] width 6 height 13
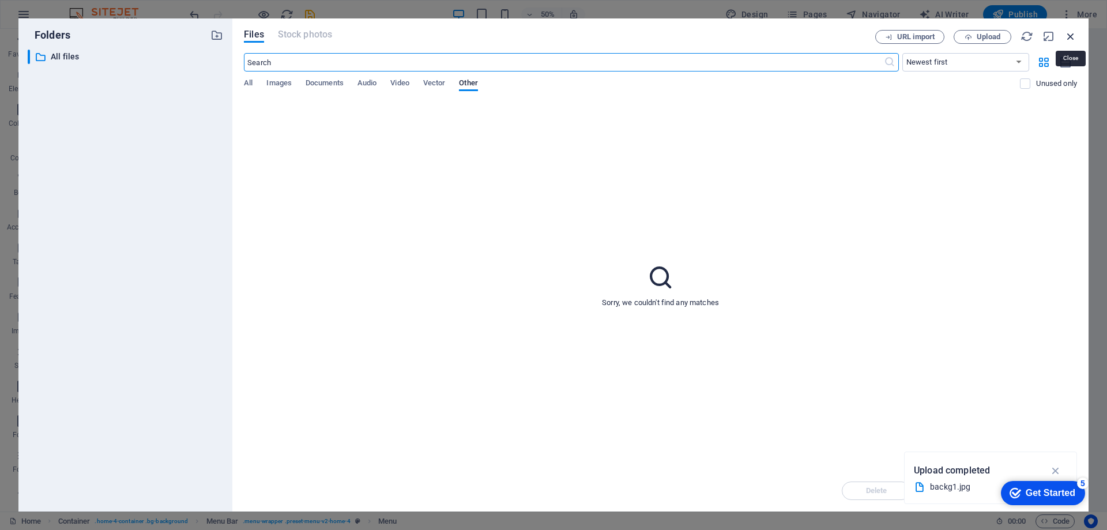
click at [1067, 37] on icon "button" at bounding box center [1070, 36] width 13 height 13
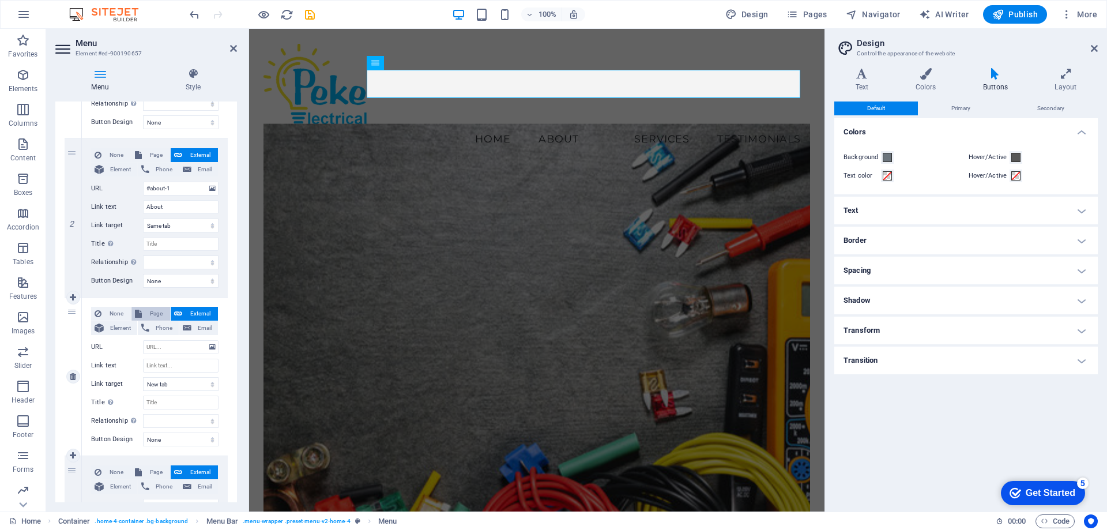
click at [157, 312] on span "Page" at bounding box center [155, 314] width 21 height 14
select select
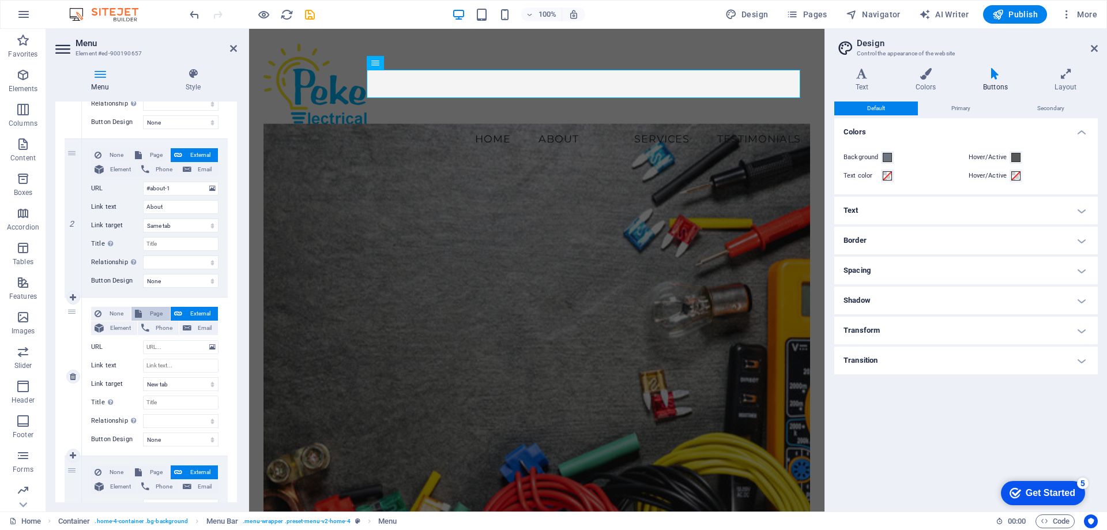
select select
click at [174, 346] on select "Home Subpage Legal Notice Privacy" at bounding box center [181, 347] width 76 height 14
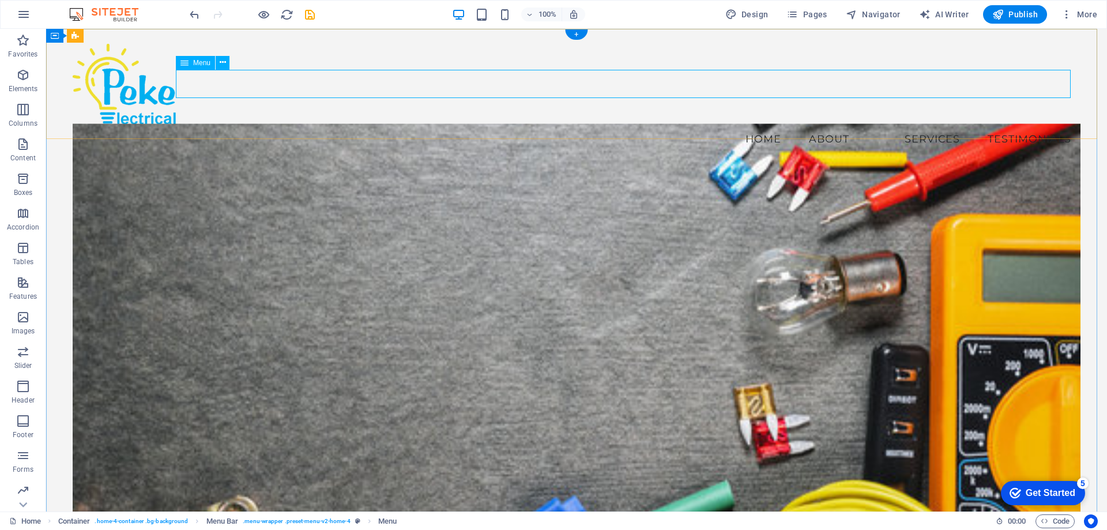
click at [857, 125] on nav "Home About Services Testimonials" at bounding box center [577, 139] width 1008 height 29
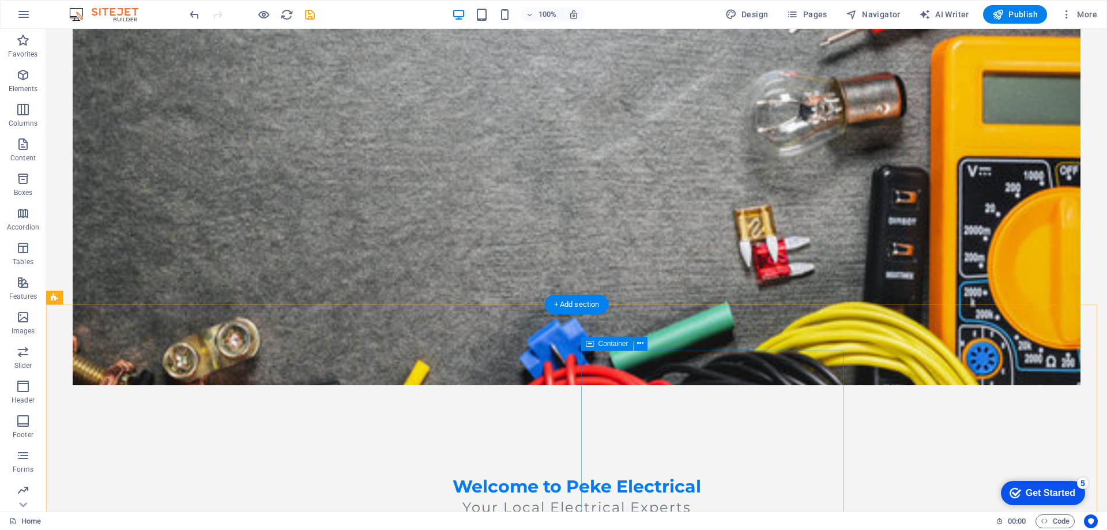
scroll to position [0, 0]
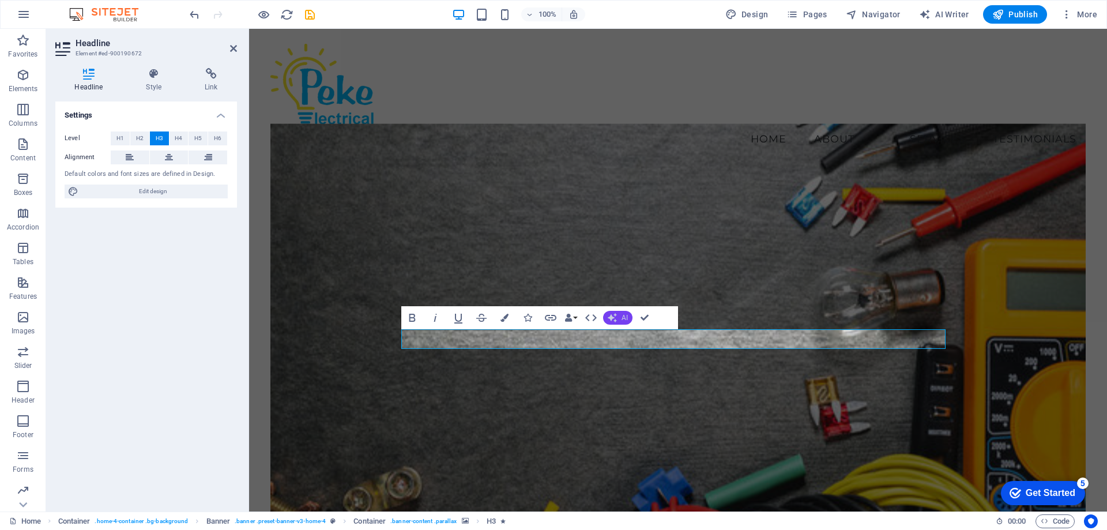
click at [616, 318] on icon "button" at bounding box center [612, 317] width 9 height 9
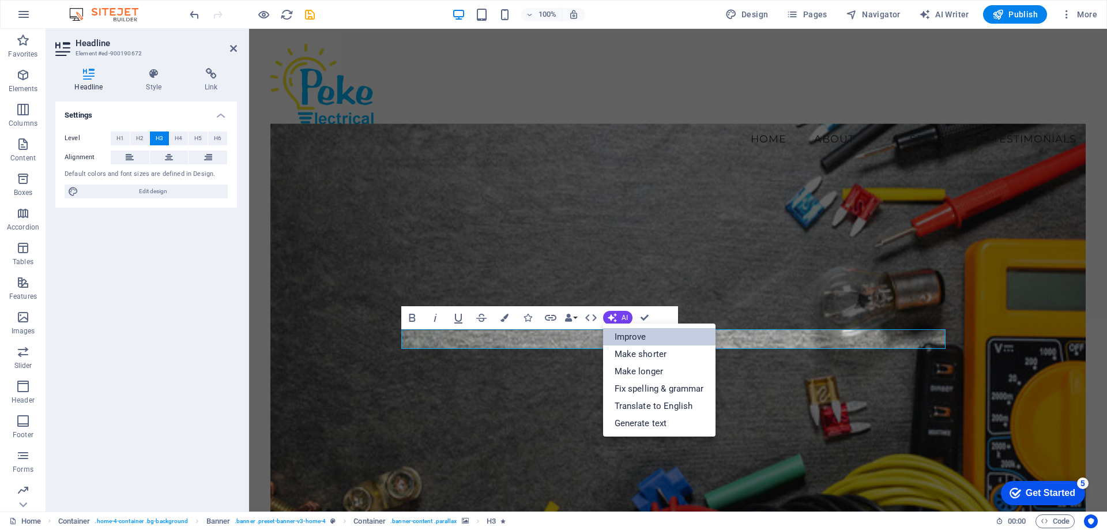
click at [623, 333] on link "Improve" at bounding box center [659, 336] width 112 height 17
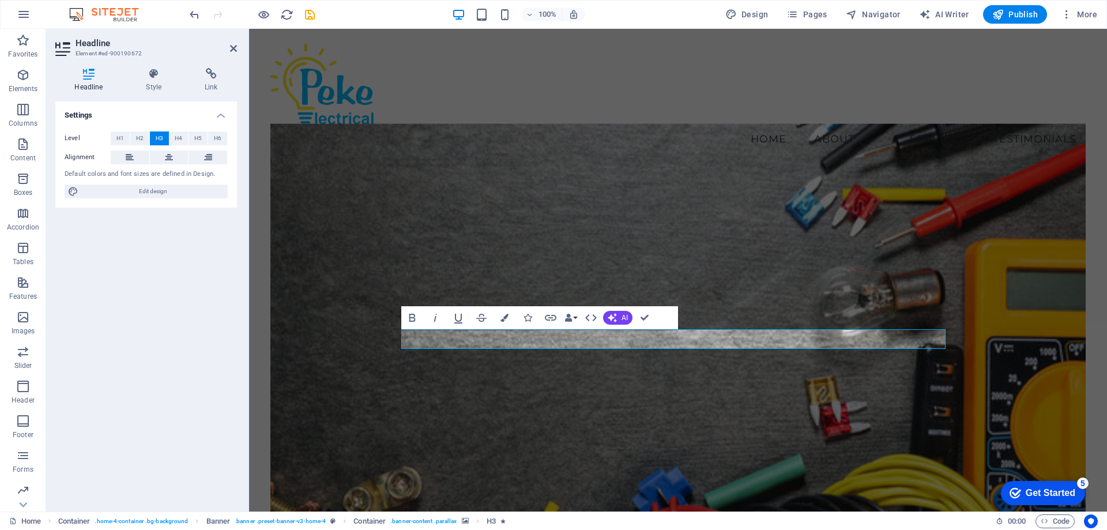
click at [643, 258] on figure at bounding box center [677, 342] width 815 height 439
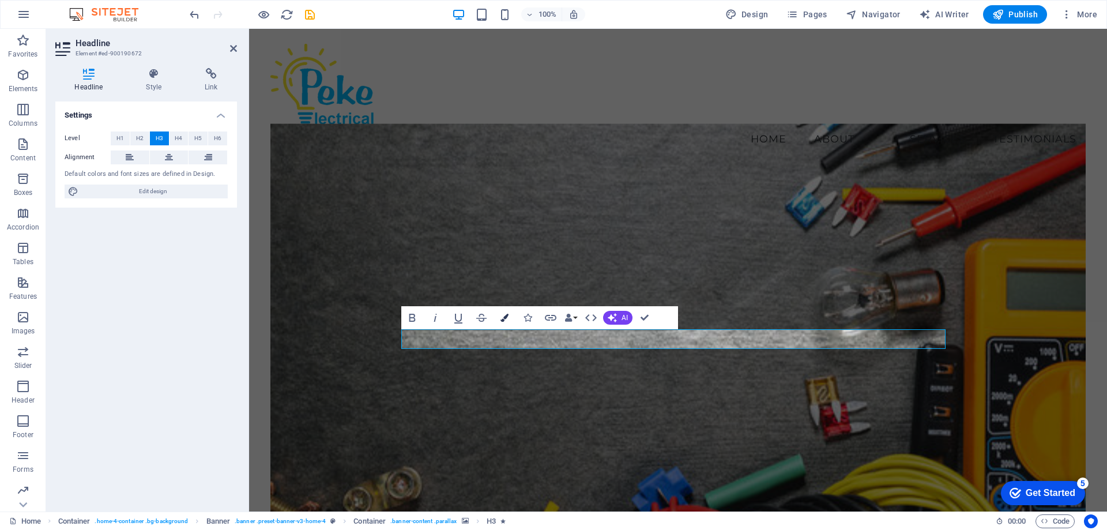
click at [502, 316] on icon "button" at bounding box center [504, 318] width 8 height 8
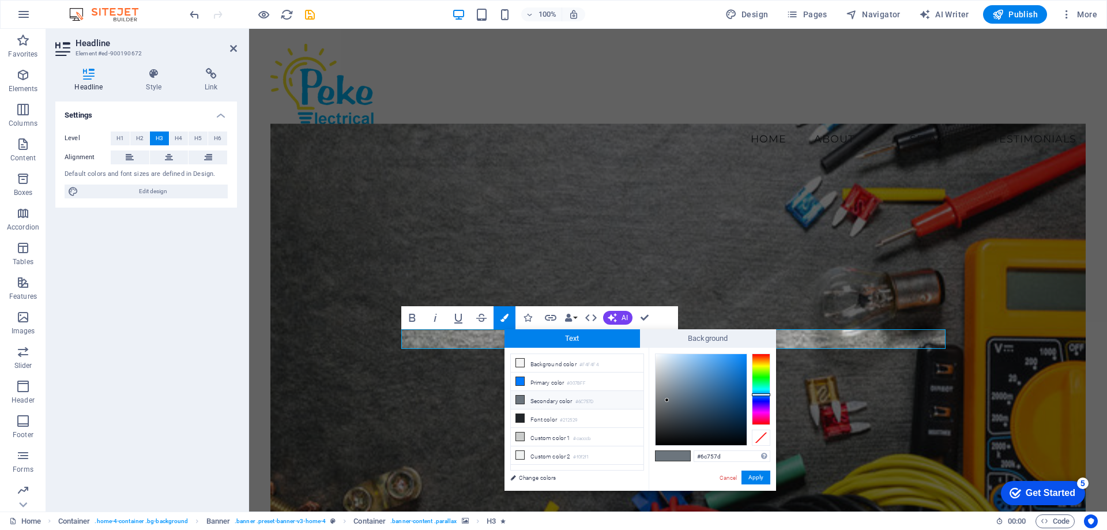
type input "#bcc9d4"
click at [665, 369] on div at bounding box center [700, 399] width 91 height 91
click at [756, 477] on button "Apply" at bounding box center [755, 477] width 29 height 14
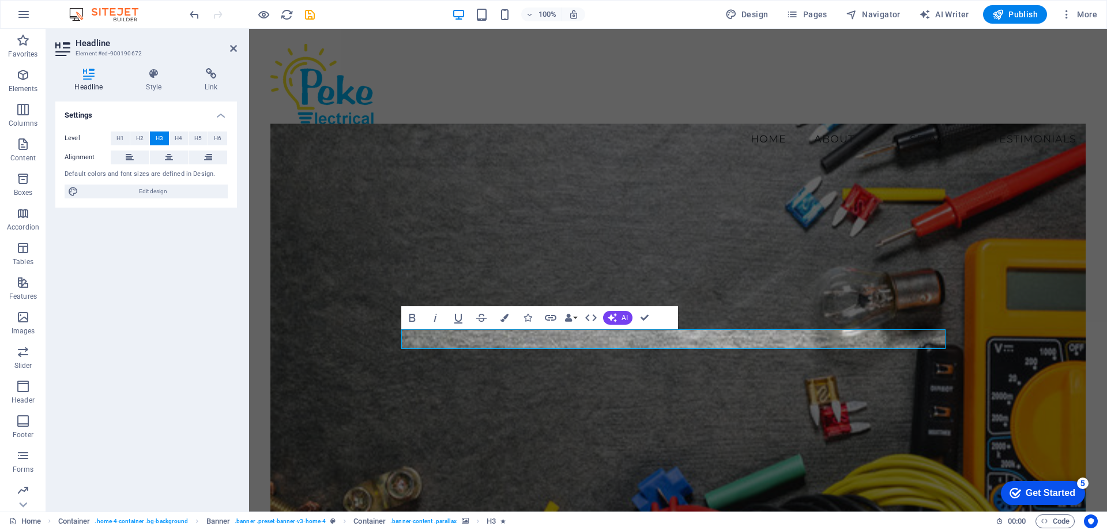
click at [661, 276] on figure at bounding box center [677, 342] width 815 height 439
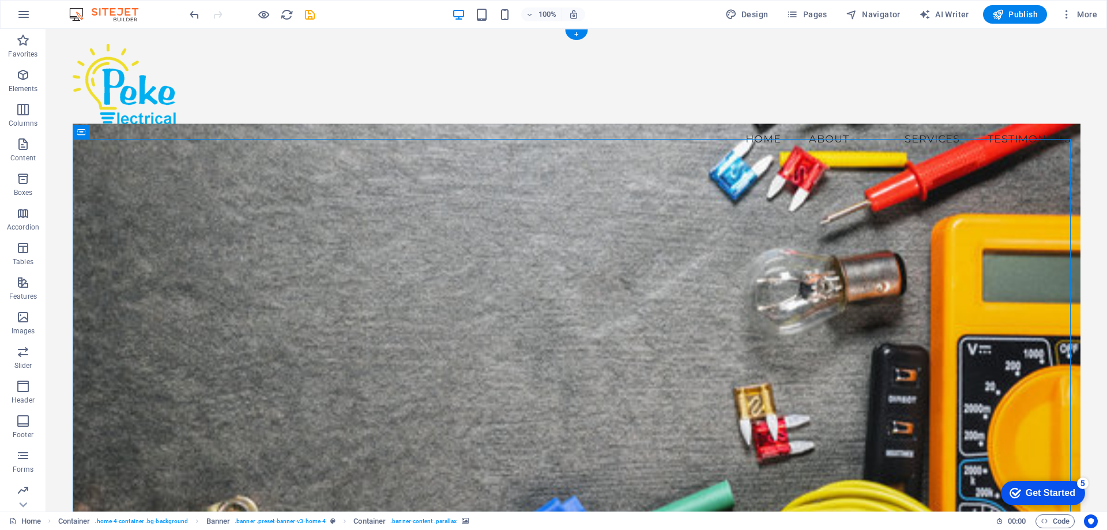
click at [333, 212] on figure at bounding box center [577, 342] width 1008 height 439
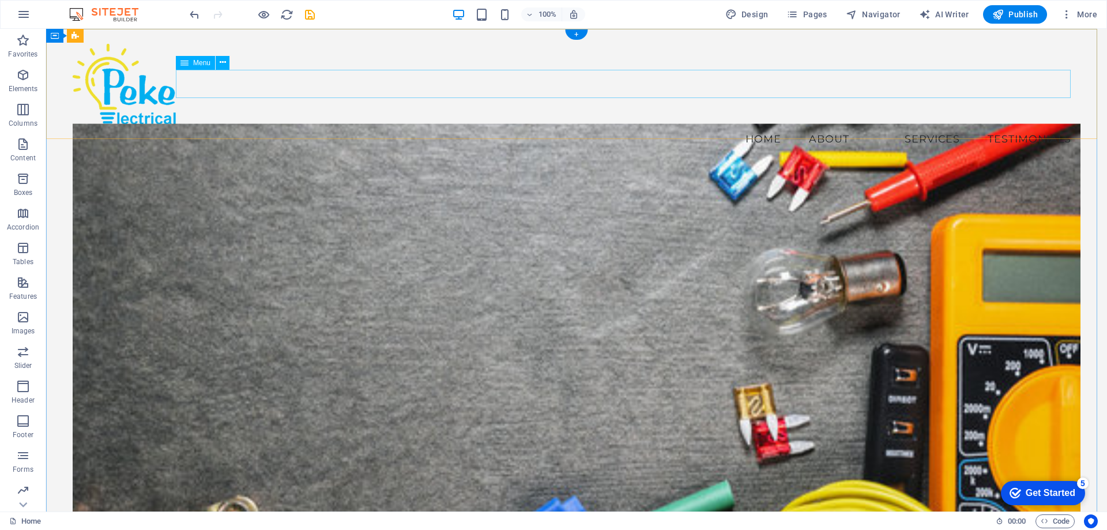
click at [752, 125] on nav "Home About Services Testimonials" at bounding box center [577, 139] width 1008 height 29
select select
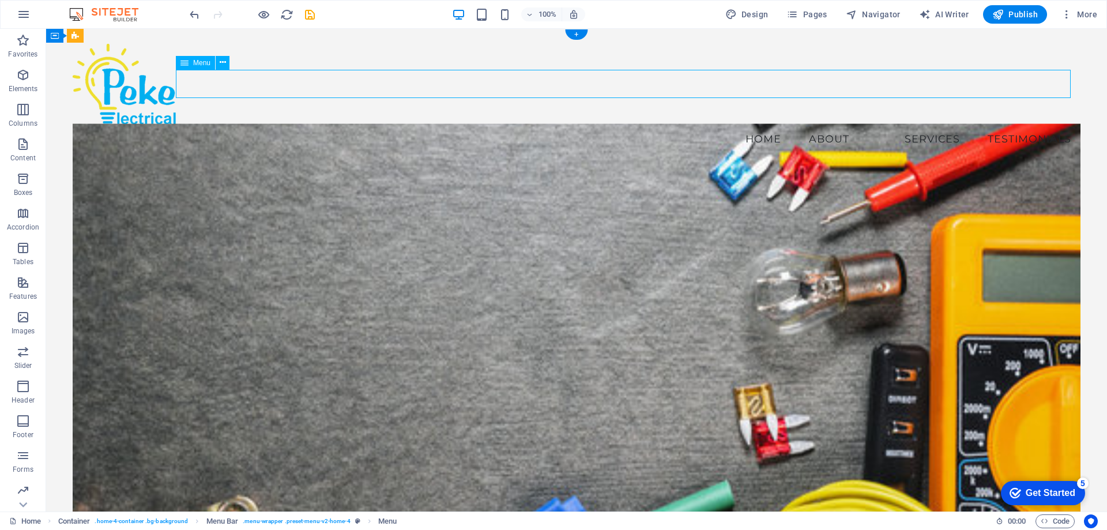
select select
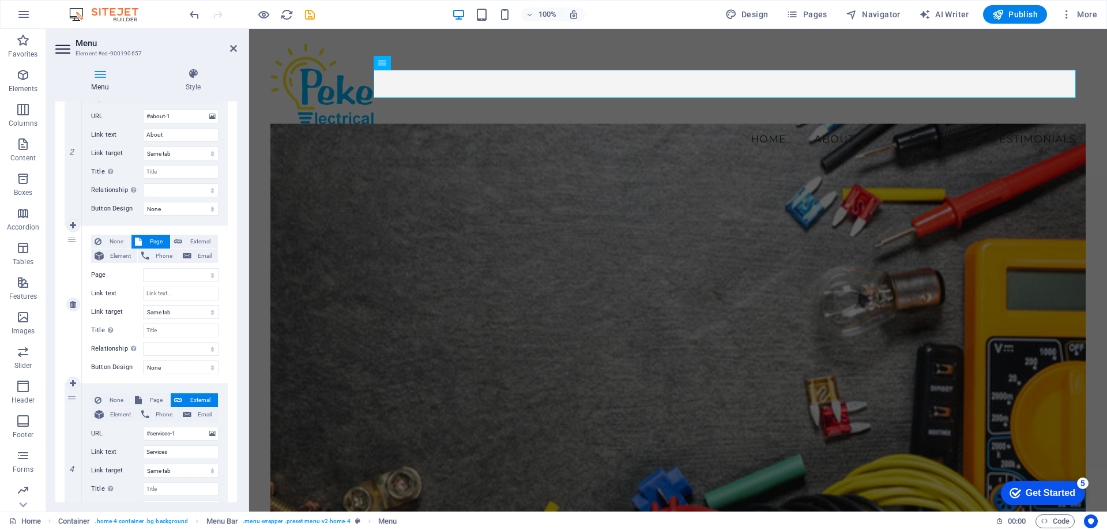
scroll to position [360, 0]
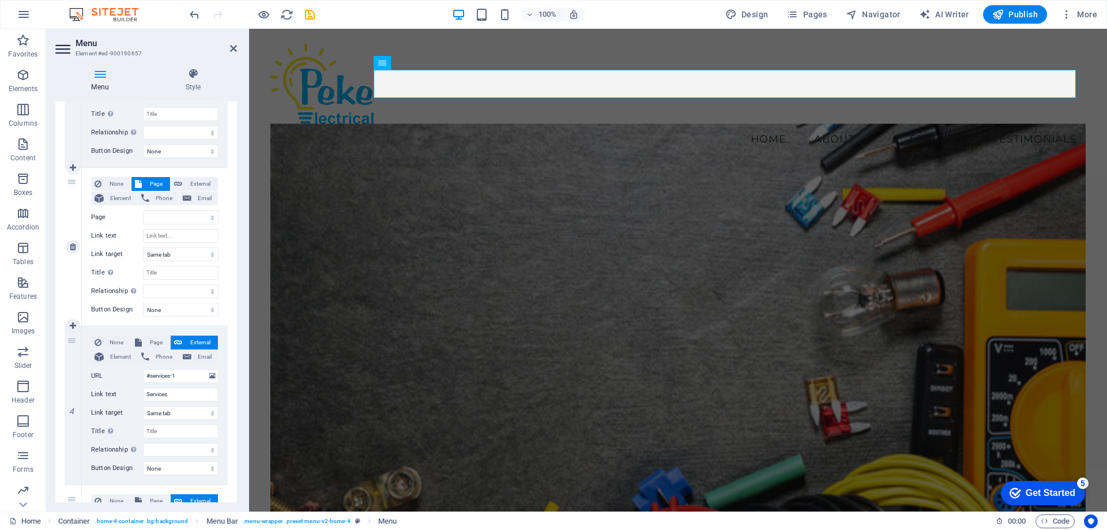
click at [72, 182] on div "3" at bounding box center [73, 247] width 17 height 158
click at [73, 247] on icon at bounding box center [73, 247] width 6 height 8
select select
type input "#services-1"
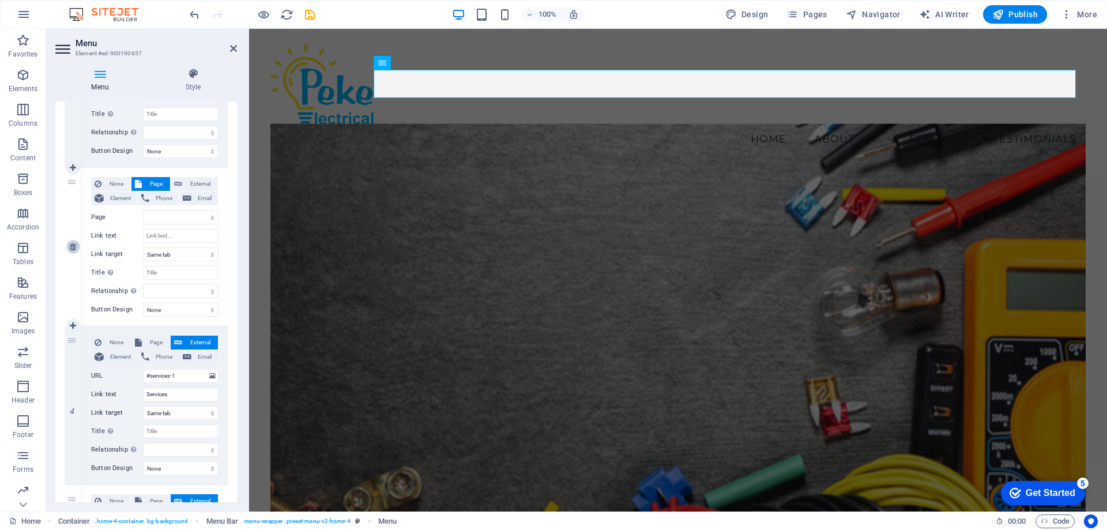
type input "Services"
select select
type input "#testimonial-2"
type input "Testimonials"
select select
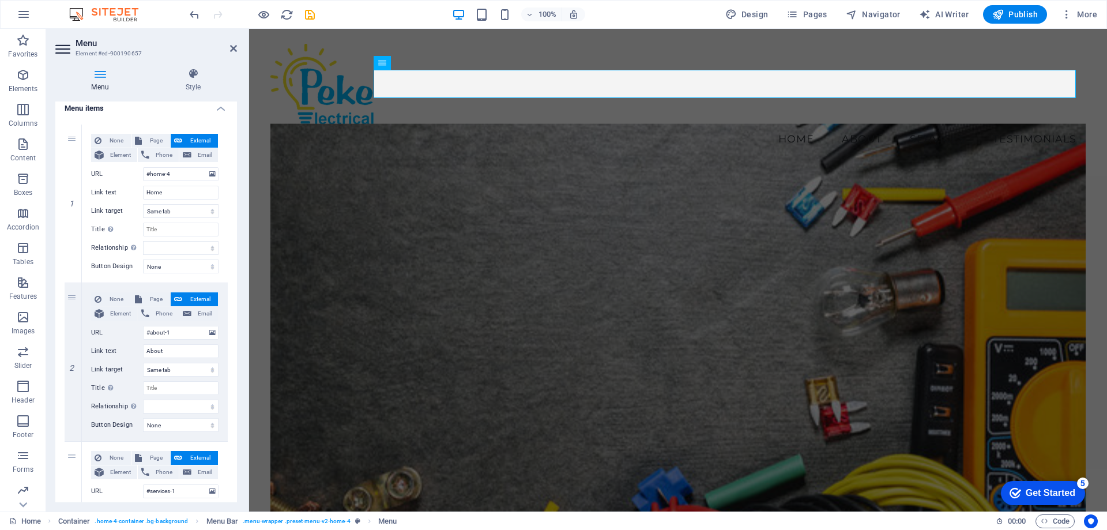
scroll to position [0, 0]
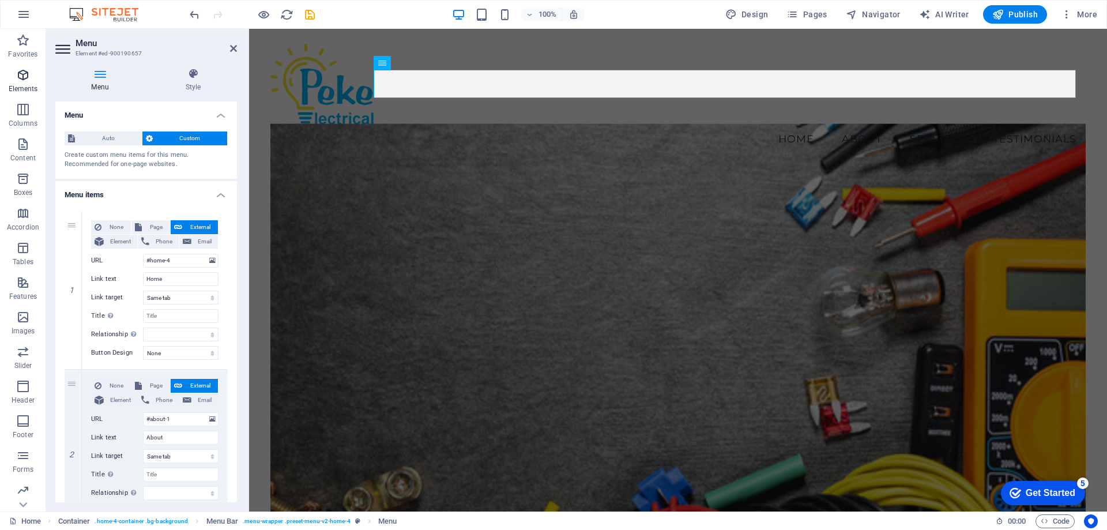
click at [22, 71] on icon "button" at bounding box center [23, 75] width 14 height 14
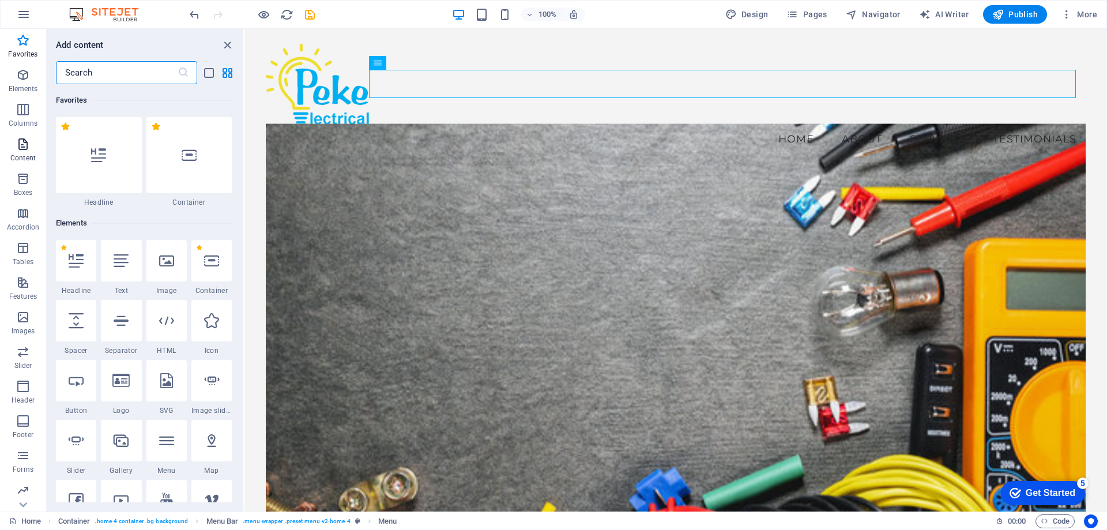
click at [17, 148] on icon "button" at bounding box center [23, 144] width 14 height 14
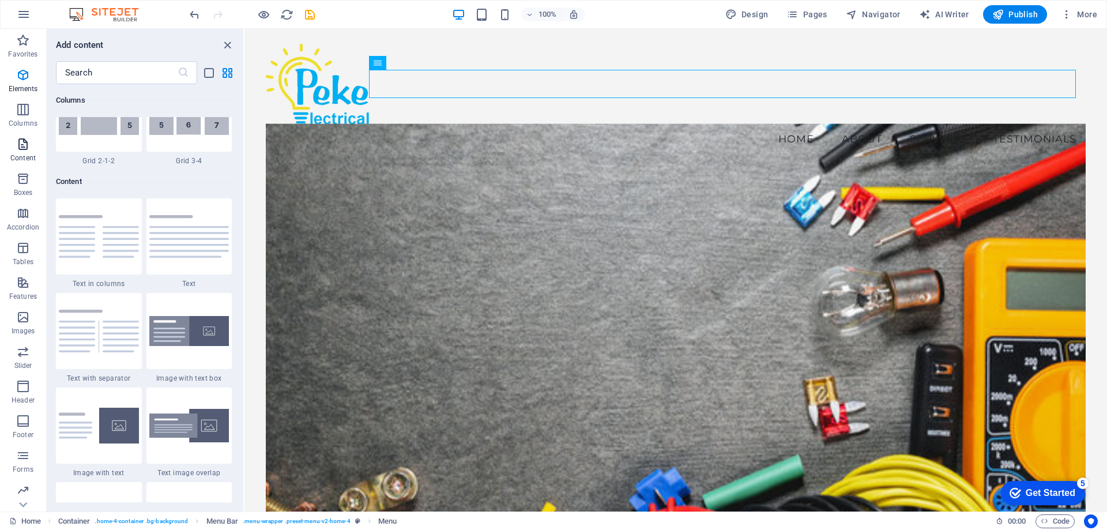
scroll to position [2017, 0]
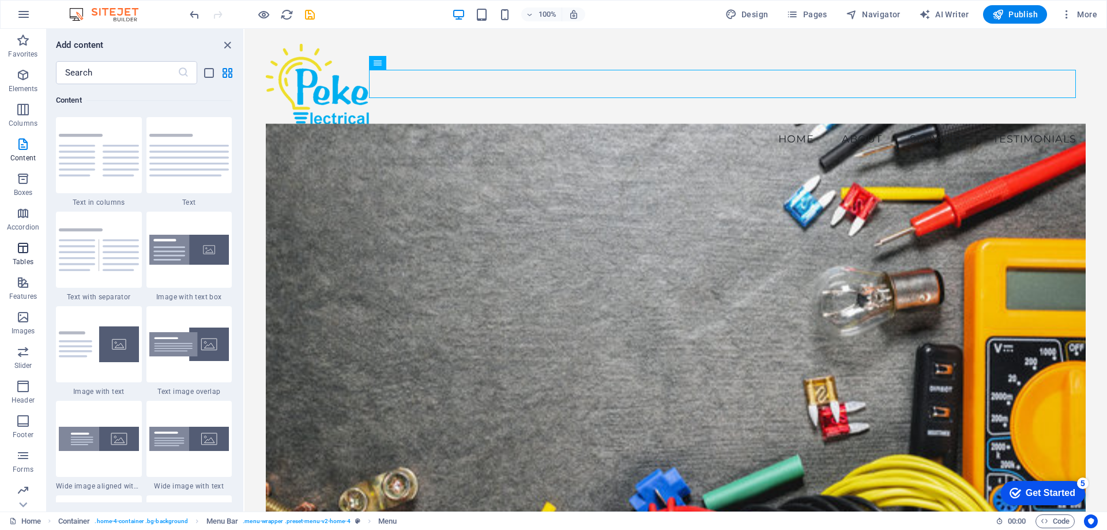
click at [24, 247] on icon "button" at bounding box center [23, 248] width 14 height 14
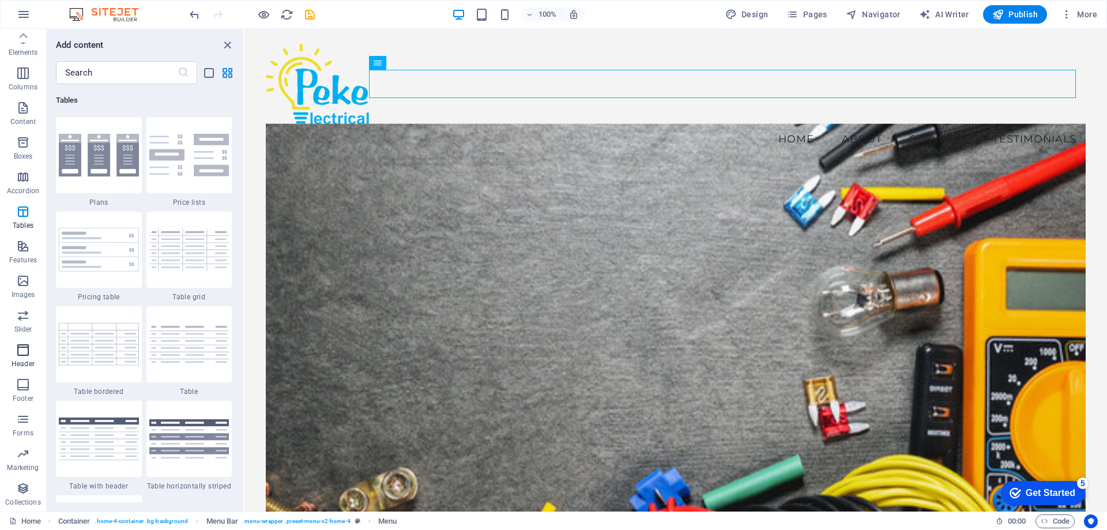
scroll to position [0, 0]
click at [307, 16] on icon "save" at bounding box center [309, 14] width 13 height 13
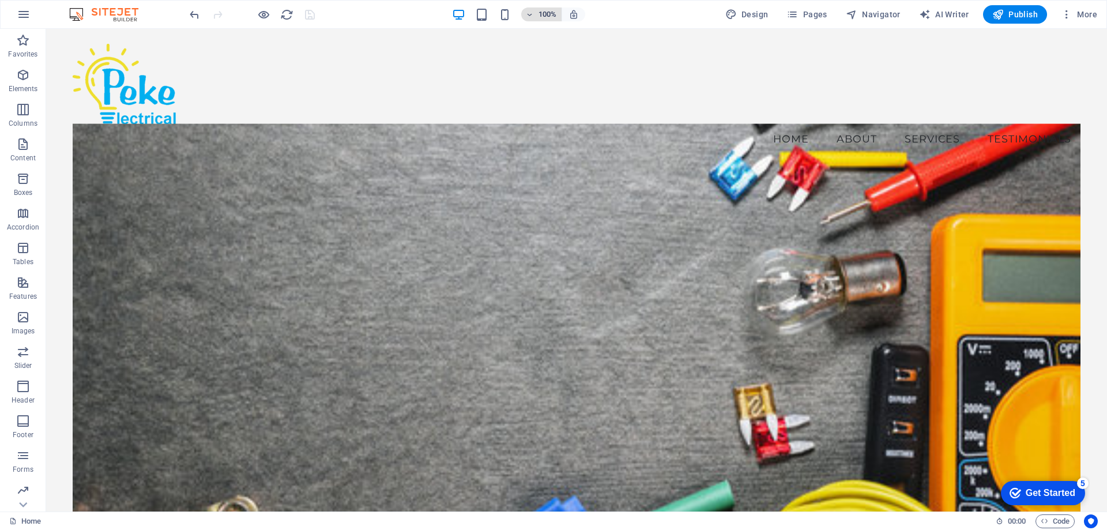
click at [534, 15] on icon "button" at bounding box center [530, 14] width 8 height 7
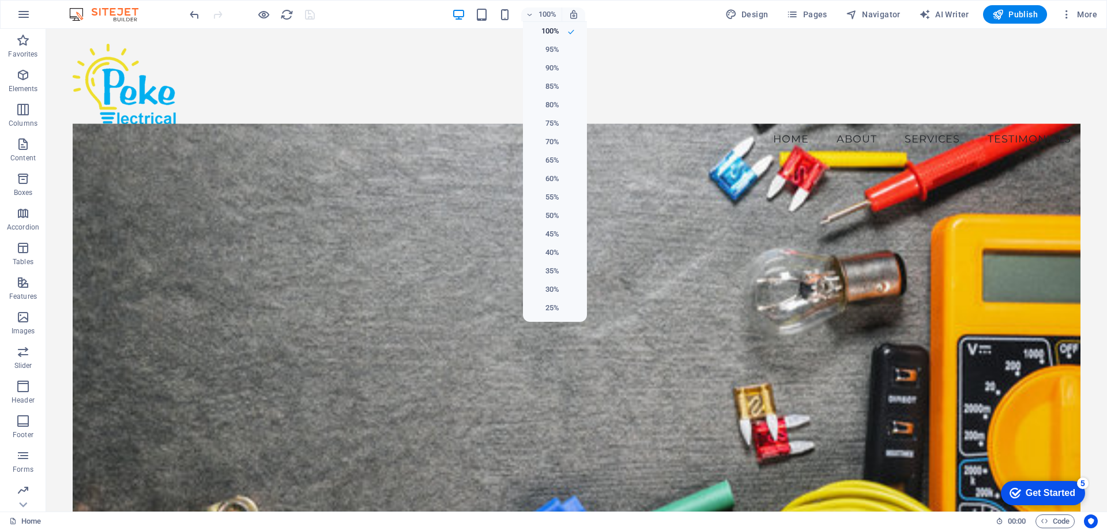
click at [617, 17] on div at bounding box center [553, 265] width 1107 height 530
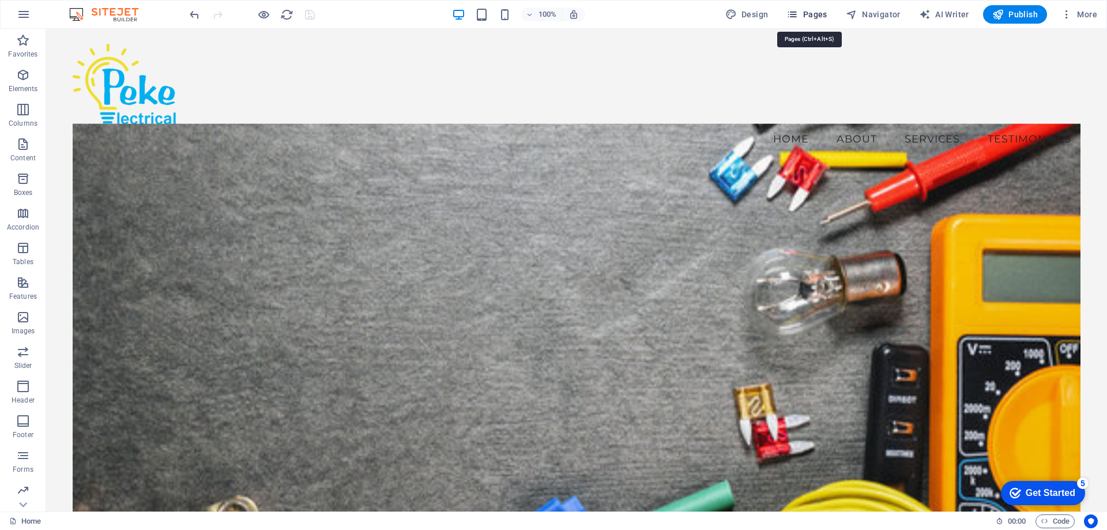
click at [811, 14] on span "Pages" at bounding box center [806, 15] width 40 height 12
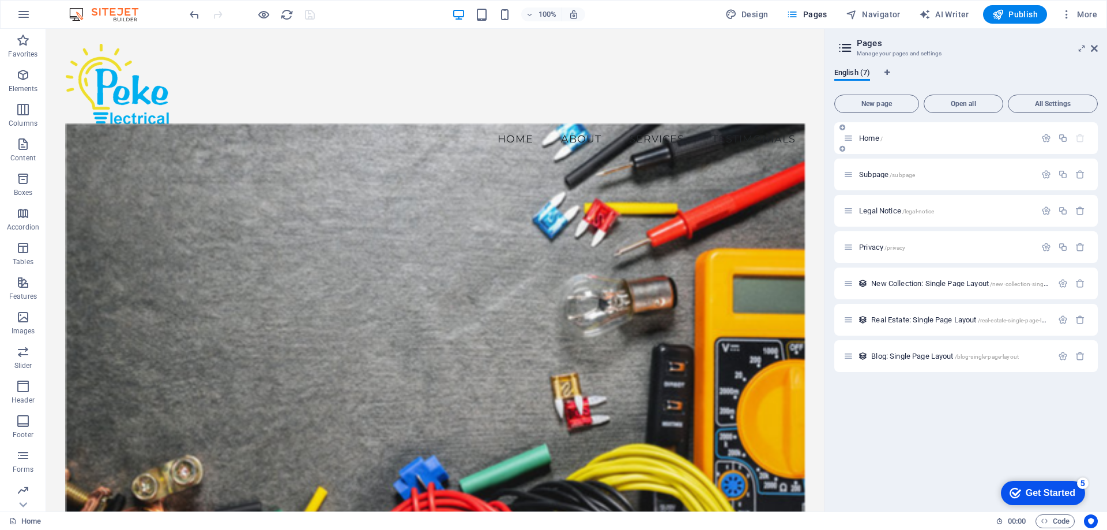
click at [896, 140] on p "Home /" at bounding box center [945, 137] width 173 height 7
click at [877, 175] on span "Subpage /subpage" at bounding box center [887, 174] width 56 height 9
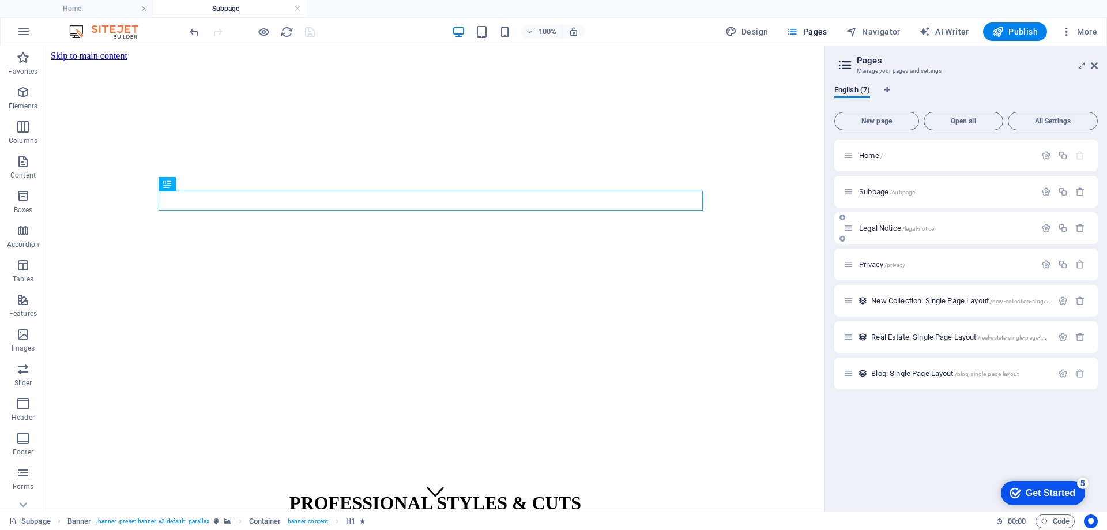
click at [887, 226] on span "Legal Notice /legal-notice" at bounding box center [896, 228] width 75 height 9
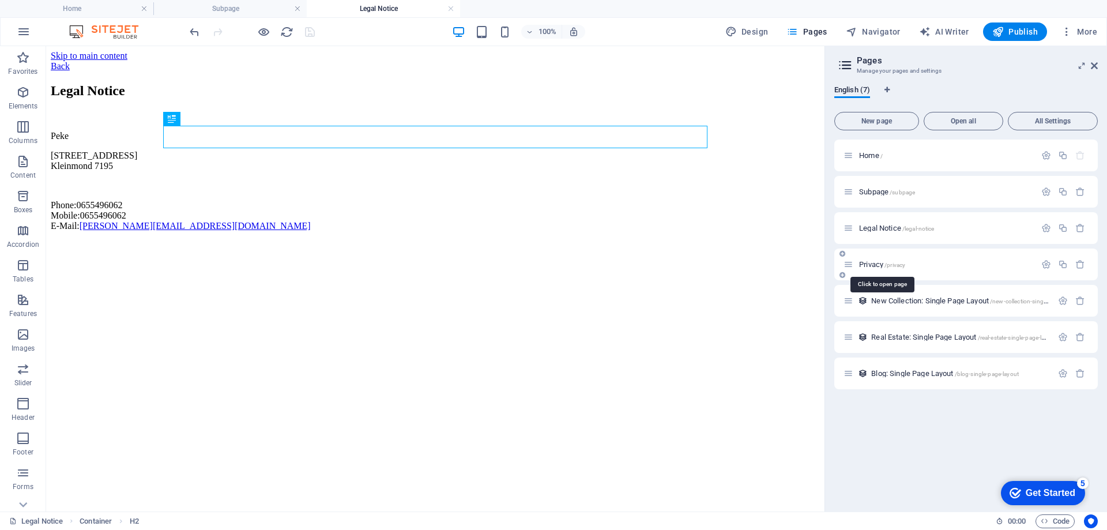
click at [881, 262] on span "Privacy /privacy" at bounding box center [882, 264] width 46 height 9
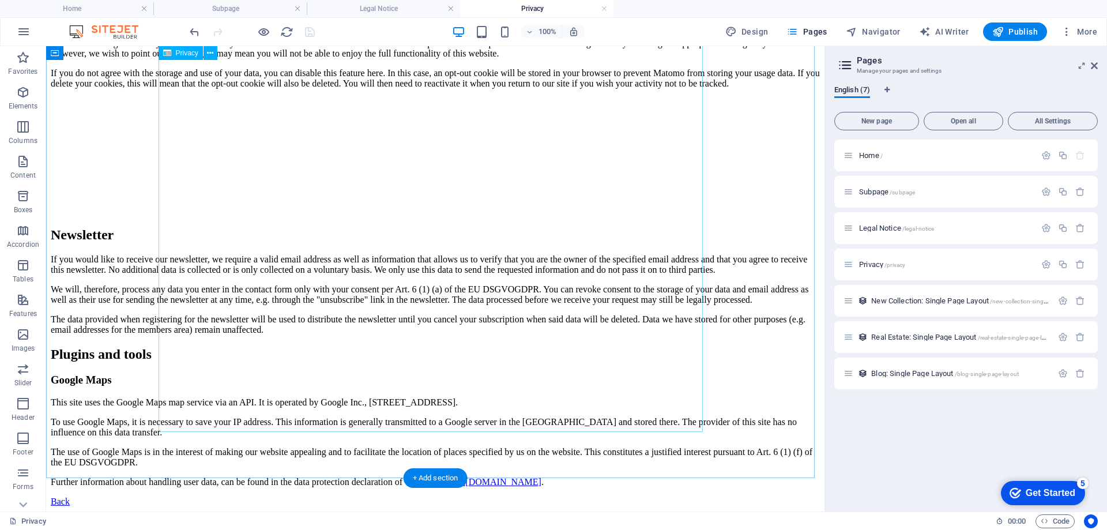
scroll to position [2821, 0]
click at [905, 302] on span "New Collection: Single Page Layout /new-collection-single-page-layout" at bounding box center [975, 300] width 209 height 9
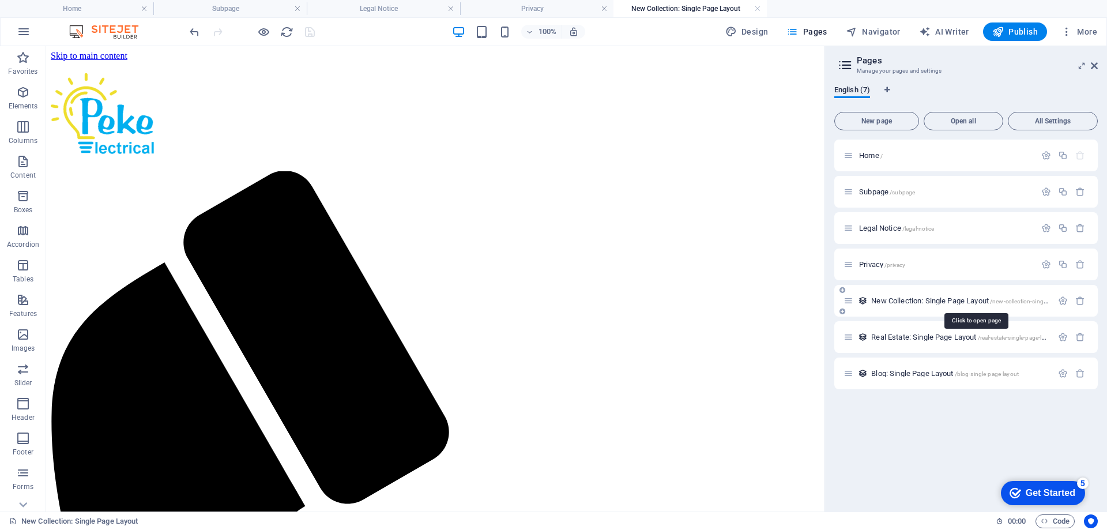
scroll to position [0, 0]
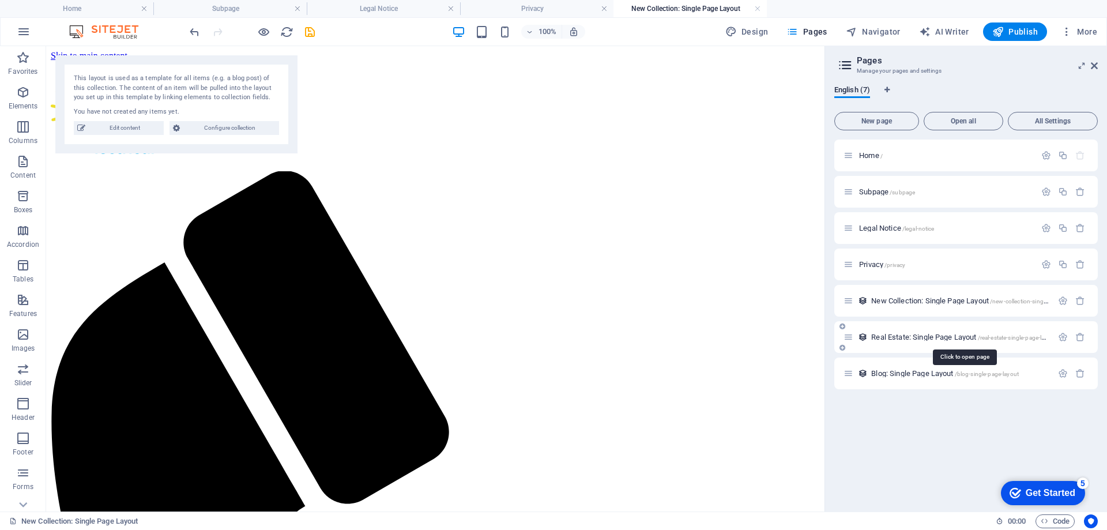
click at [918, 333] on span "Real Estate: Single Page Layout /real-estate-single-page-layout" at bounding box center [963, 337] width 185 height 9
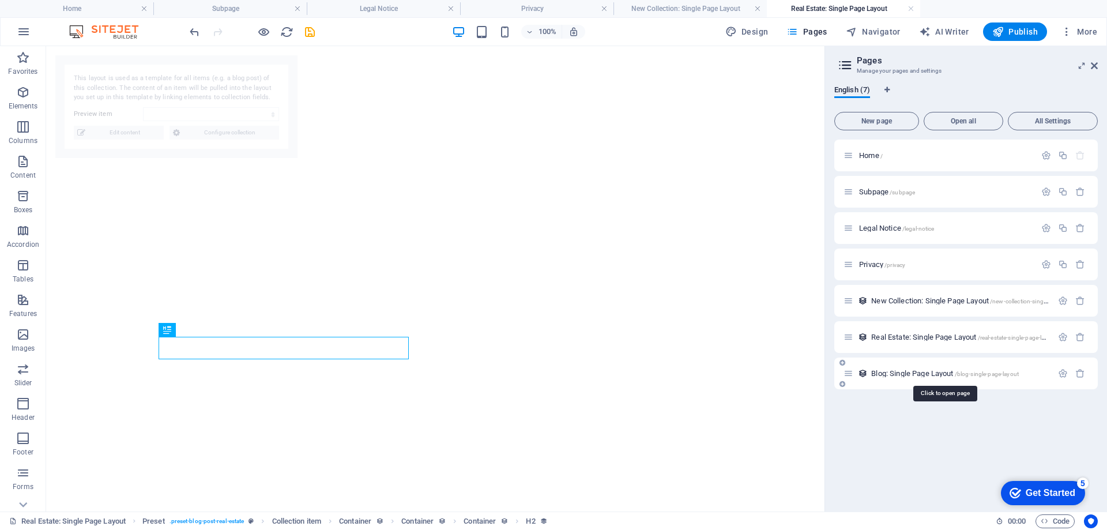
select select "68b74ea0b4549ac81a0c25ca"
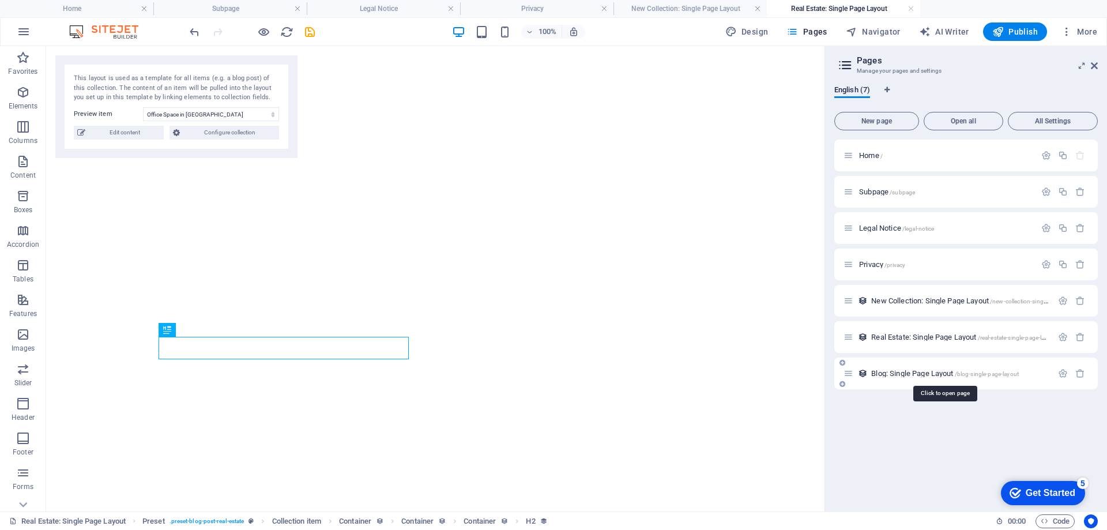
click at [900, 370] on span "Blog: Single Page Layout /blog-single-page-layout" at bounding box center [945, 373] width 148 height 9
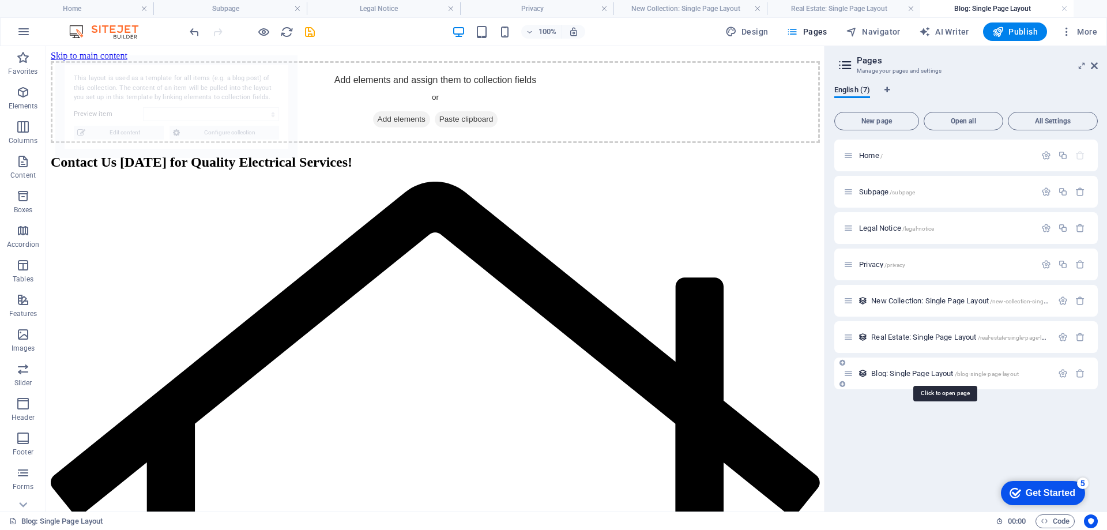
select select "68b74ea0b4549ac81a0c25c1"
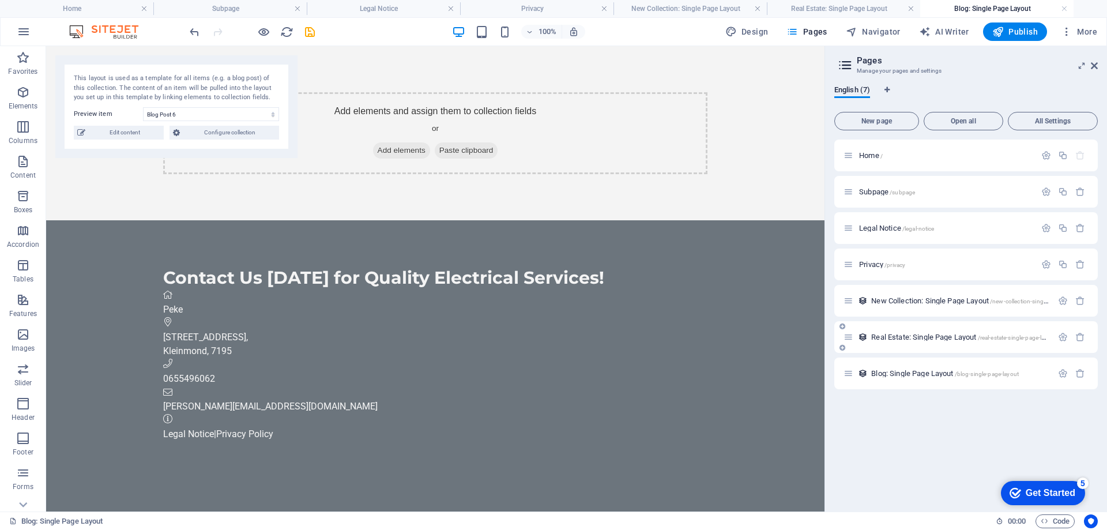
click at [918, 334] on span "Real Estate: Single Page Layout /real-estate-single-page-layout" at bounding box center [963, 337] width 185 height 9
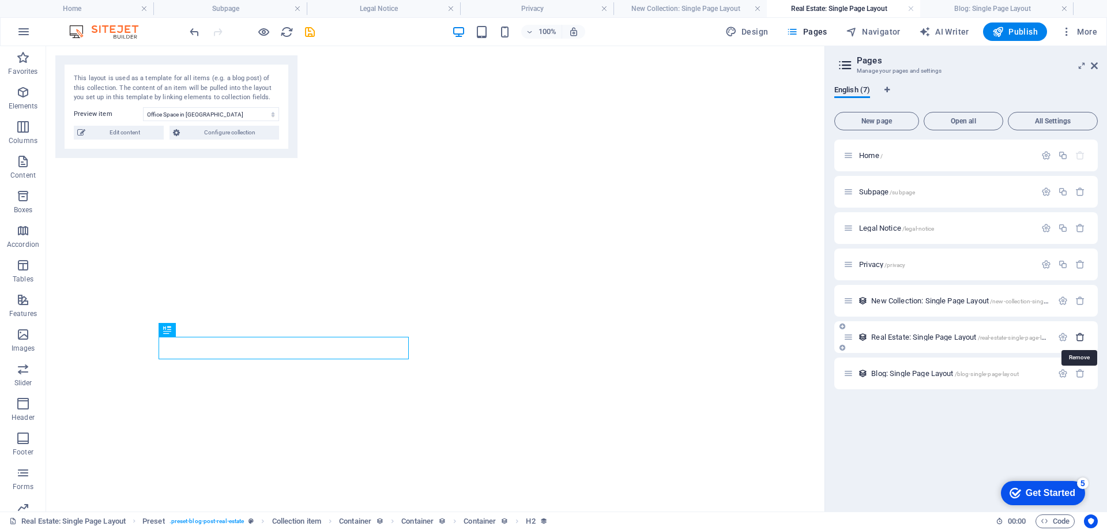
click at [1079, 339] on icon "button" at bounding box center [1080, 337] width 10 height 10
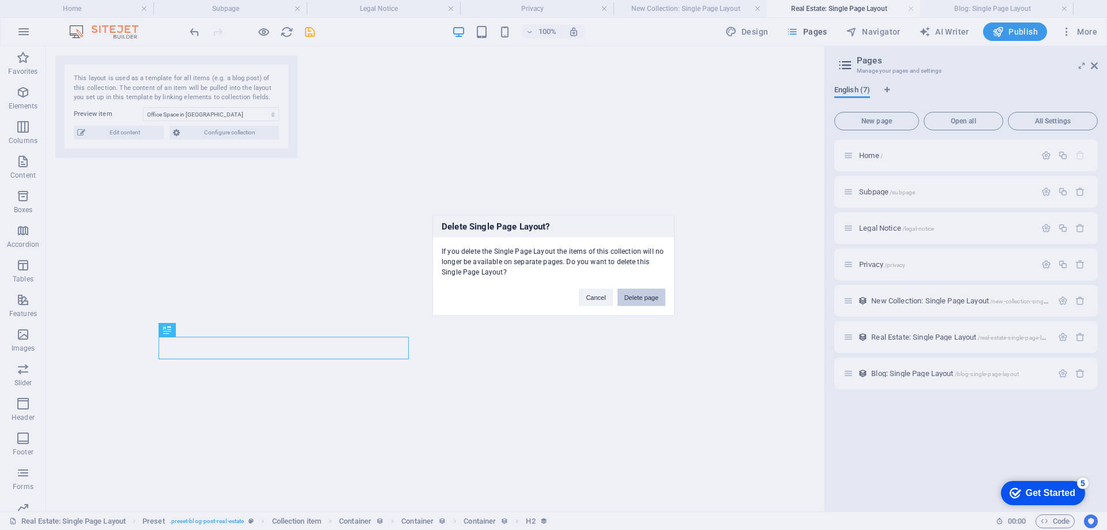
click at [634, 297] on button "Delete page" at bounding box center [641, 296] width 48 height 17
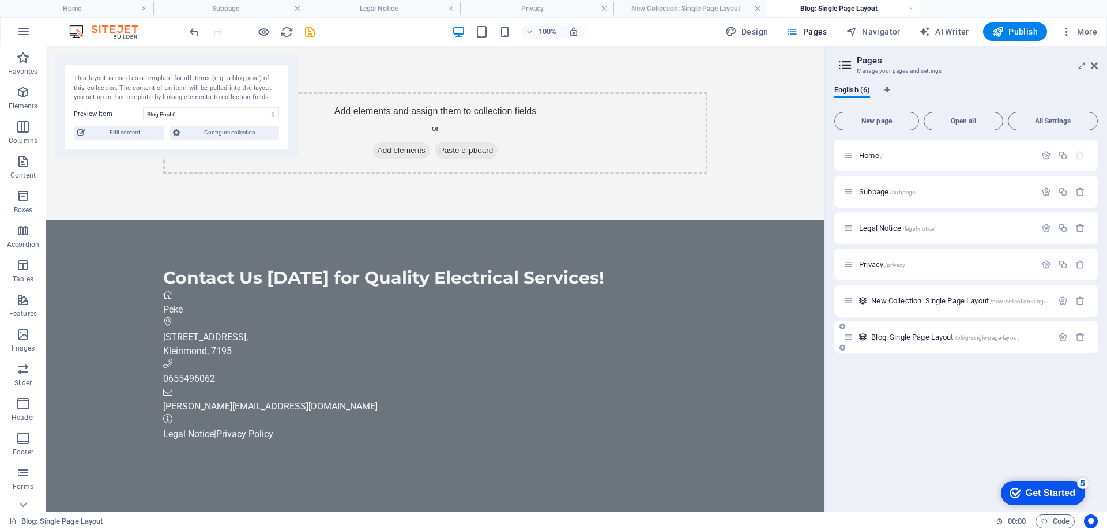
click at [922, 338] on span "Blog: Single Page Layout /blog-single-page-layout" at bounding box center [945, 337] width 148 height 9
click at [929, 306] on div "New Collection: Single Page Layout /new-collection-single-page-layout" at bounding box center [947, 300] width 209 height 13
click at [111, 163] on div "Add elements and assign them to collection fields or Add elements Paste clipboa…" at bounding box center [435, 133] width 778 height 174
click at [355, 68] on div "Add elements and assign them to collection fields or Add elements Paste clipboa…" at bounding box center [435, 133] width 778 height 174
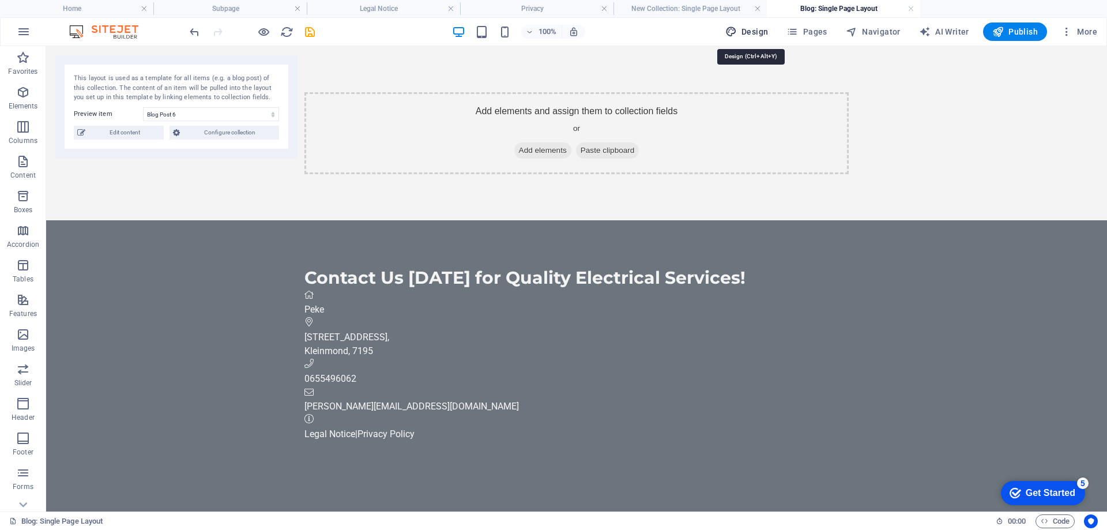
click at [762, 29] on span "Design" at bounding box center [746, 32] width 43 height 12
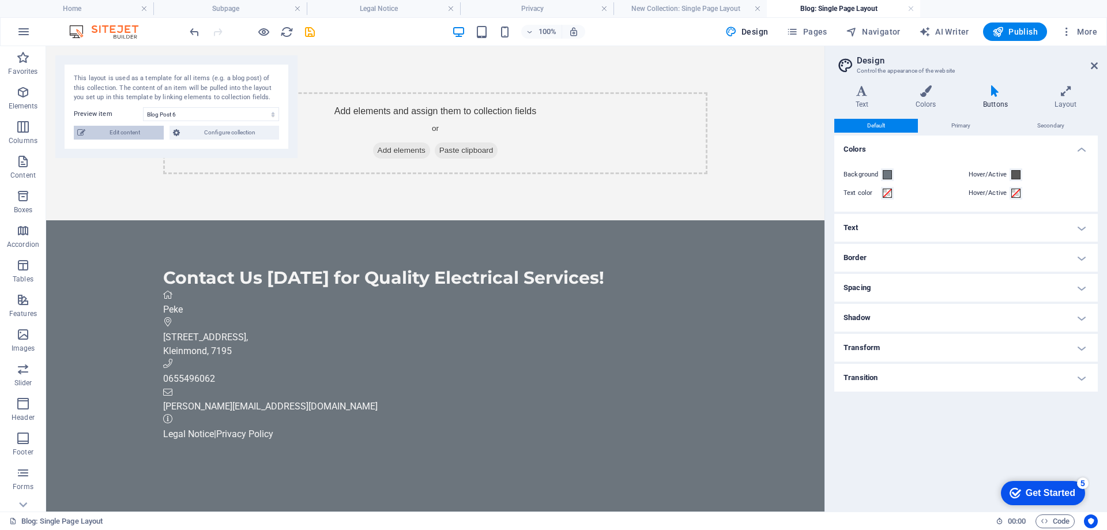
click at [119, 135] on span "Edit content" at bounding box center [124, 133] width 71 height 14
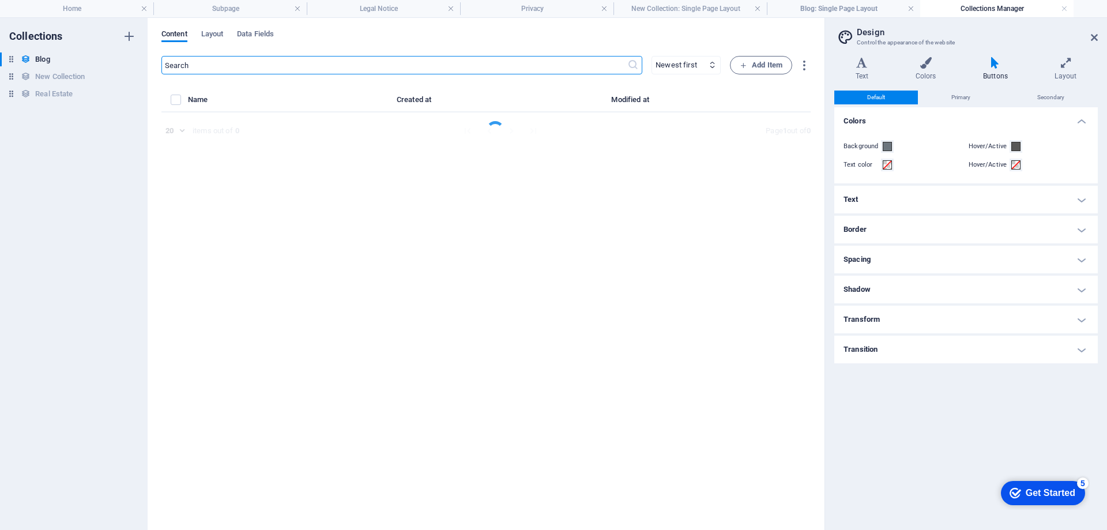
select select "Category 2"
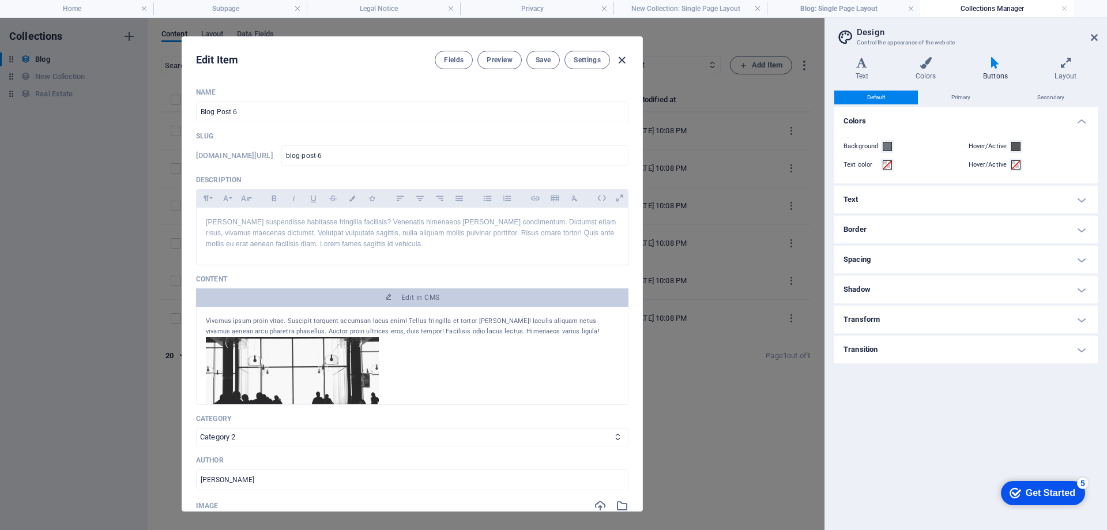
click at [623, 60] on icon "button" at bounding box center [621, 60] width 13 height 13
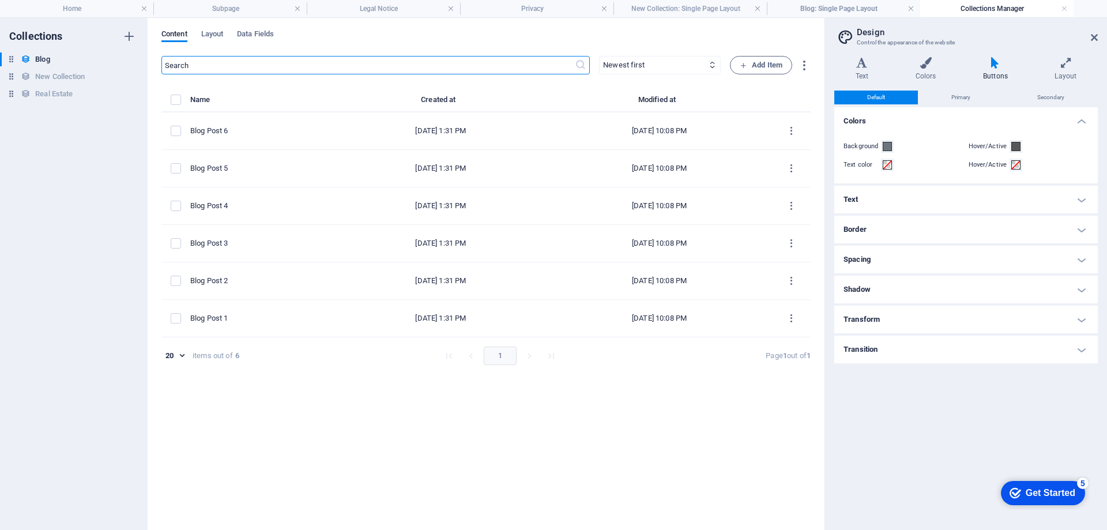
type input "[DATE]"
type input "blog-post-6"
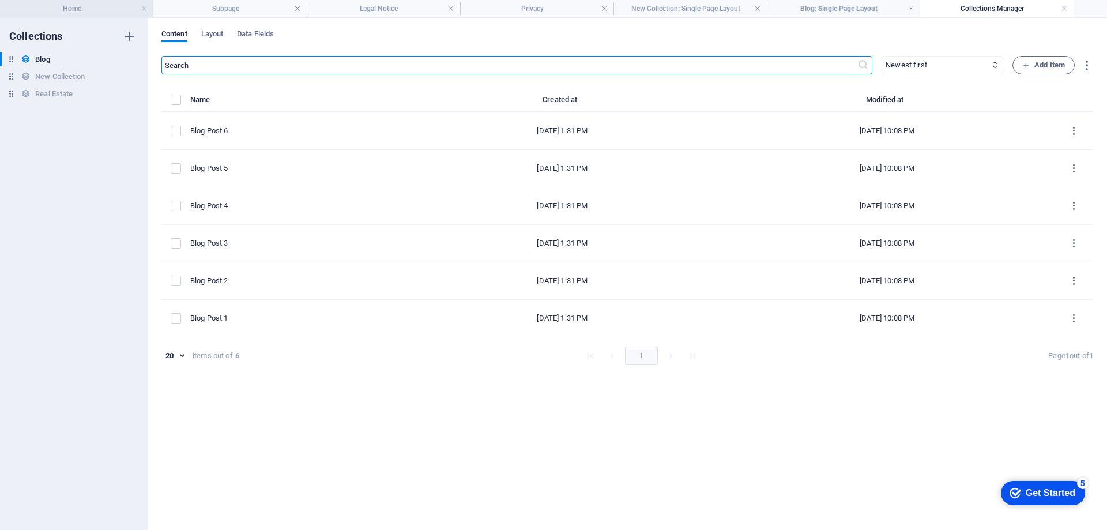
click at [69, 6] on h4 "Home" at bounding box center [76, 8] width 153 height 13
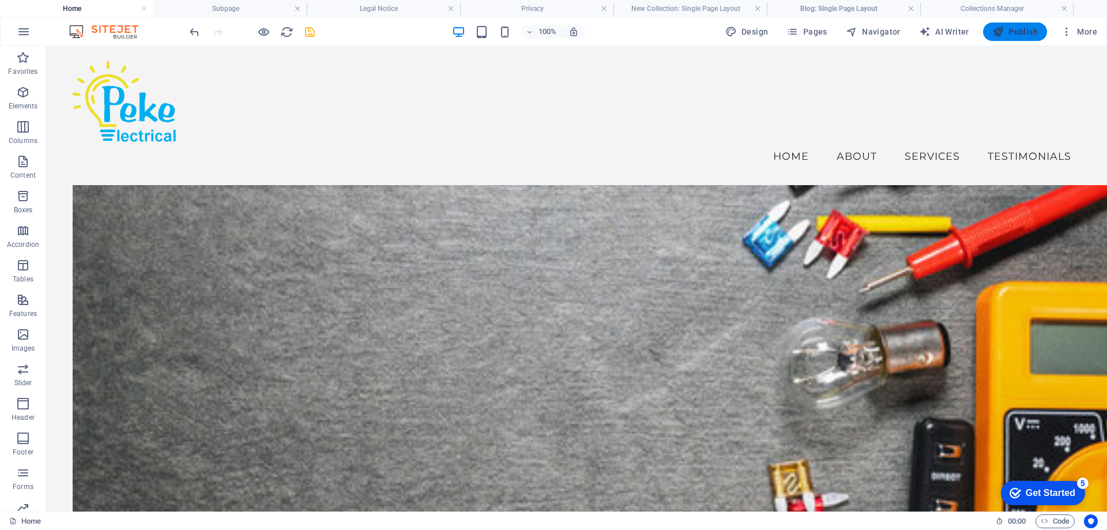
click at [1015, 30] on span "Publish" at bounding box center [1015, 32] width 46 height 12
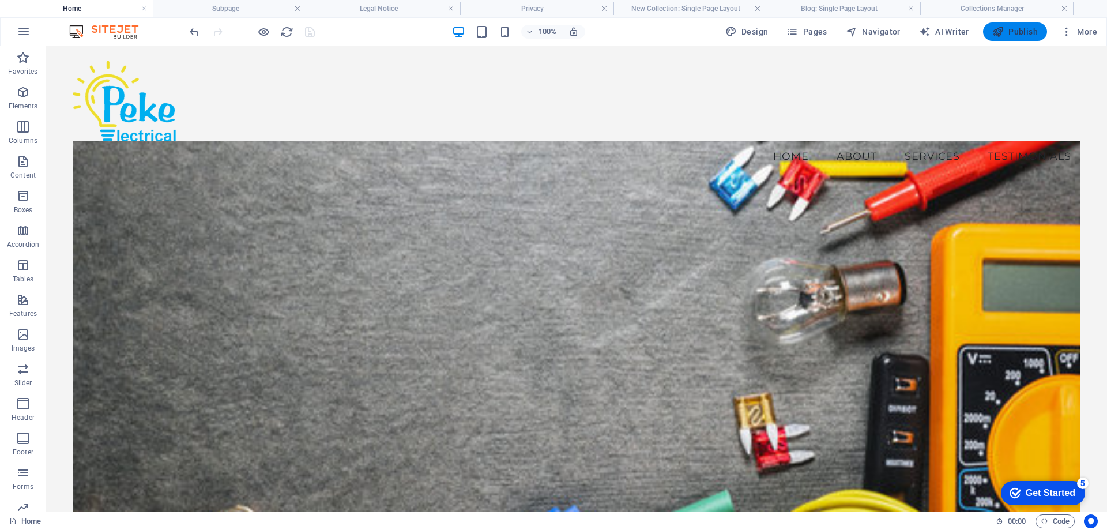
drag, startPoint x: 1017, startPoint y: 28, endPoint x: 548, endPoint y: 164, distance: 488.7
click at [1017, 28] on span "Publish" at bounding box center [1015, 32] width 46 height 12
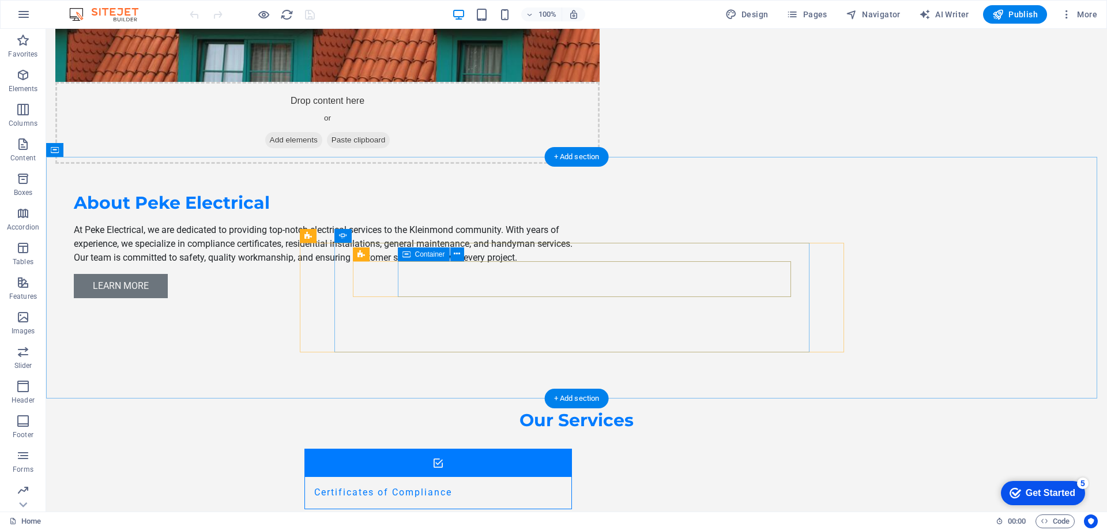
scroll to position [1090, 0]
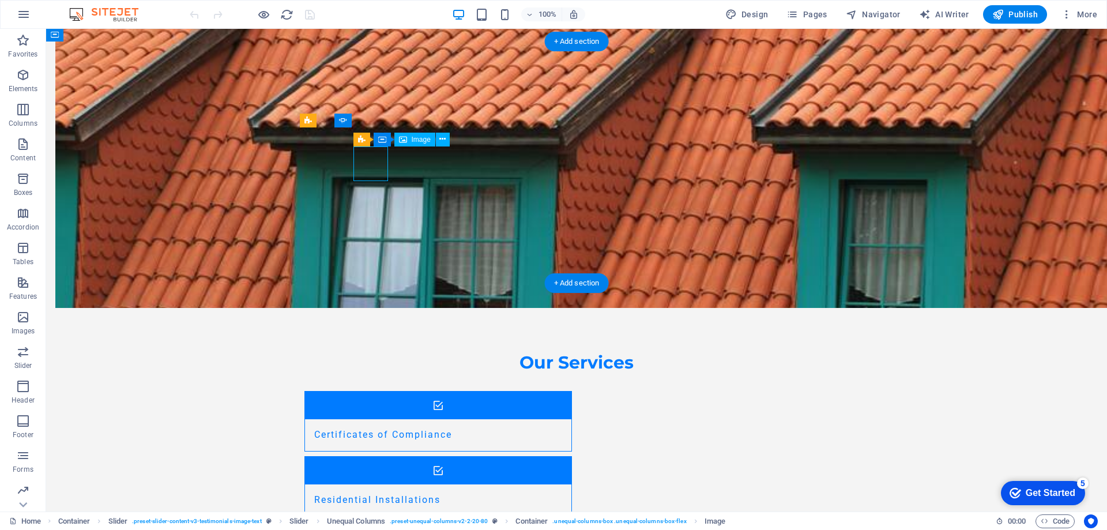
select select "px"
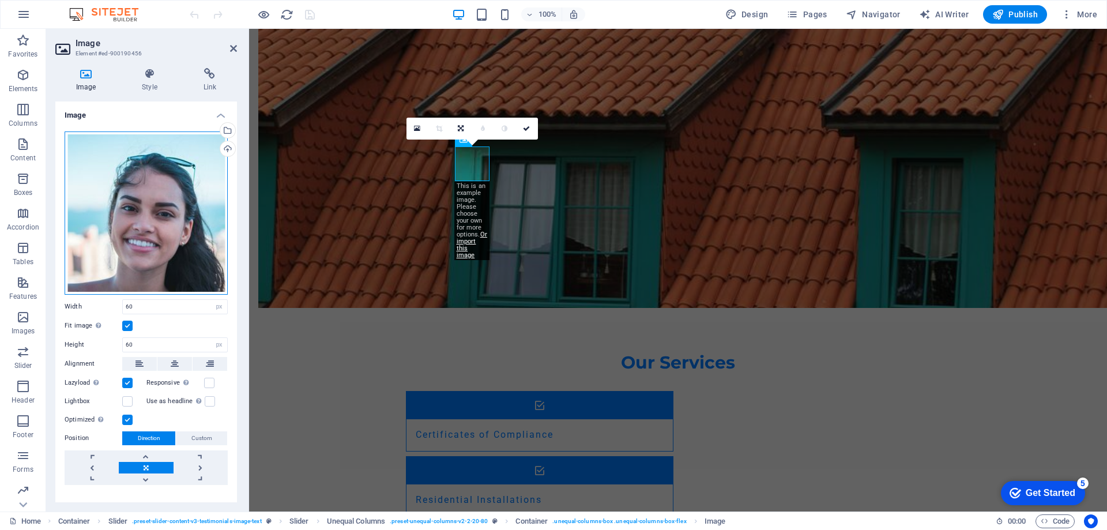
click at [135, 213] on div "Drag files here, click to choose files or select files from Files or our free s…" at bounding box center [146, 212] width 163 height 163
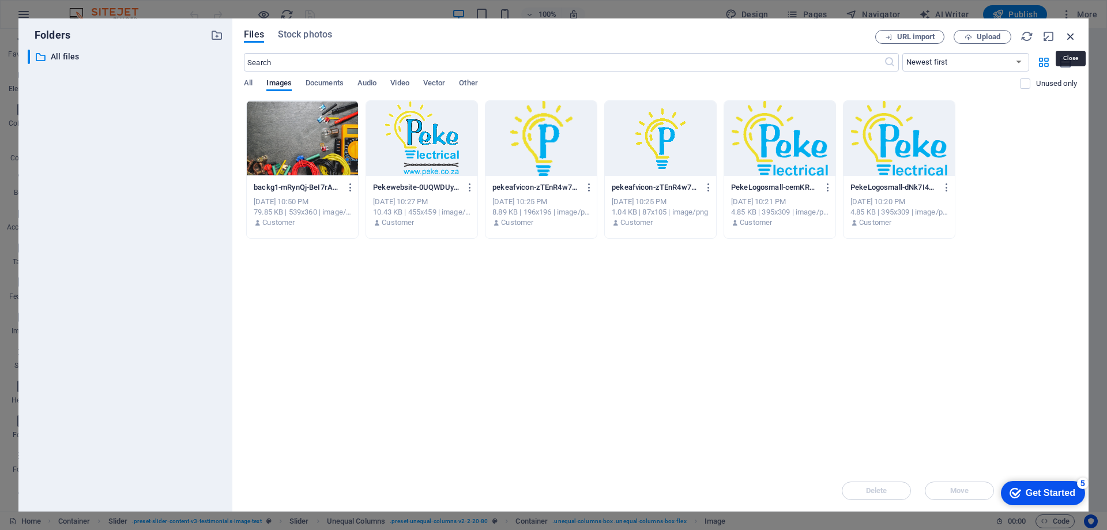
drag, startPoint x: 1069, startPoint y: 36, endPoint x: 816, endPoint y: 7, distance: 255.3
click at [1069, 36] on icon "button" at bounding box center [1070, 36] width 13 height 13
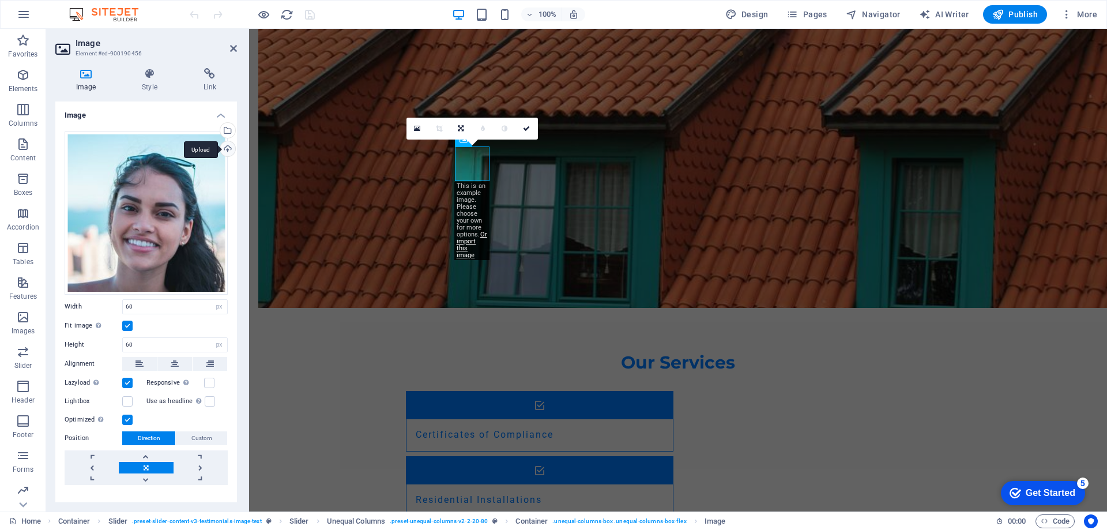
click at [223, 146] on div "Upload" at bounding box center [226, 149] width 17 height 17
